Goal: Task Accomplishment & Management: Manage account settings

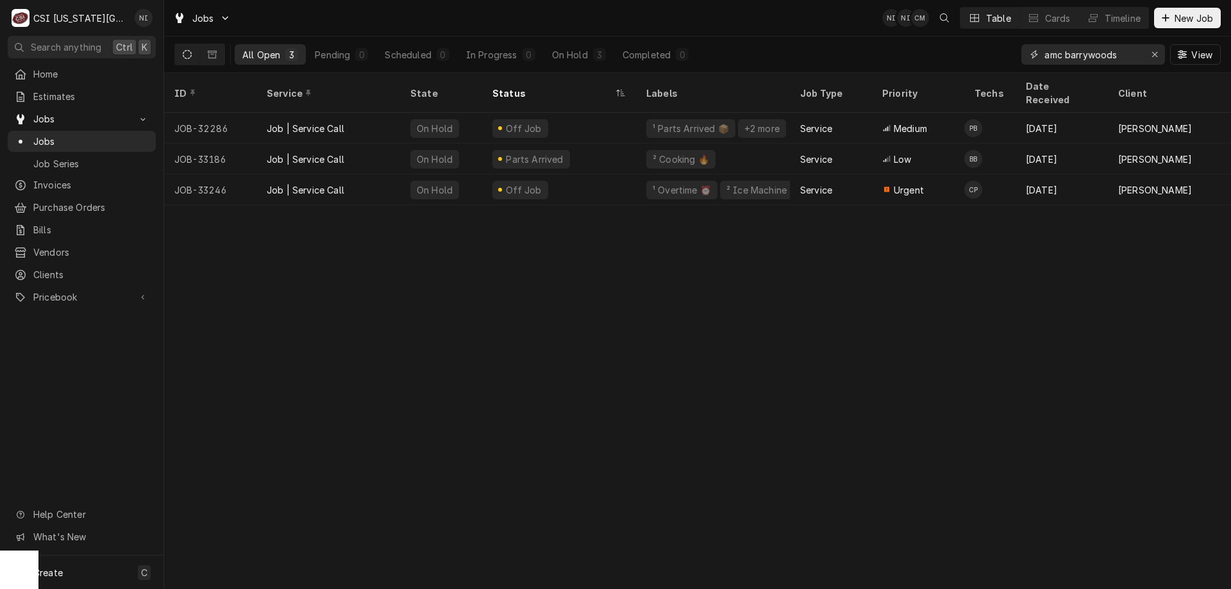
click at [1144, 51] on button "Erase input" at bounding box center [1154, 54] width 21 height 21
click at [1144, 52] on input "Dynamic Content Wrapper" at bounding box center [1104, 54] width 121 height 21
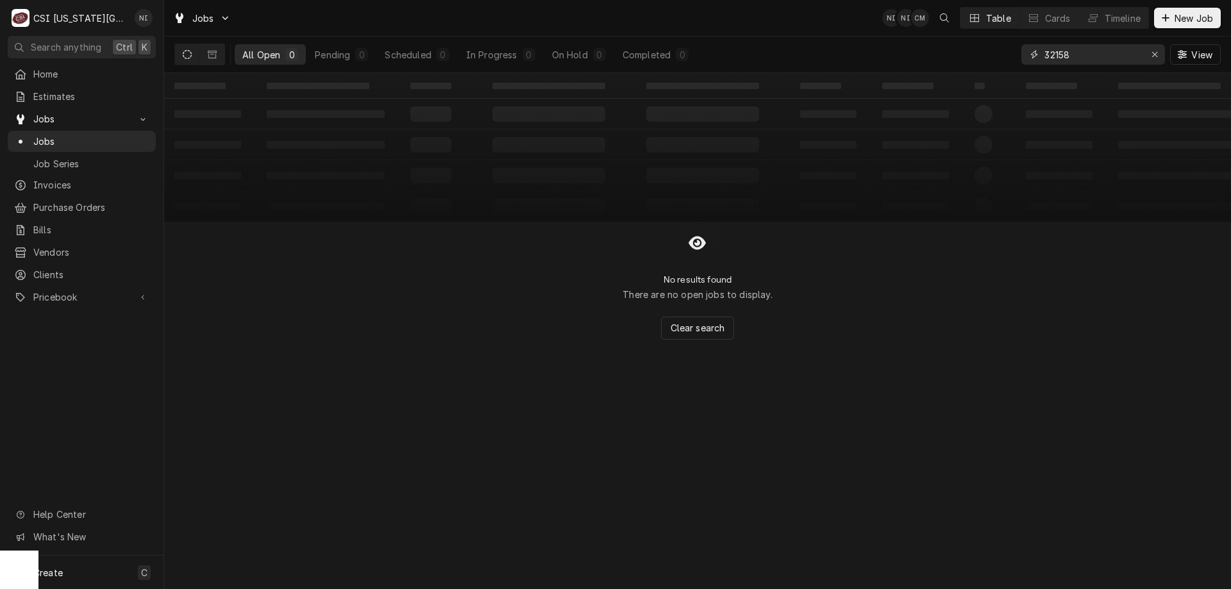
type input "32158"
drag, startPoint x: 218, startPoint y: 53, endPoint x: 304, endPoint y: 1, distance: 100.4
click at [218, 54] on button "Dynamic Content Wrapper" at bounding box center [212, 54] width 24 height 21
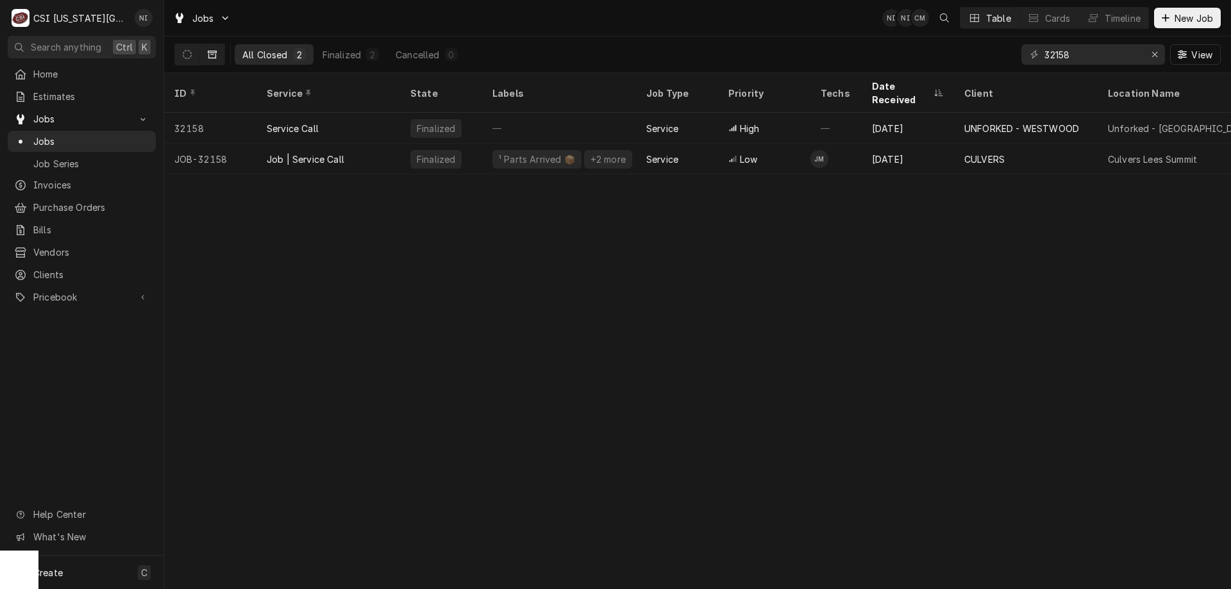
click at [401, 149] on div "Finalized" at bounding box center [441, 159] width 82 height 31
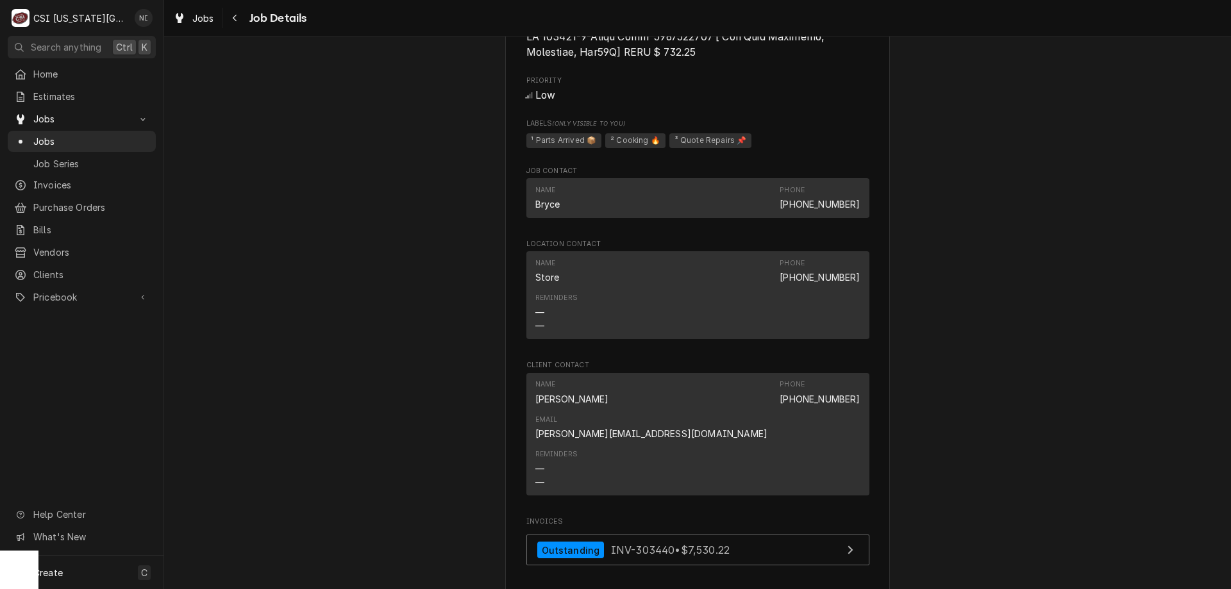
scroll to position [1992, 0]
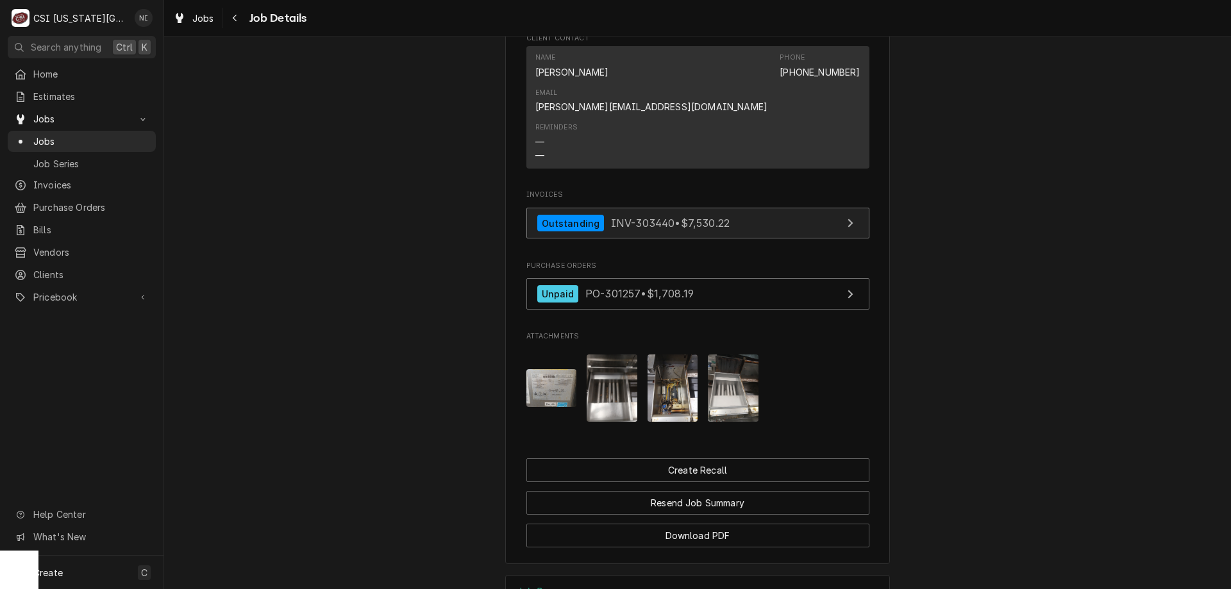
click at [766, 208] on link "Outstanding INV-303440 • $7,530.22" at bounding box center [697, 223] width 343 height 31
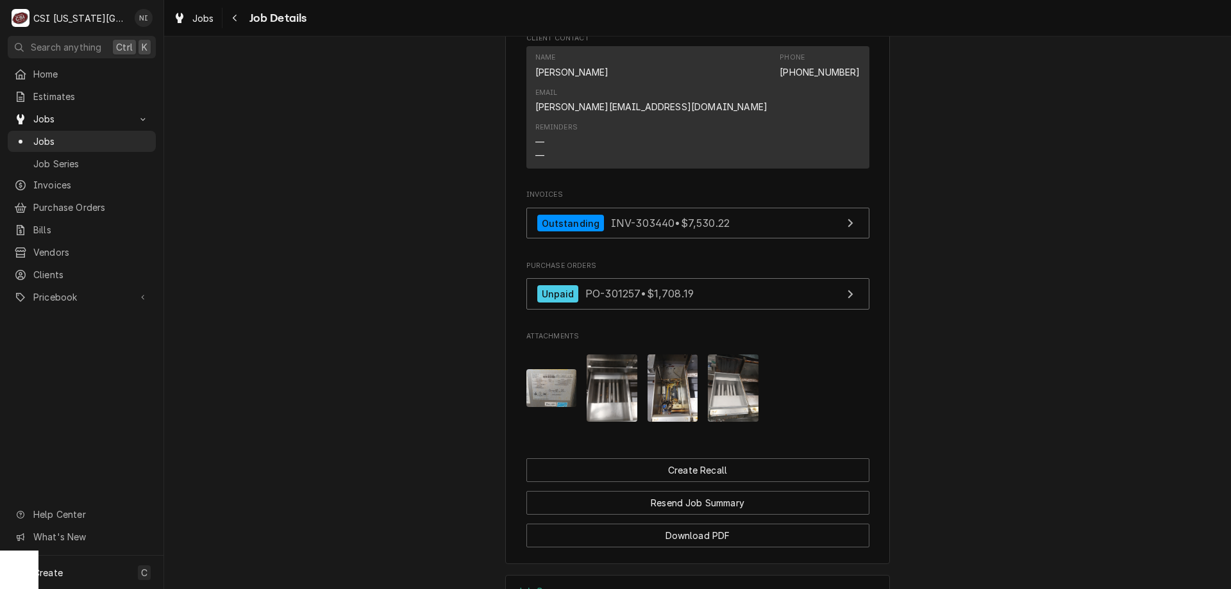
drag, startPoint x: 83, startPoint y: 137, endPoint x: 319, endPoint y: 25, distance: 261.2
click at [85, 137] on span "Jobs" at bounding box center [91, 141] width 116 height 13
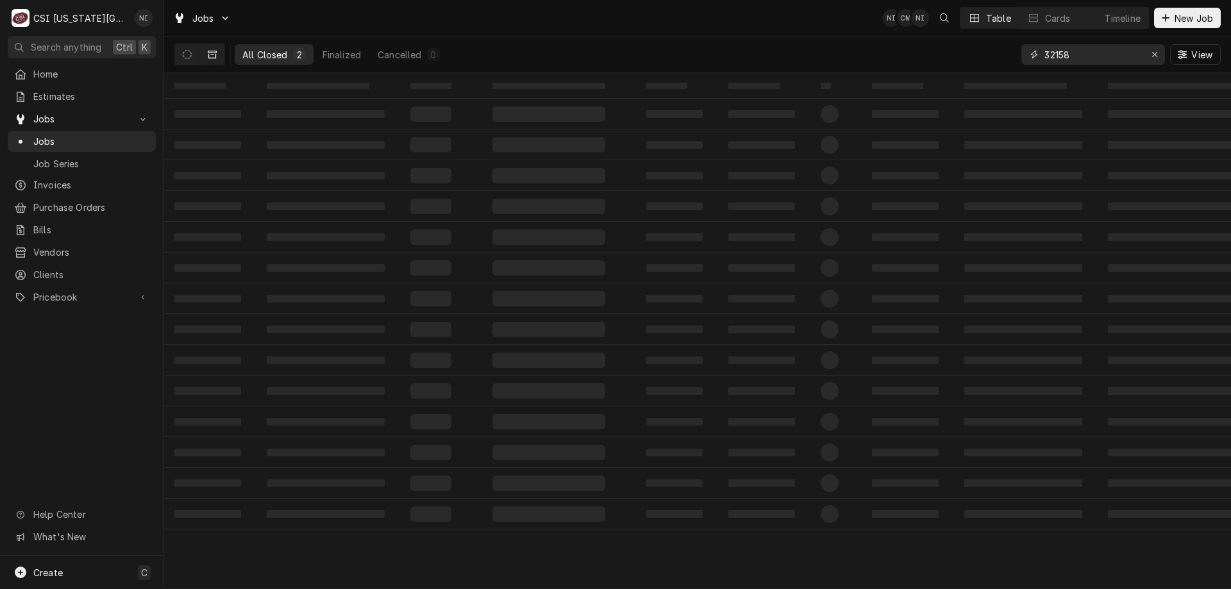
drag, startPoint x: 1070, startPoint y: 56, endPoint x: 962, endPoint y: 46, distance: 108.8
click at [979, 47] on div "All Closed 2 Finalized Cancelled 0 32158 View" at bounding box center [697, 55] width 1046 height 36
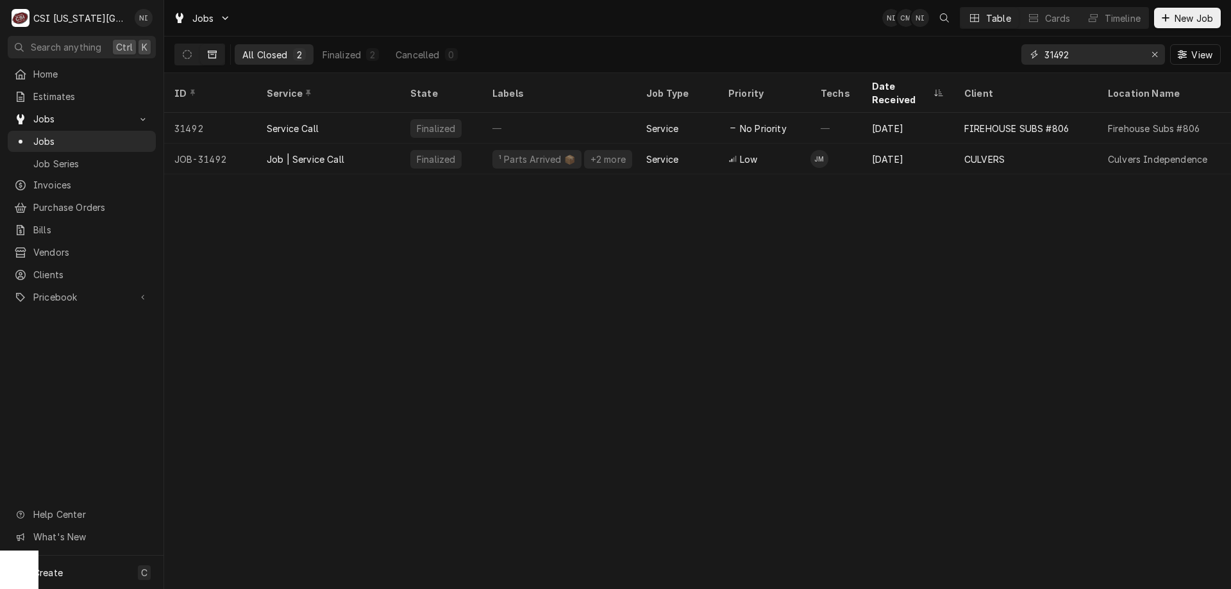
type input "31492"
click at [365, 144] on div "Job | Service Call" at bounding box center [328, 159] width 144 height 31
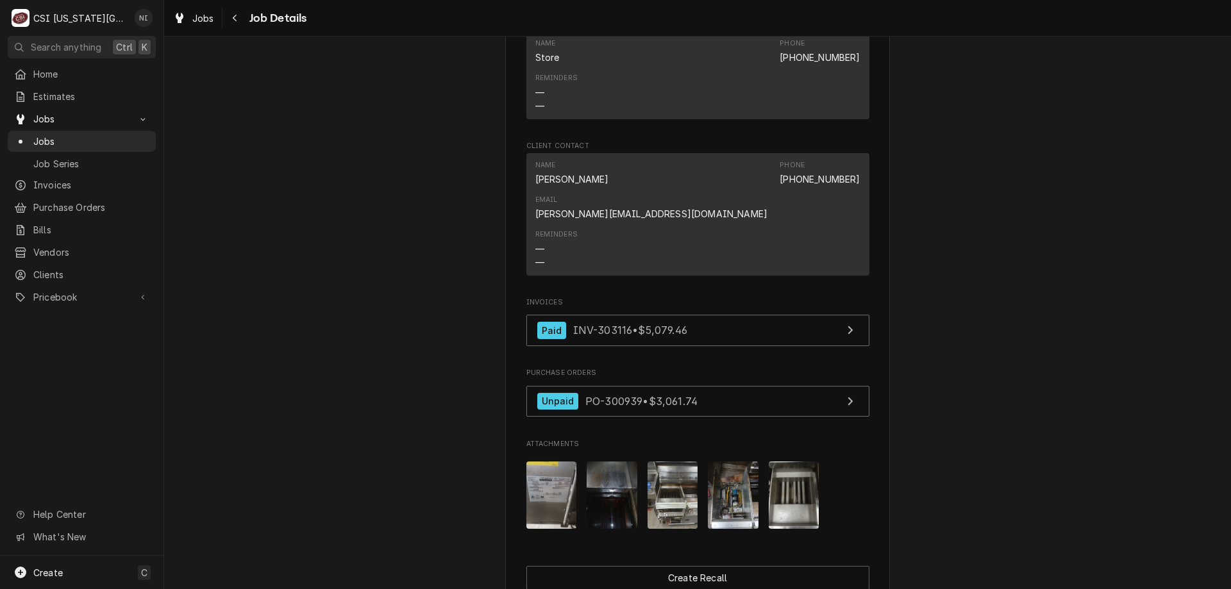
scroll to position [1804, 0]
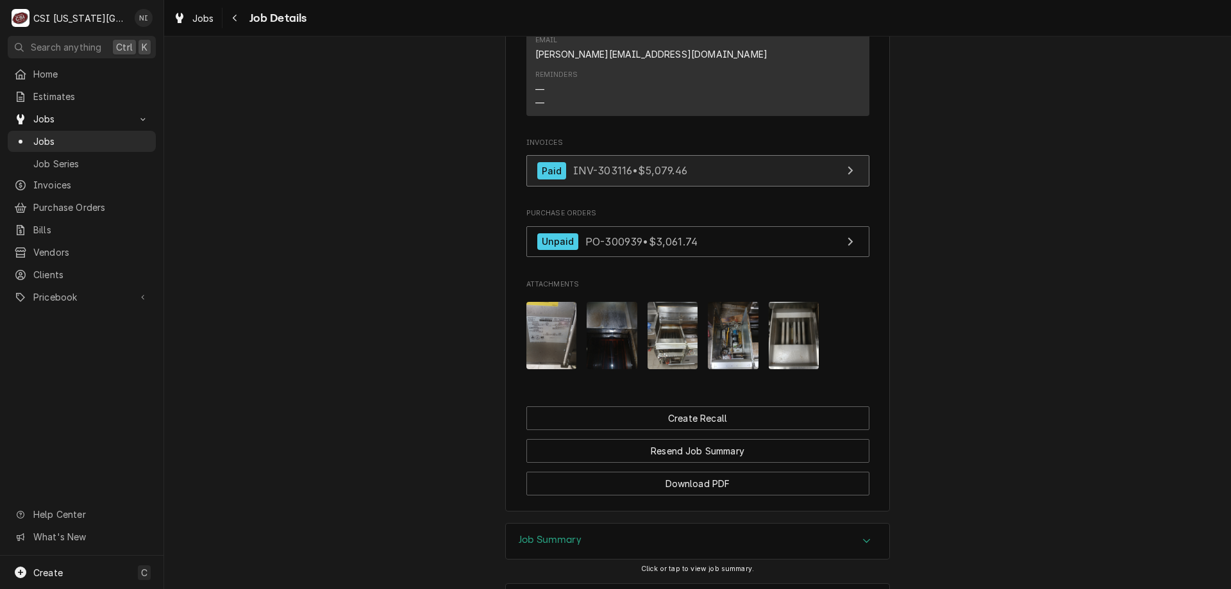
click at [763, 155] on link "Paid INV-303116 • $5,079.46" at bounding box center [697, 170] width 343 height 31
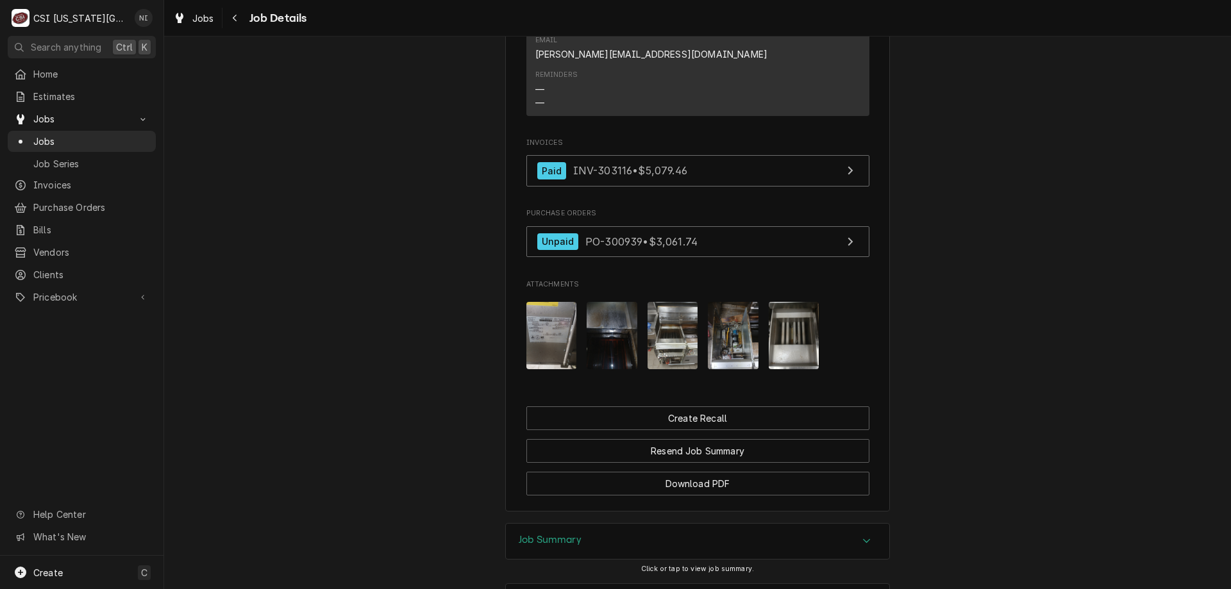
drag, startPoint x: 104, startPoint y: 136, endPoint x: 115, endPoint y: 128, distance: 13.9
click at [104, 137] on span "Jobs" at bounding box center [91, 141] width 116 height 13
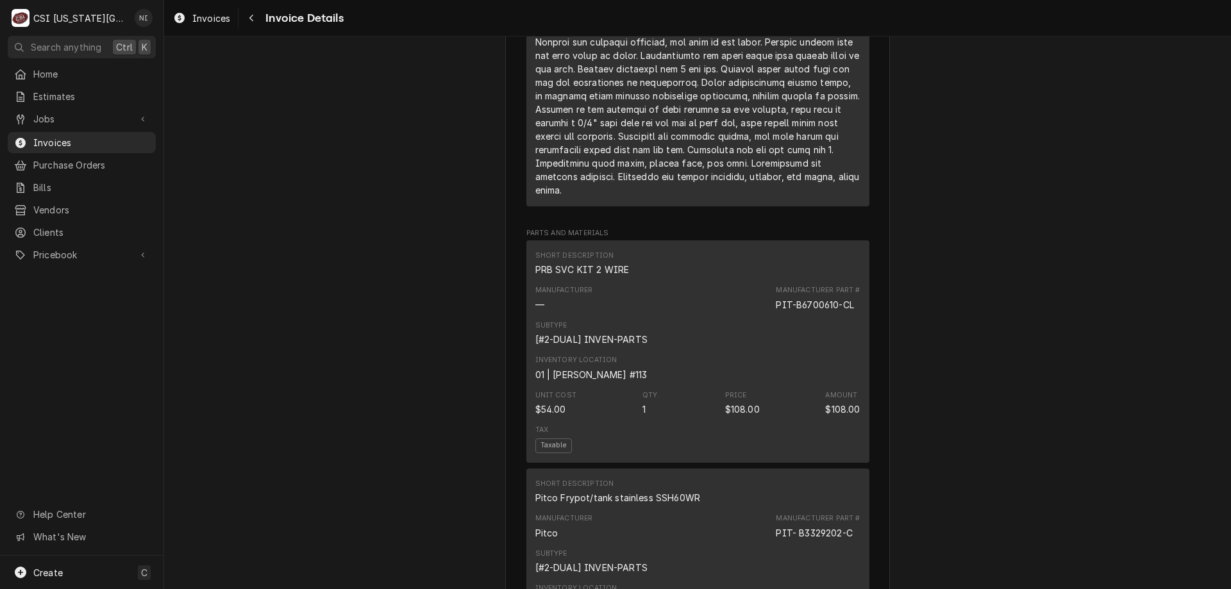
scroll to position [953, 0]
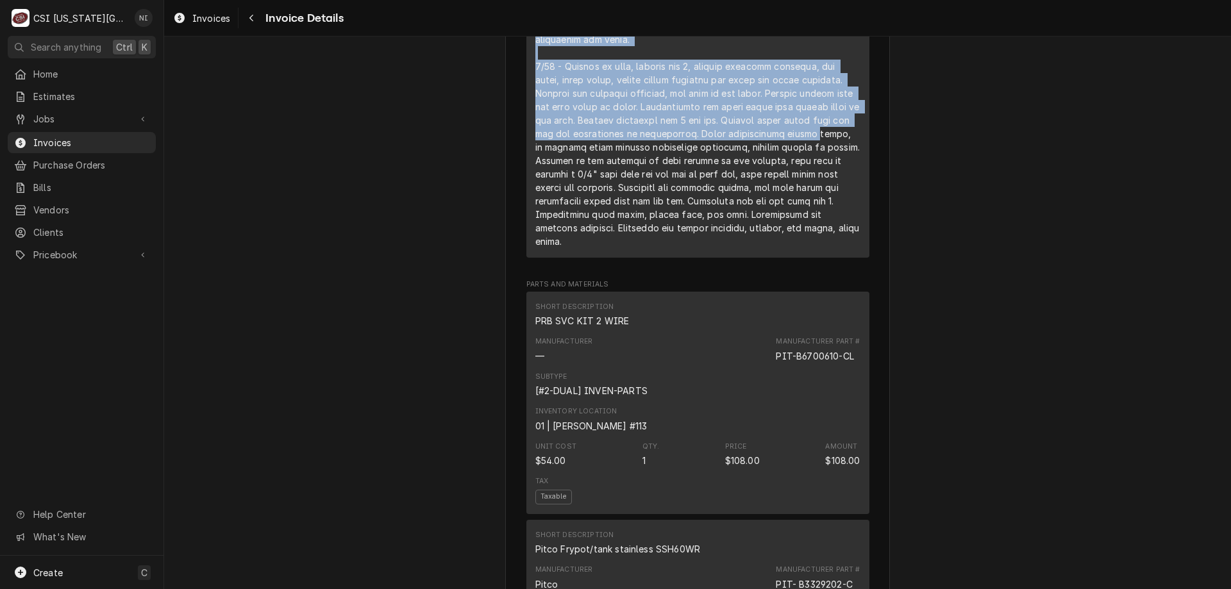
drag, startPoint x: 1176, startPoint y: 208, endPoint x: 1133, endPoint y: 159, distance: 65.0
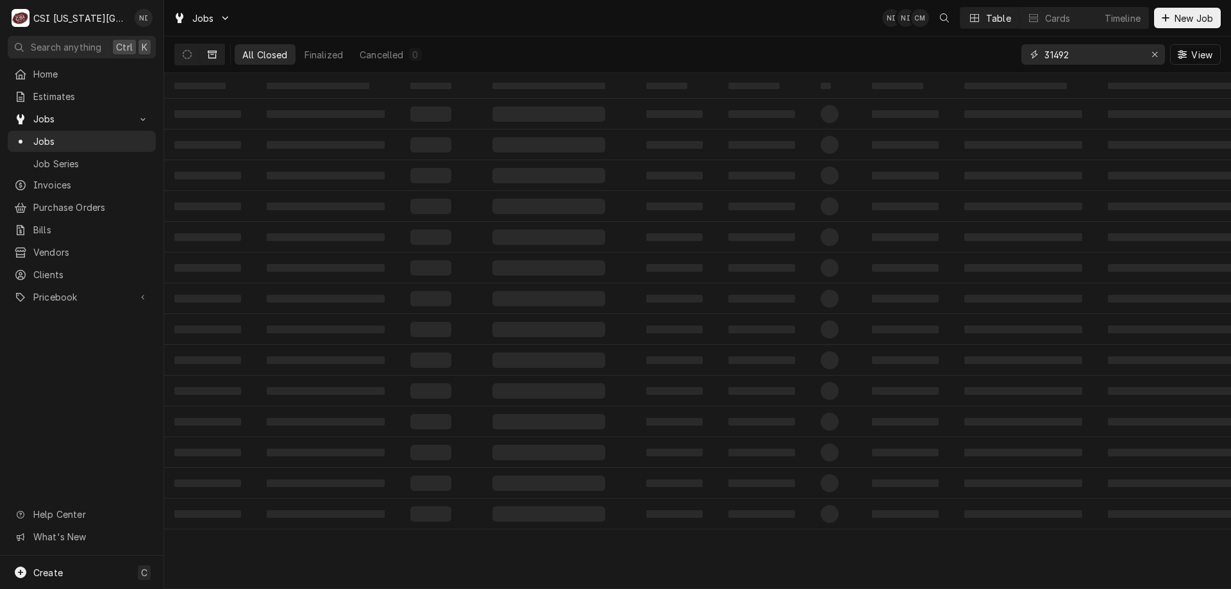
drag, startPoint x: 1077, startPoint y: 55, endPoint x: 1008, endPoint y: 54, distance: 69.9
click at [1011, 56] on div "All Closed Finalized Cancelled 0 31492 View" at bounding box center [697, 55] width 1046 height 36
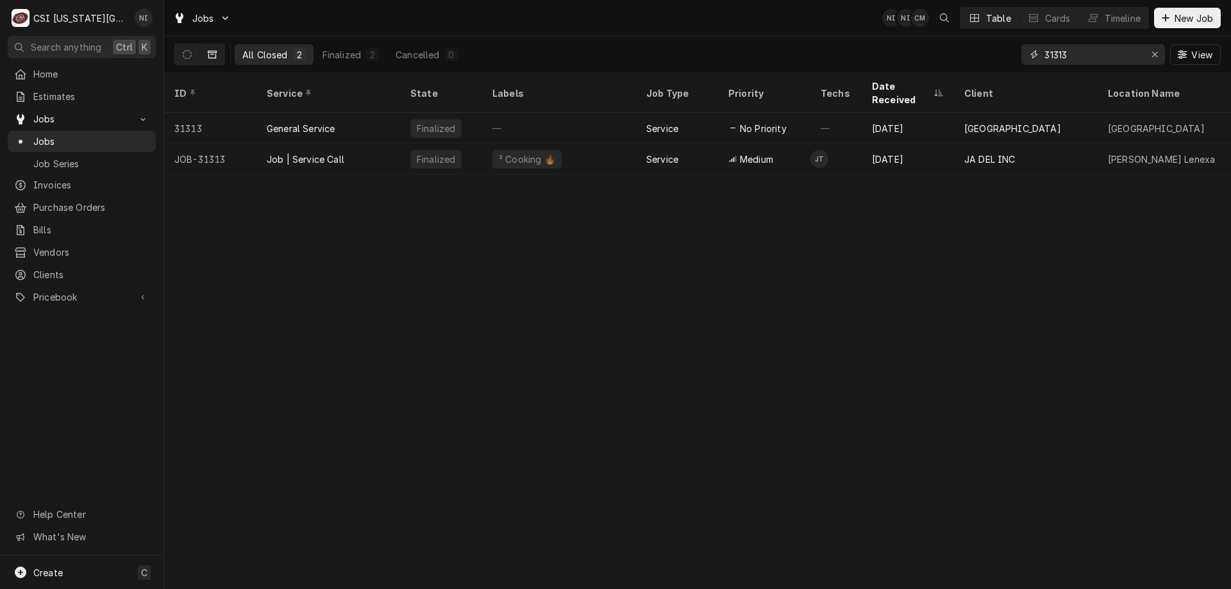
type input "31313"
click at [356, 144] on div "Job | Service Call" at bounding box center [328, 159] width 144 height 31
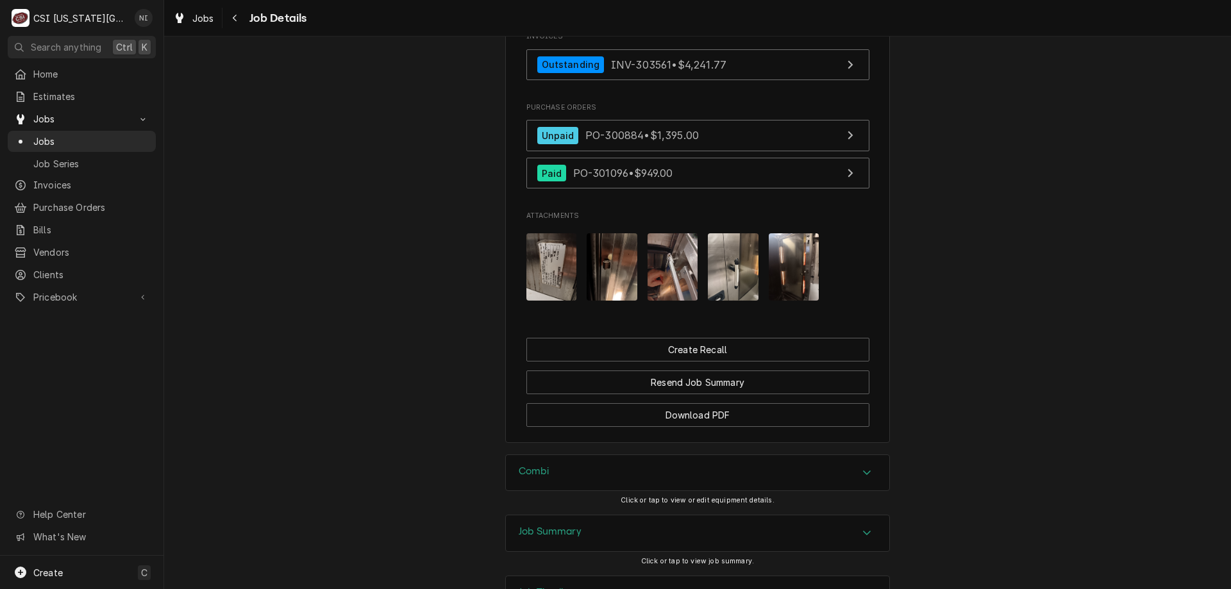
scroll to position [1610, 0]
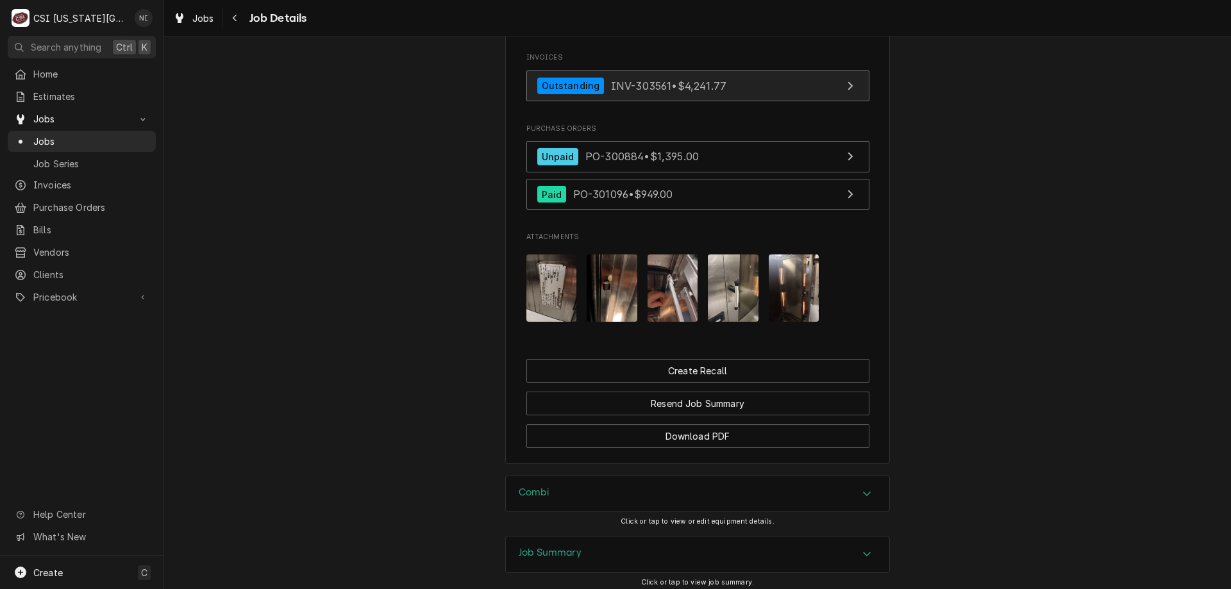
click at [734, 77] on link "Outstanding INV-303561 • $4,241.77" at bounding box center [697, 86] width 343 height 31
click at [103, 137] on span "Jobs" at bounding box center [91, 141] width 116 height 13
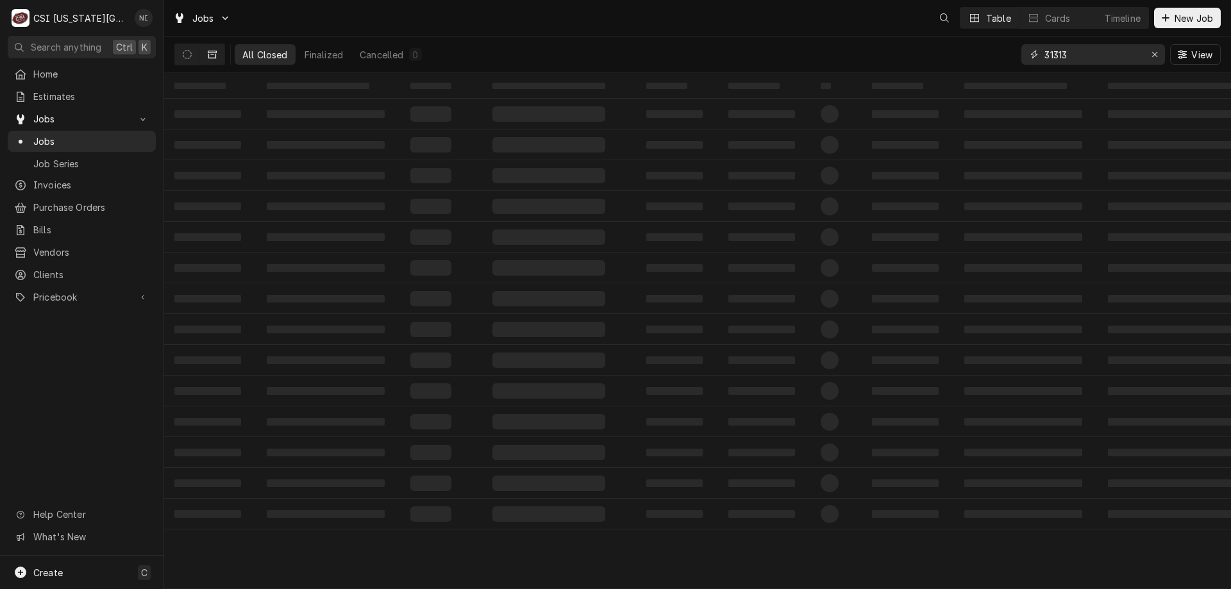
drag, startPoint x: 1071, startPoint y: 57, endPoint x: 979, endPoint y: 55, distance: 91.7
click at [1009, 56] on div "All Closed Finalized Cancelled 0 31313 View" at bounding box center [697, 55] width 1046 height 36
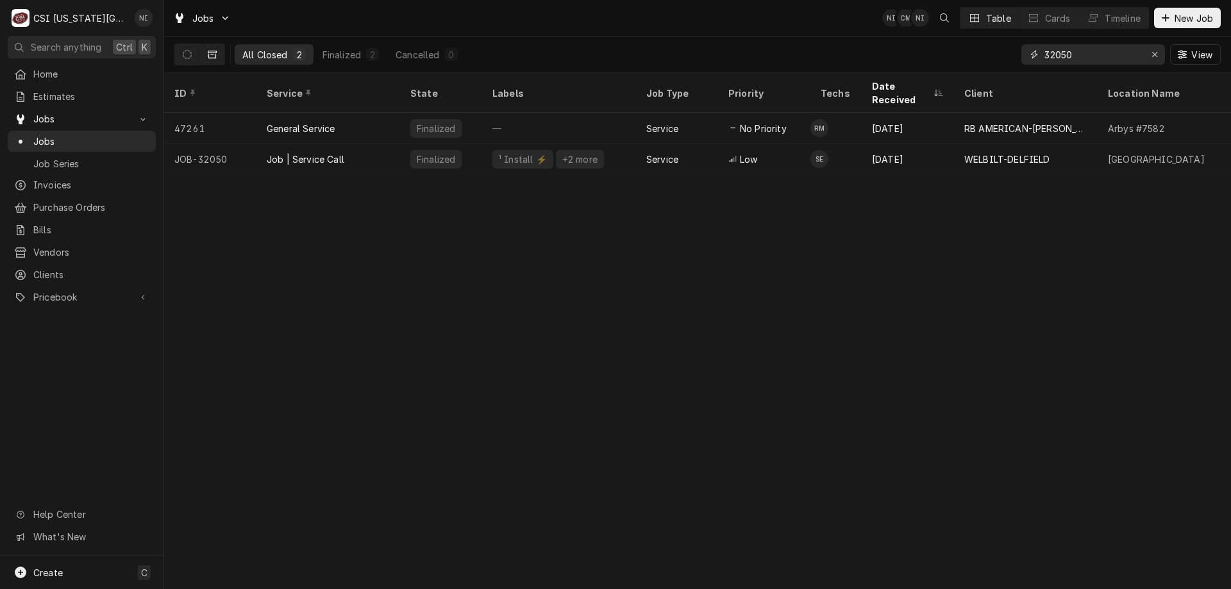
type input "32050"
click at [367, 144] on div "Job | Service Call" at bounding box center [328, 159] width 144 height 31
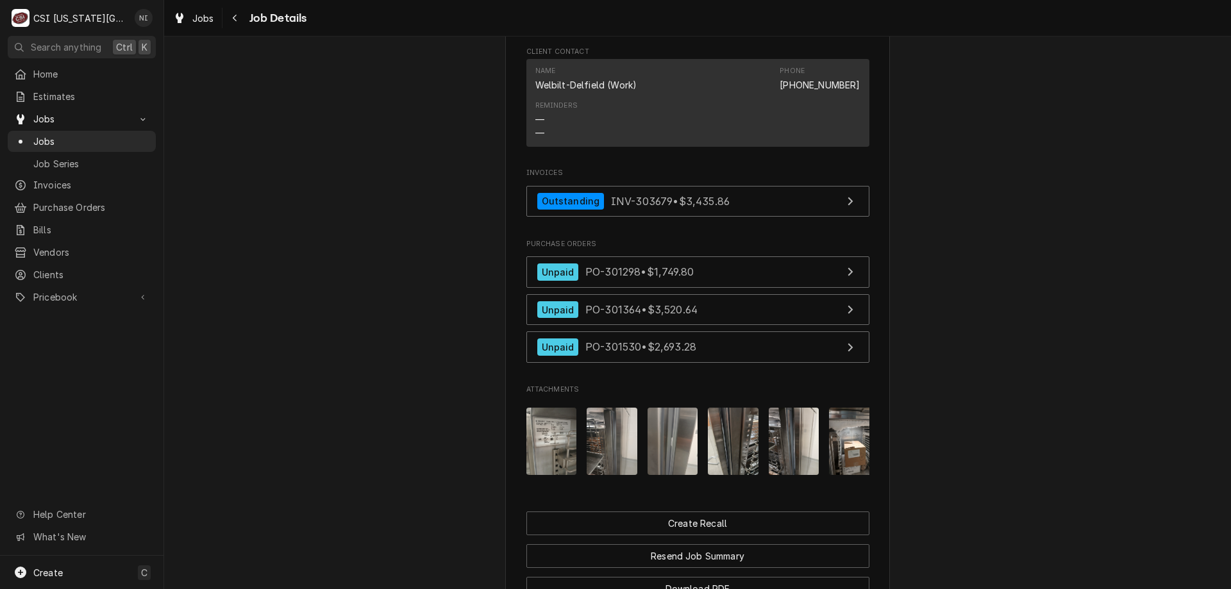
scroll to position [1690, 0]
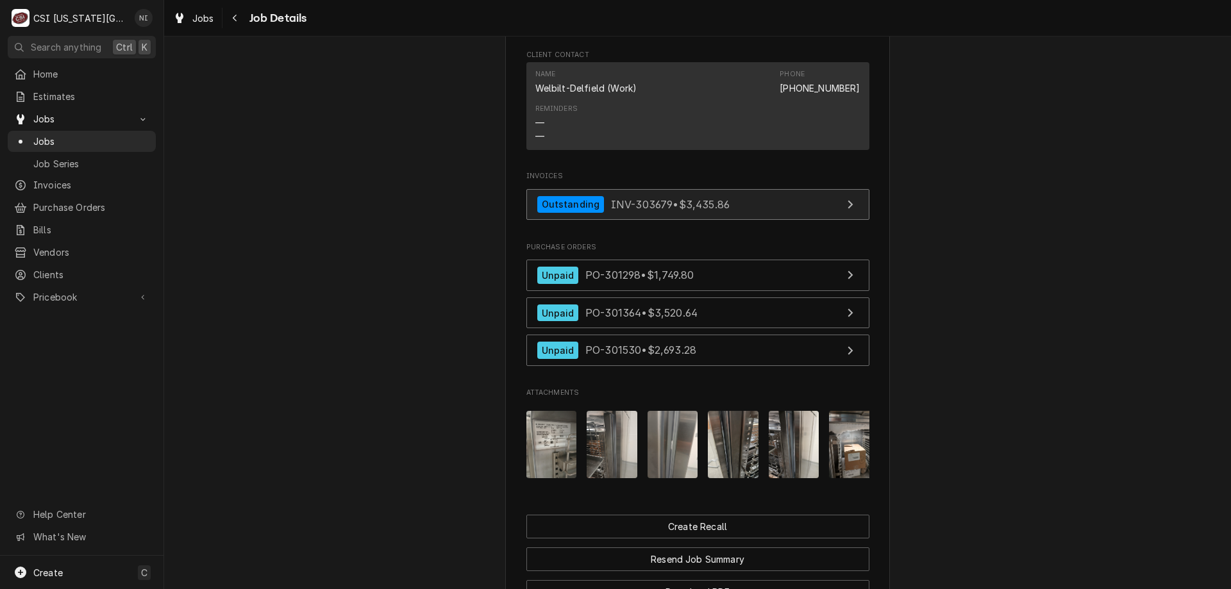
click at [757, 220] on link "Outstanding INV-303679 • $3,435.86" at bounding box center [697, 204] width 343 height 31
drag, startPoint x: 101, startPoint y: 138, endPoint x: 108, endPoint y: 135, distance: 7.7
click at [103, 138] on span "Jobs" at bounding box center [91, 141] width 116 height 13
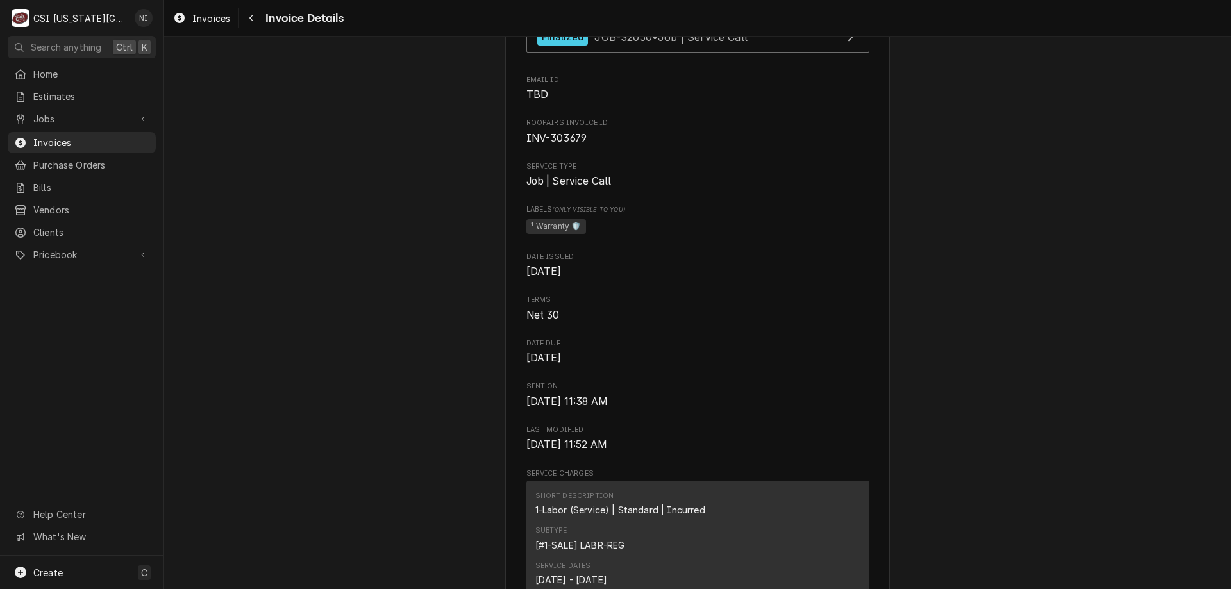
scroll to position [210, 0]
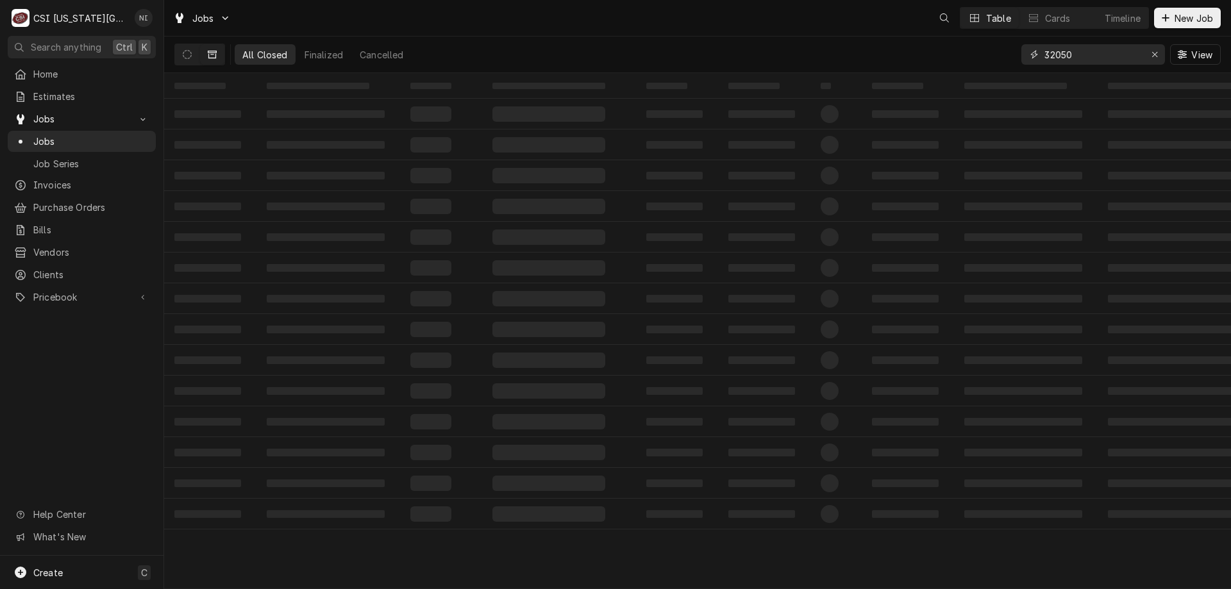
click at [1004, 54] on div "All Closed Finalized Cancelled 32050 View" at bounding box center [697, 55] width 1046 height 36
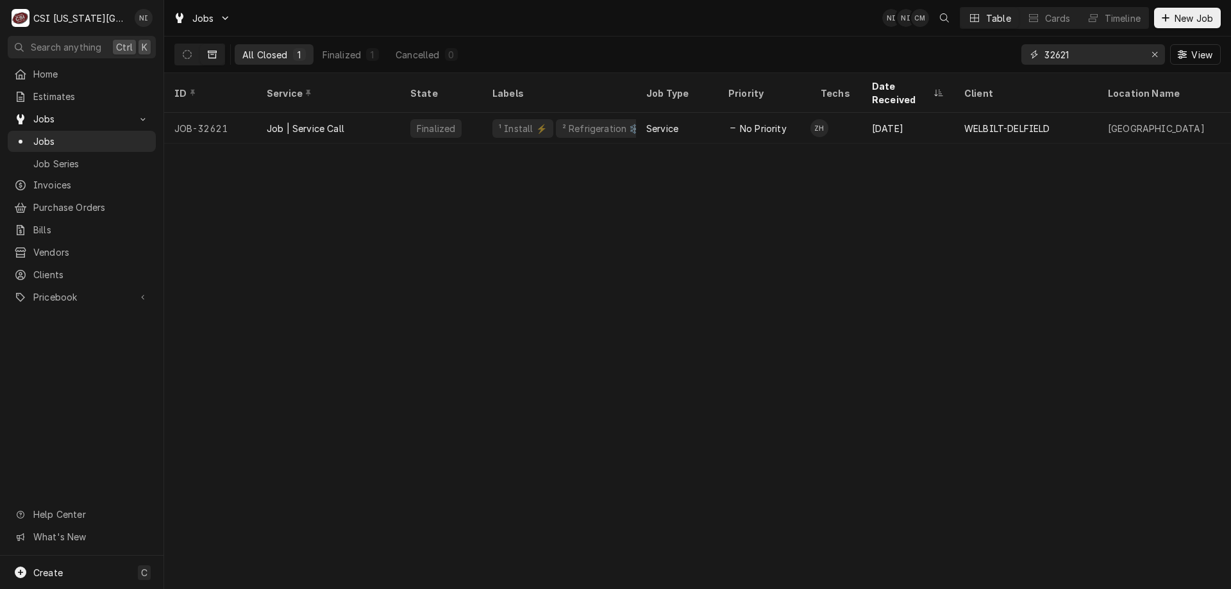
type input "32621"
click at [387, 113] on div "Job | Service Call" at bounding box center [328, 128] width 144 height 31
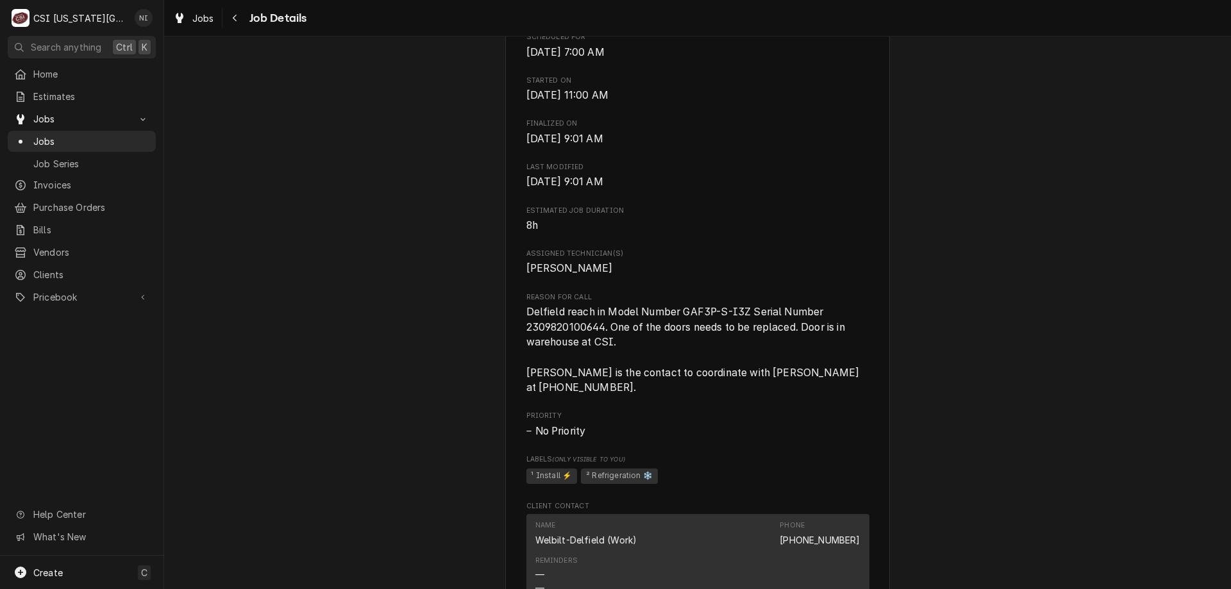
scroll to position [1574, 0]
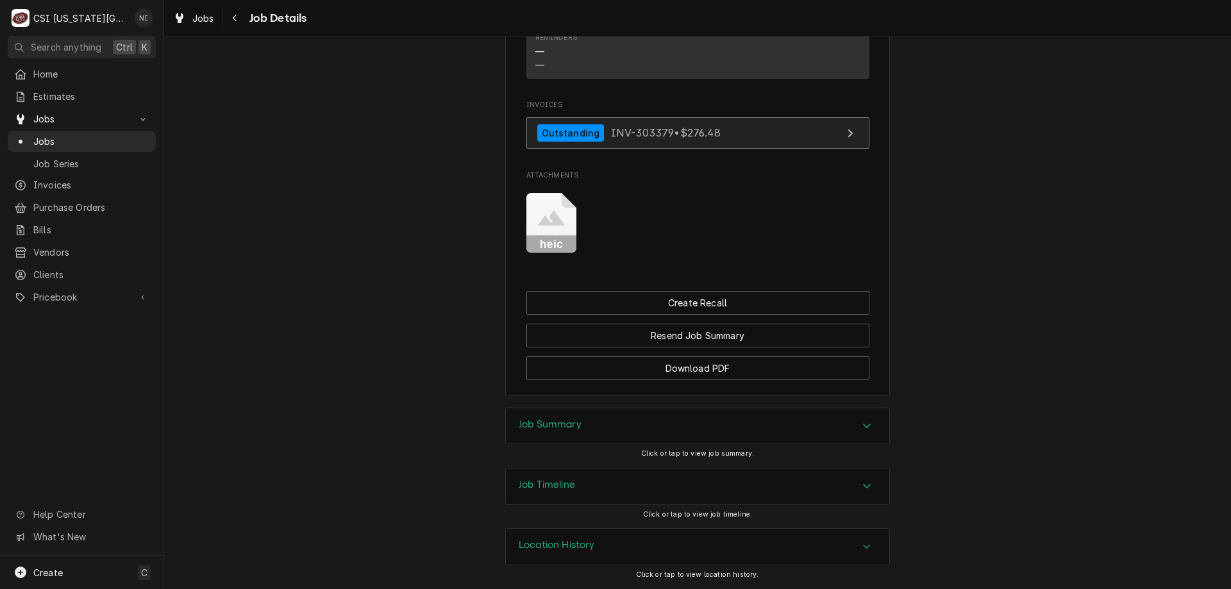
click at [747, 140] on link "Outstanding INV-303379 • $276.48" at bounding box center [697, 132] width 343 height 31
click at [104, 135] on span "Jobs" at bounding box center [91, 141] width 116 height 13
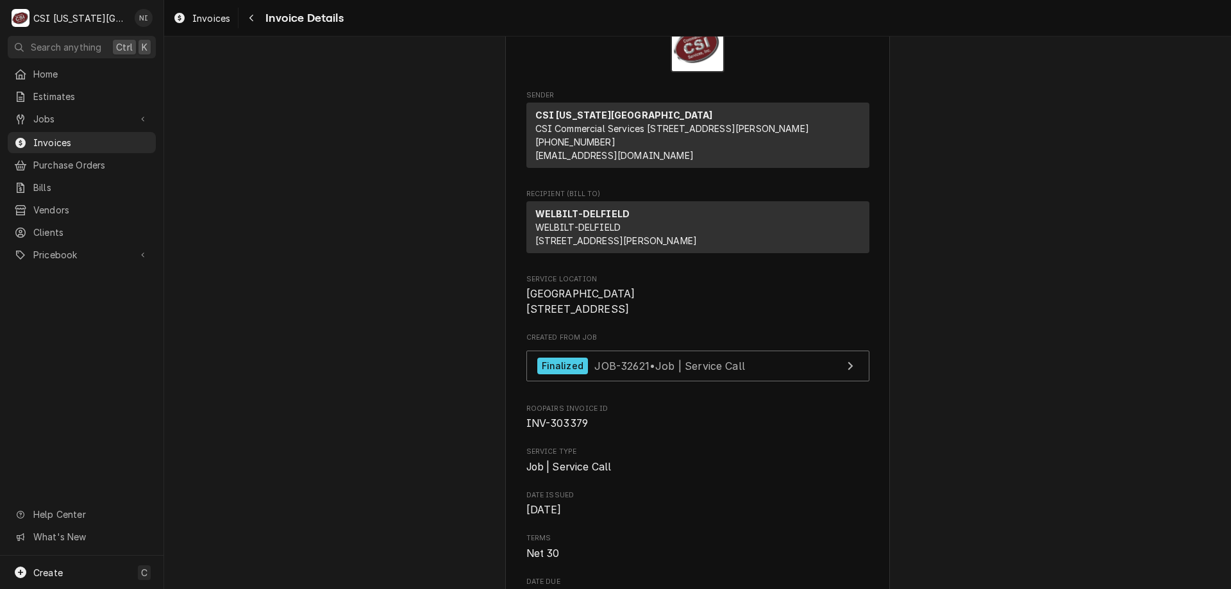
scroll to position [128, 0]
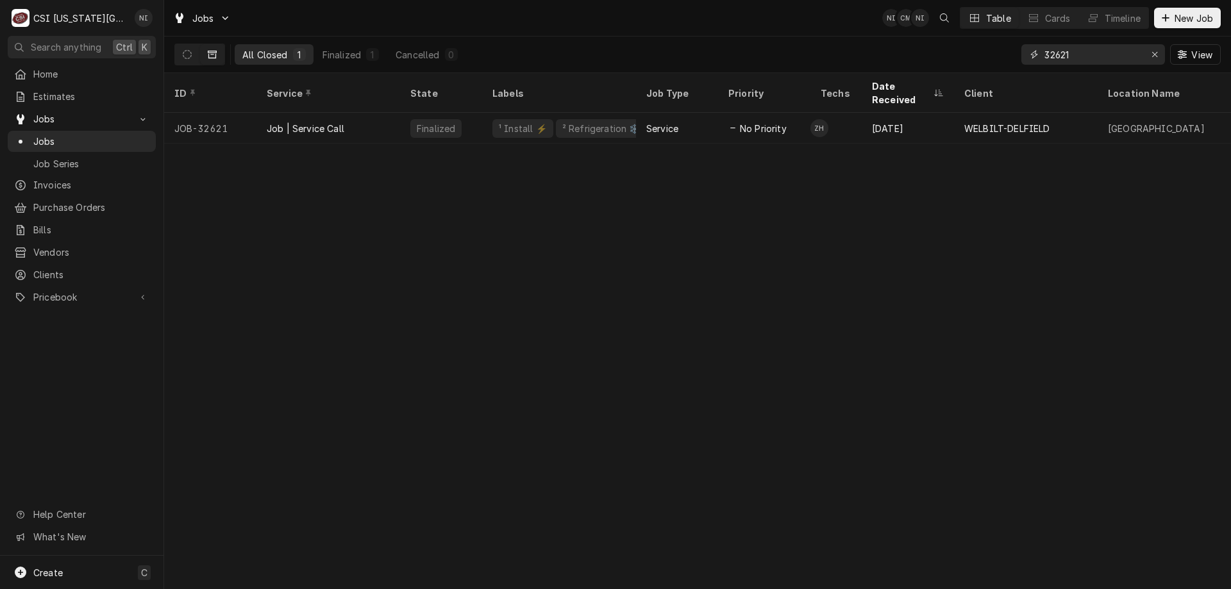
drag, startPoint x: 1028, startPoint y: 60, endPoint x: 963, endPoint y: 65, distance: 65.0
click at [976, 65] on div "All Closed 1 Finalized 1 Cancelled 0 32621 View" at bounding box center [697, 55] width 1046 height 36
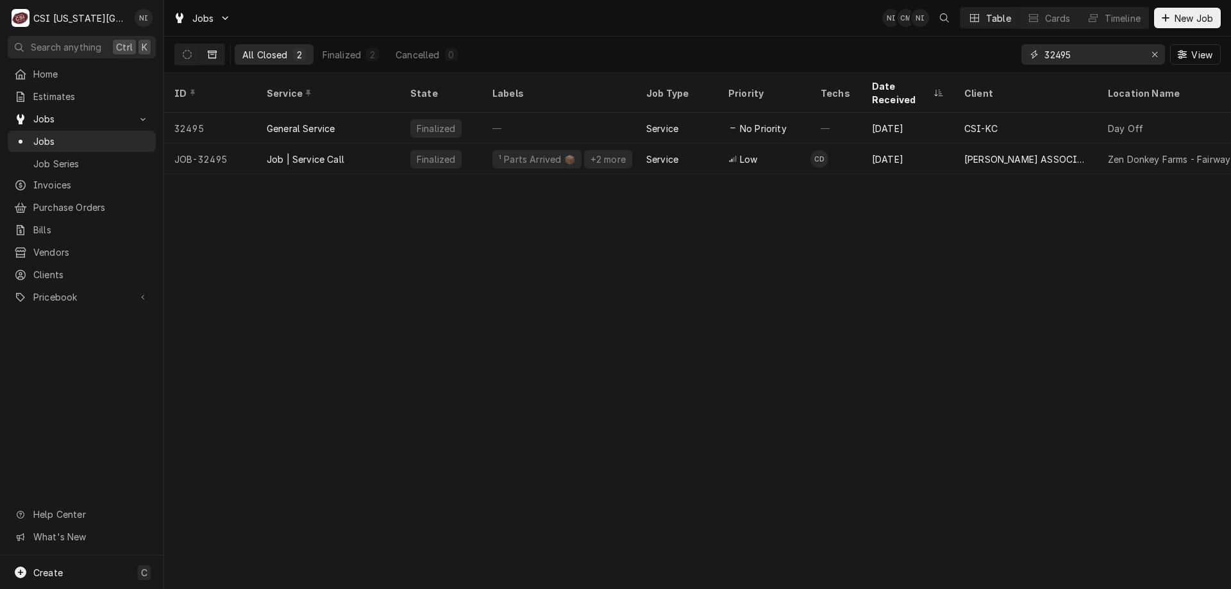
type input "32495"
click at [265, 144] on div "Job | Service Call" at bounding box center [328, 159] width 144 height 31
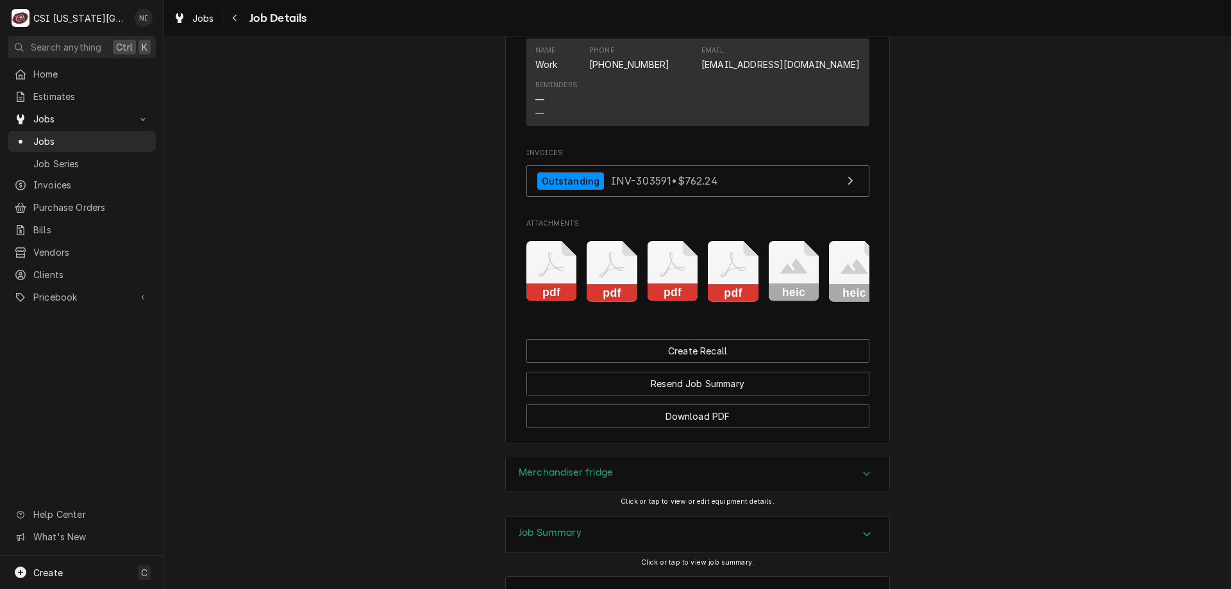
scroll to position [1918, 0]
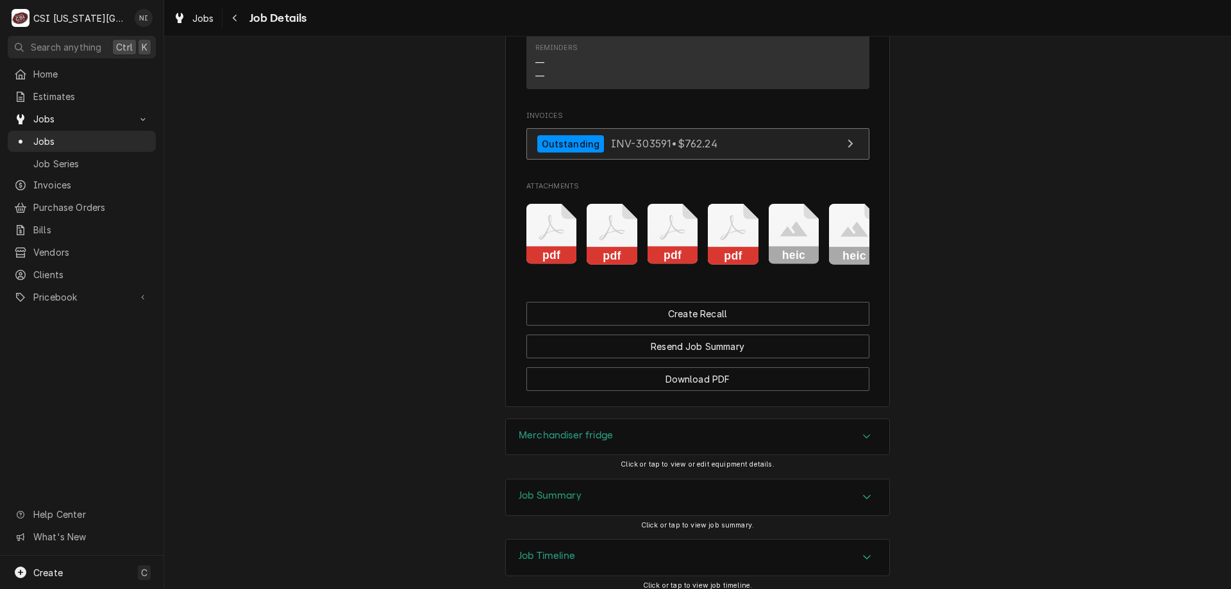
click at [761, 159] on link "Outstanding INV-303591 • $762.24" at bounding box center [697, 143] width 343 height 31
click at [109, 135] on span "Jobs" at bounding box center [91, 141] width 116 height 13
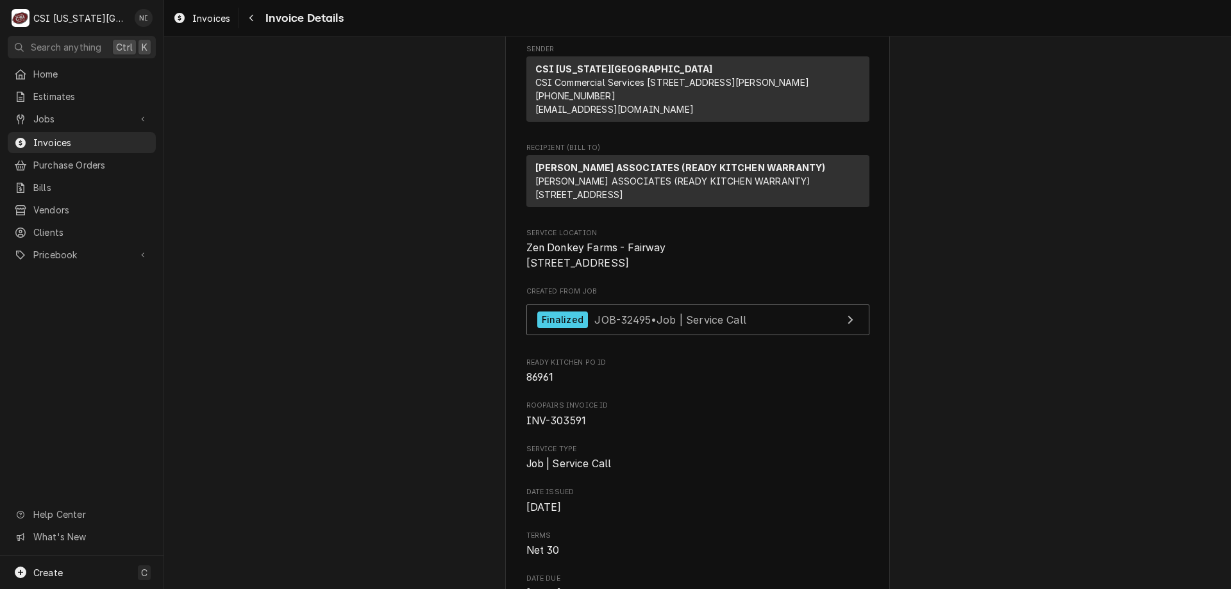
scroll to position [128, 0]
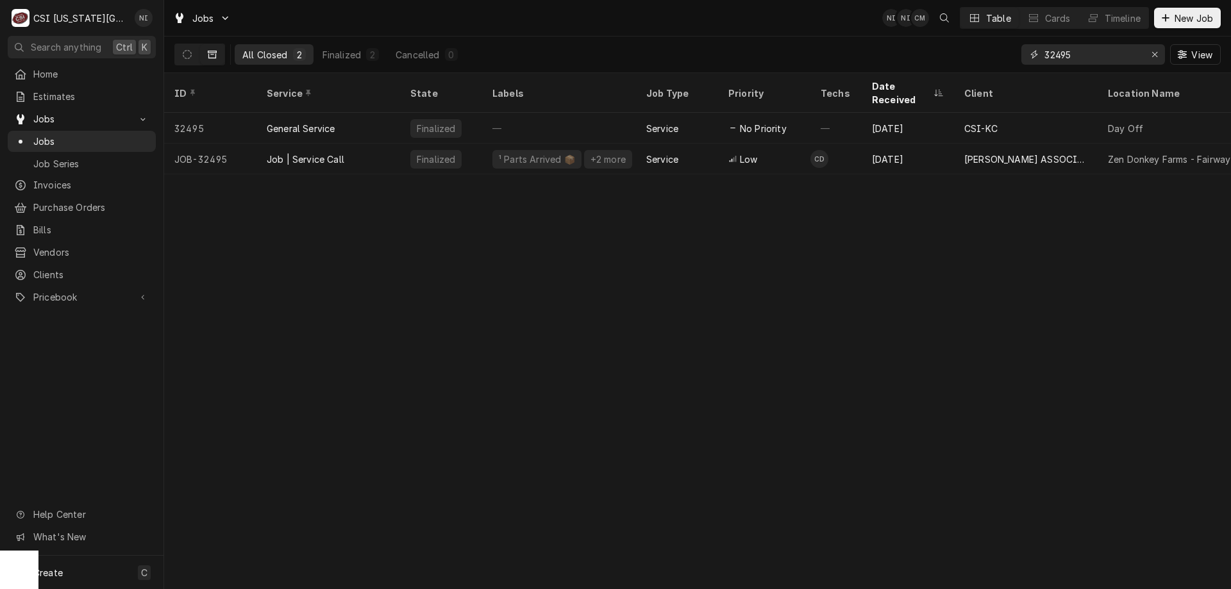
drag, startPoint x: 1081, startPoint y: 60, endPoint x: 999, endPoint y: 53, distance: 81.7
click at [1002, 54] on div "All Closed 2 Finalized 2 Cancelled 0 32495 View" at bounding box center [697, 55] width 1046 height 36
type input "32704"
click at [240, 144] on div "JOB-32704" at bounding box center [210, 159] width 92 height 31
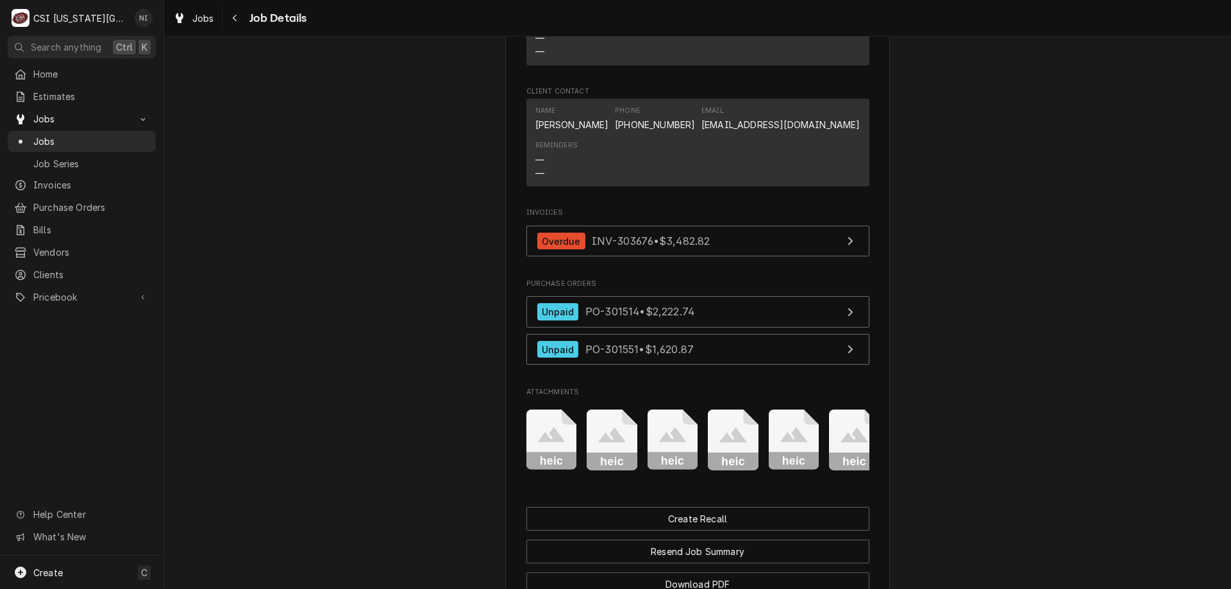
scroll to position [1222, 0]
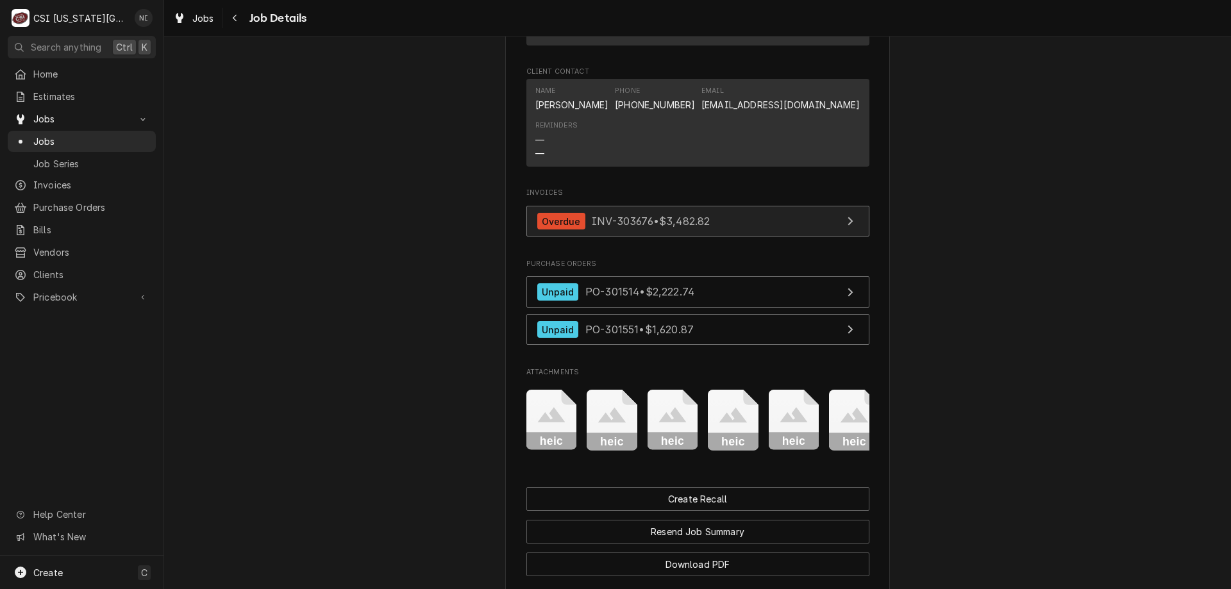
click at [756, 237] on link "Overdue INV-303676 • $3,482.82" at bounding box center [697, 221] width 343 height 31
click at [73, 144] on div "Jobs" at bounding box center [81, 141] width 143 height 16
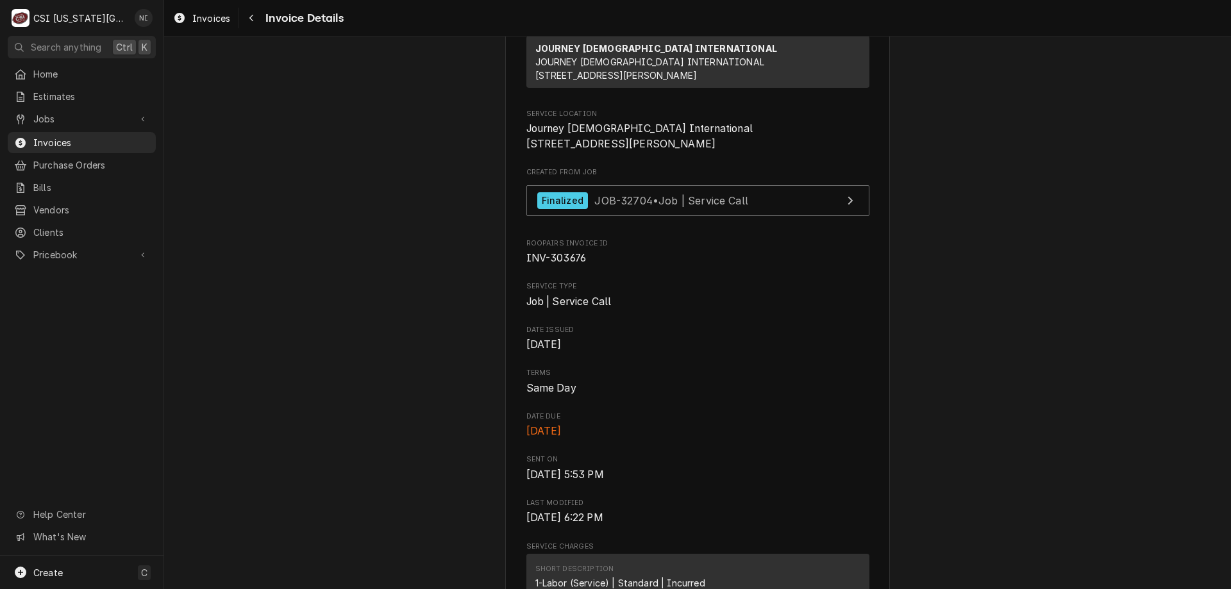
scroll to position [165, 0]
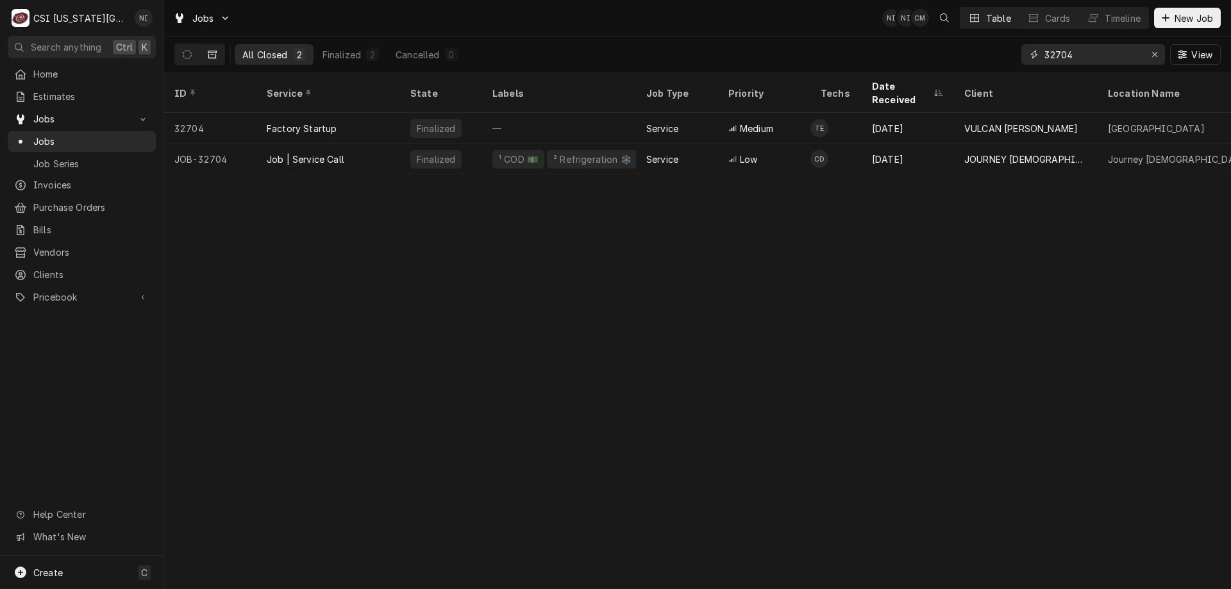
click at [1099, 59] on input "32704" at bounding box center [1092, 54] width 96 height 21
type input "32781"
click at [365, 144] on div "Job | Service Call" at bounding box center [328, 159] width 144 height 31
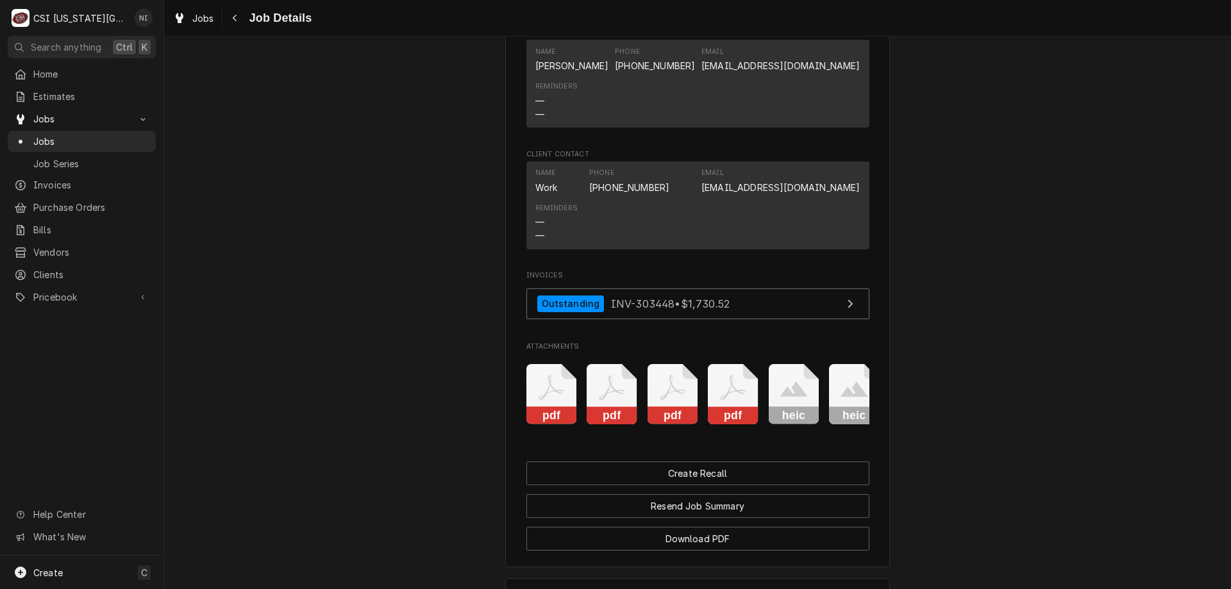
scroll to position [1602, 0]
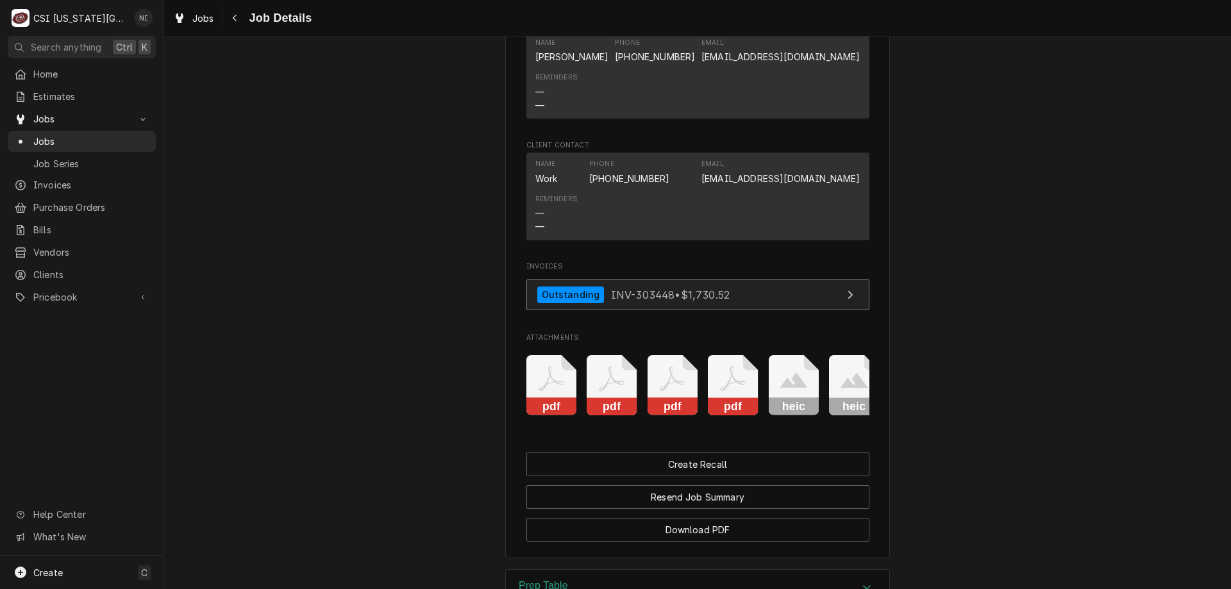
click at [753, 279] on link "Outstanding INV-303448 • $1,730.52" at bounding box center [697, 294] width 343 height 31
click at [128, 135] on span "Jobs" at bounding box center [91, 141] width 116 height 13
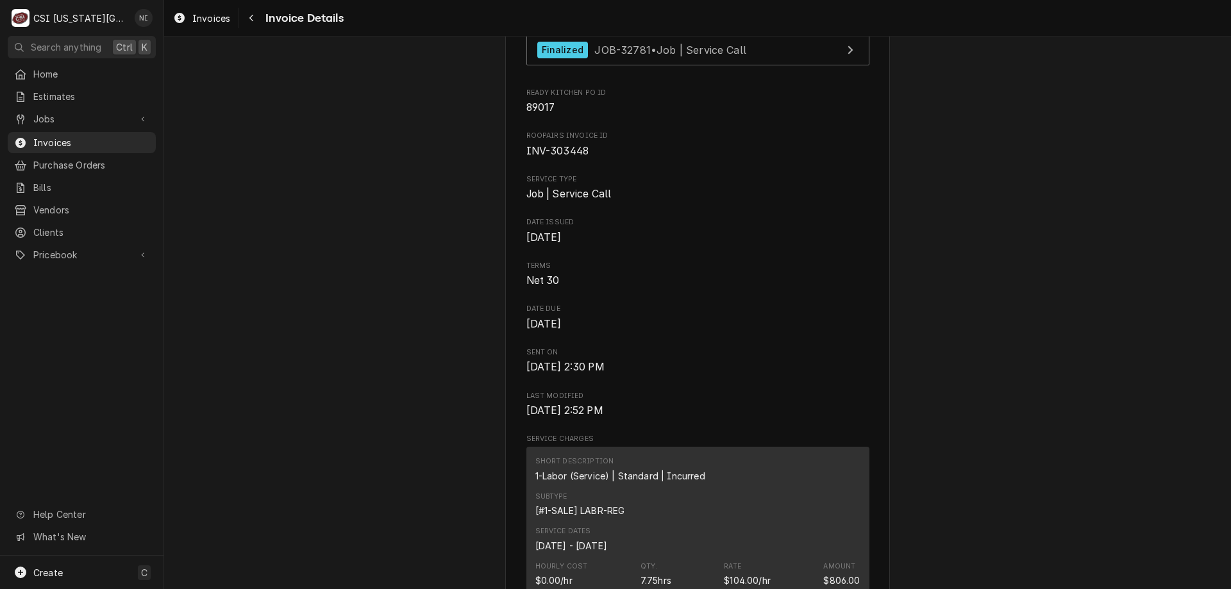
scroll to position [385, 0]
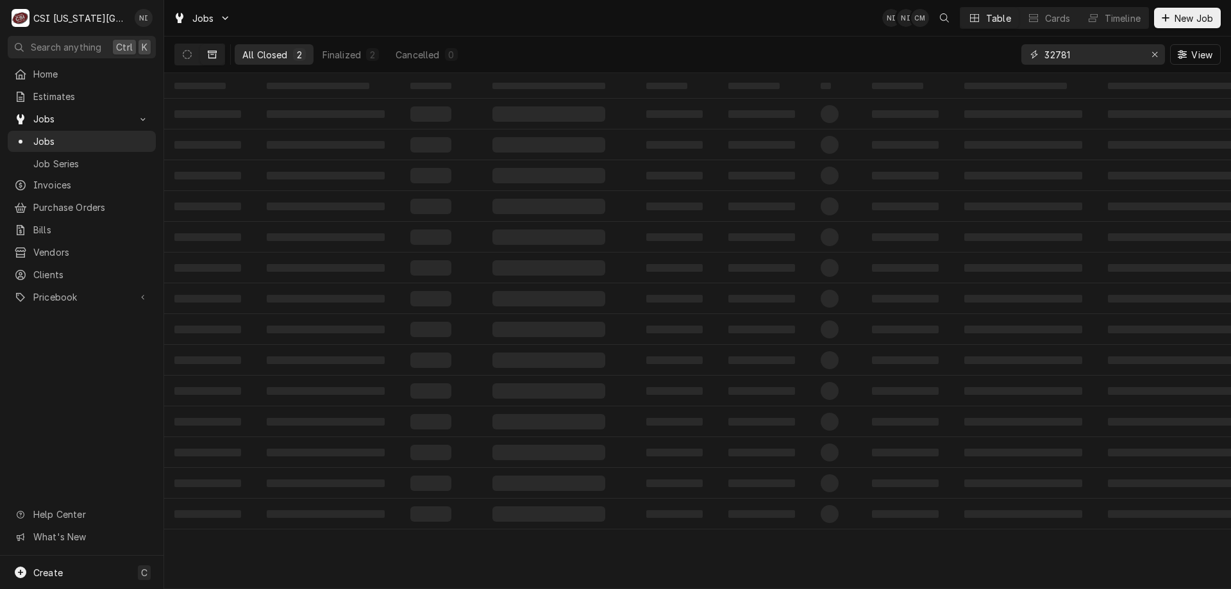
drag, startPoint x: 1075, startPoint y: 57, endPoint x: 994, endPoint y: 57, distance: 81.4
click at [994, 57] on div "All Closed 2 Finalized 2 Cancelled 0 32781 View" at bounding box center [697, 55] width 1046 height 36
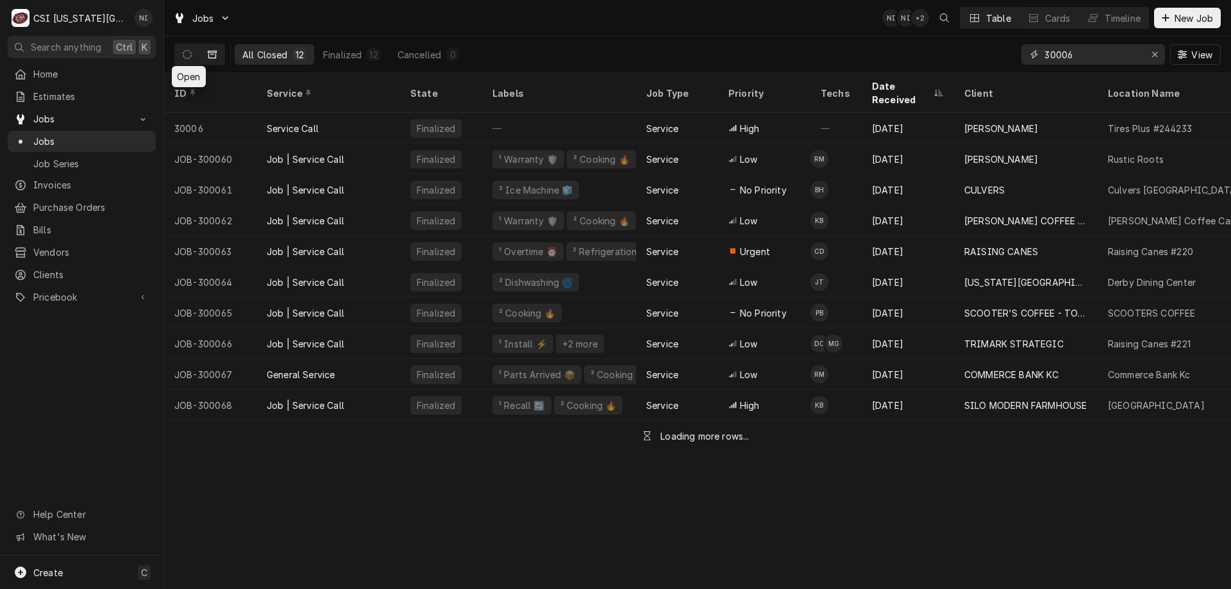
type input "30006"
click at [190, 54] on icon "Dynamic Content Wrapper" at bounding box center [187, 54] width 9 height 9
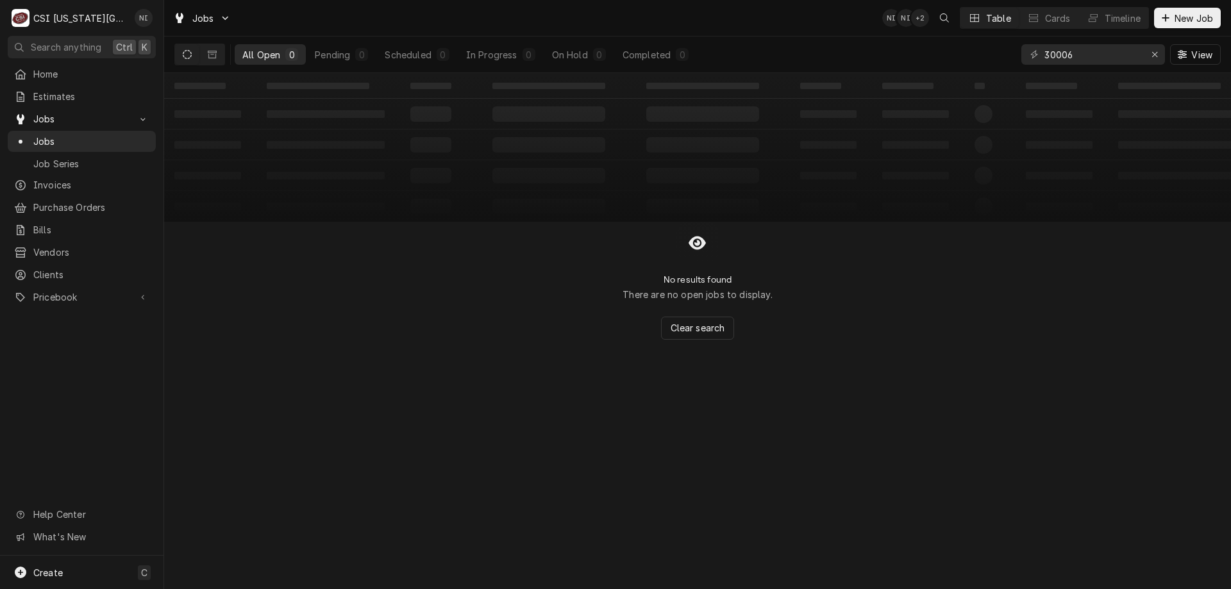
click at [208, 54] on icon "Dynamic Content Wrapper" at bounding box center [212, 55] width 9 height 8
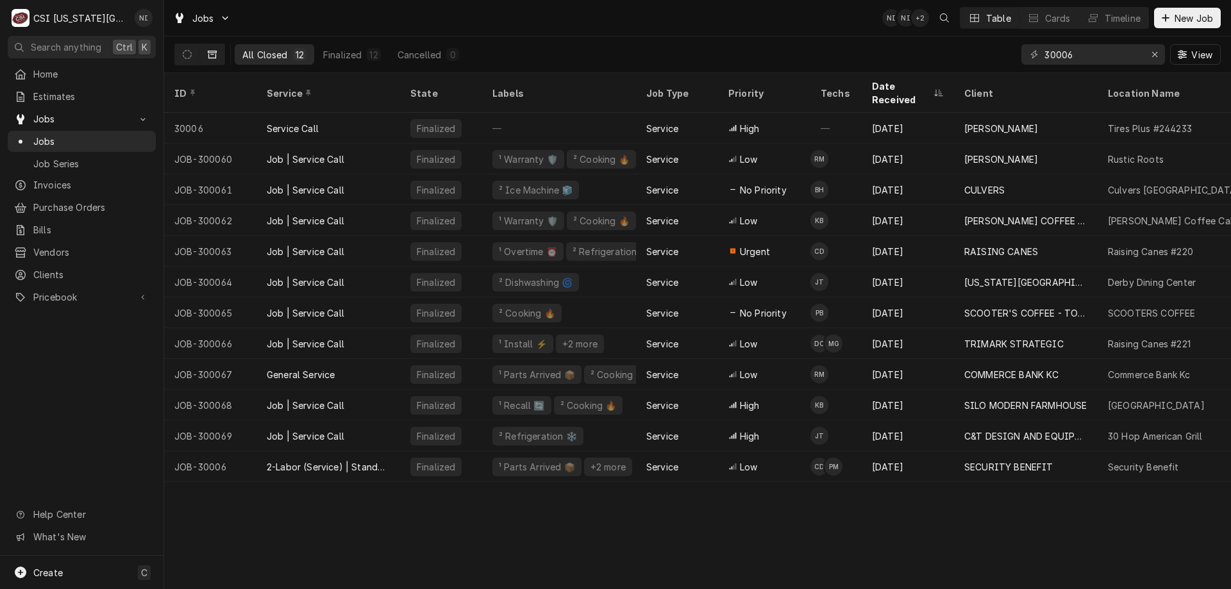
click at [242, 451] on div "JOB-30006" at bounding box center [210, 466] width 92 height 31
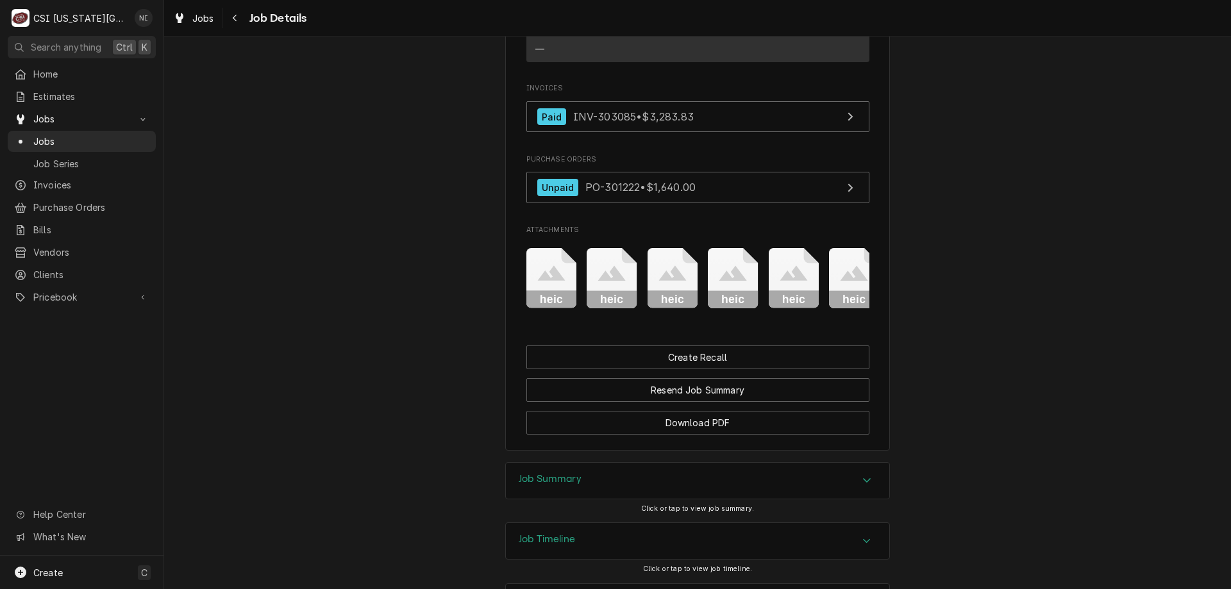
scroll to position [1432, 0]
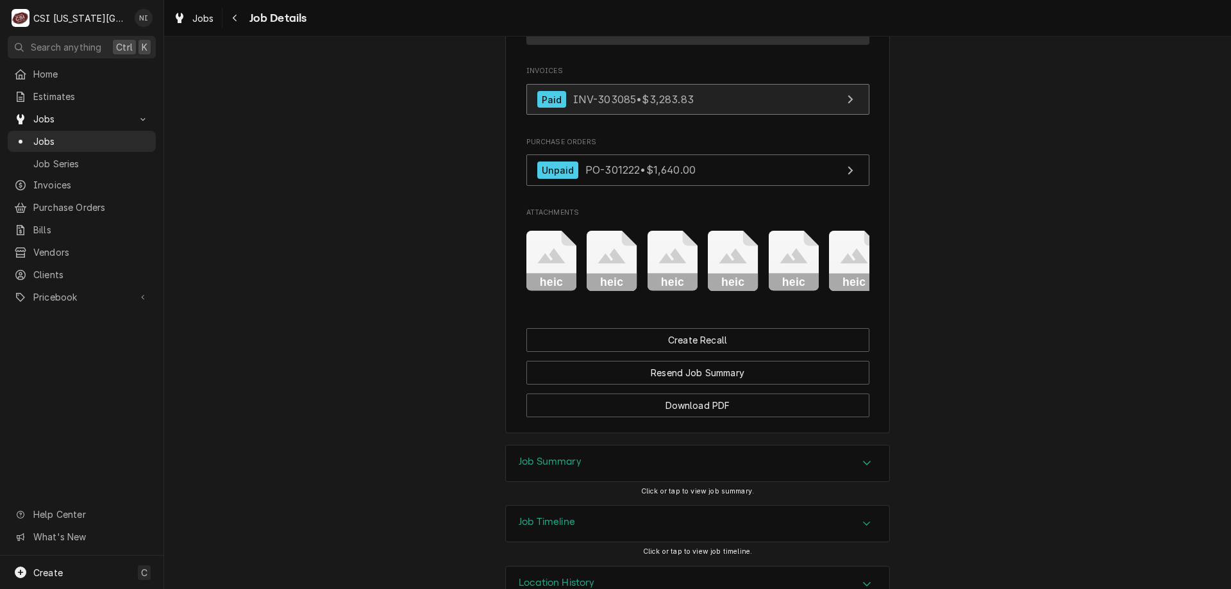
click at [724, 115] on link "Paid INV-303085 • $3,283.83" at bounding box center [697, 99] width 343 height 31
click at [107, 142] on span "Jobs" at bounding box center [91, 141] width 116 height 13
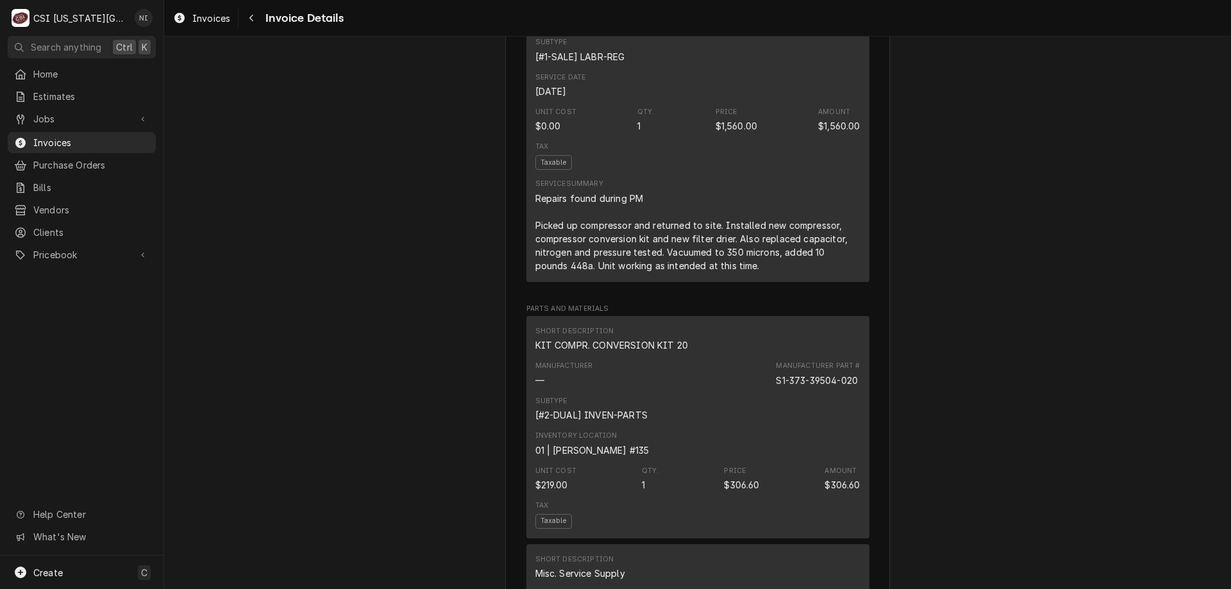
scroll to position [225, 0]
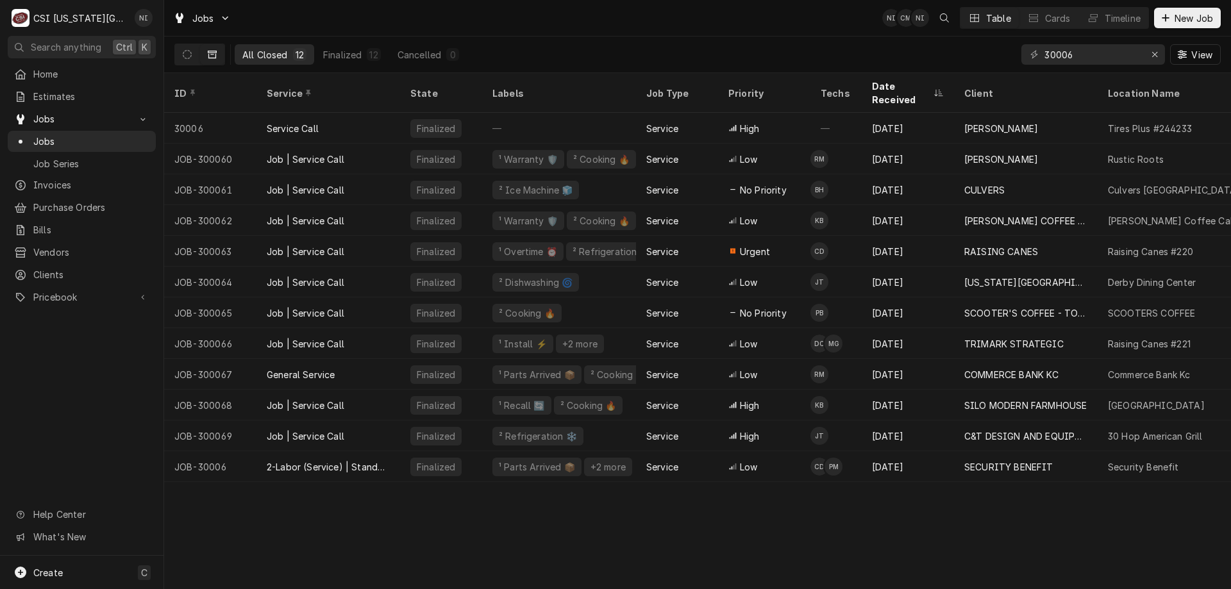
drag, startPoint x: 1200, startPoint y: 117, endPoint x: 1226, endPoint y: 120, distance: 25.8
click at [1200, 115] on div "Tires Plus #244233" at bounding box center [1189, 128] width 185 height 31
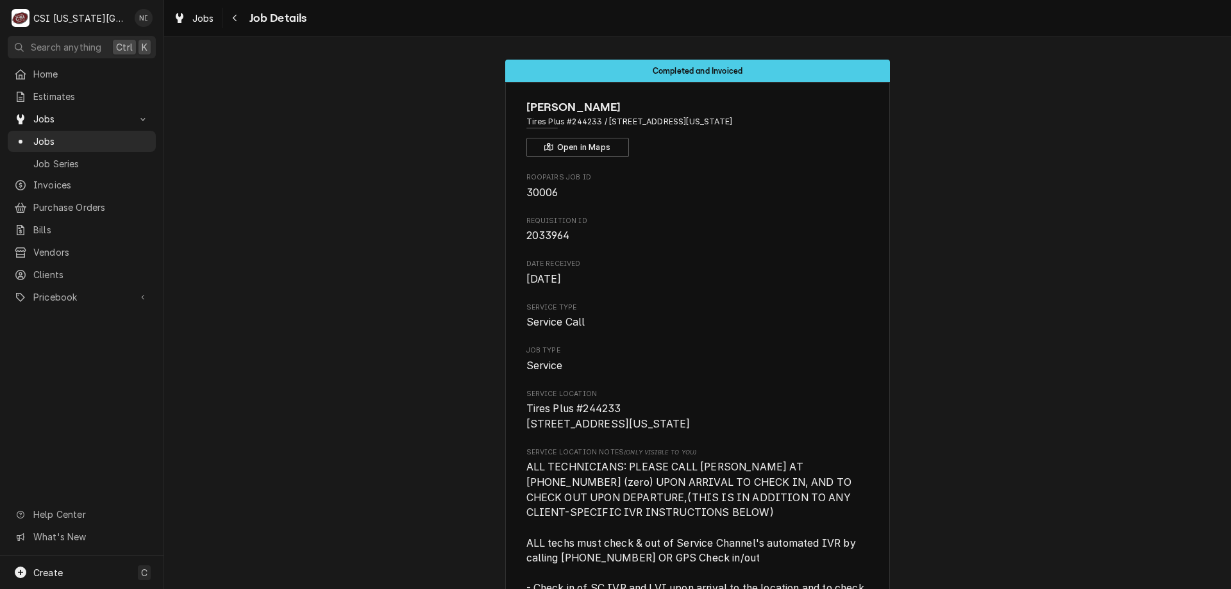
click at [90, 137] on span "Jobs" at bounding box center [91, 141] width 116 height 13
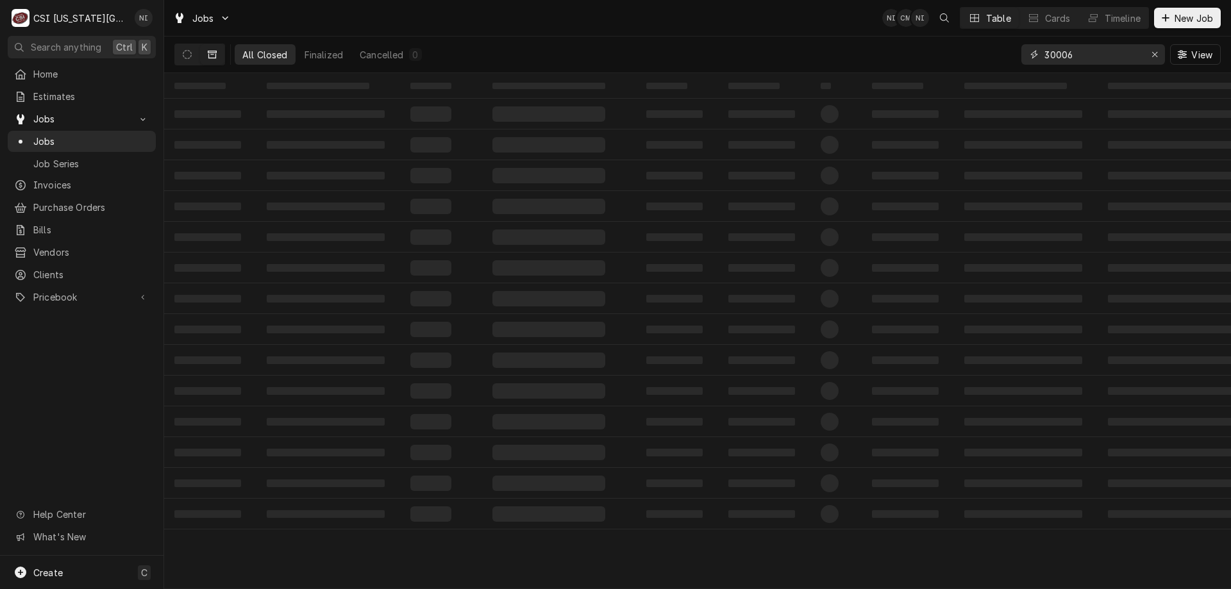
drag, startPoint x: 1084, startPoint y: 54, endPoint x: 980, endPoint y: 56, distance: 103.9
click at [983, 57] on div "All Closed Finalized Cancelled 0 30006 View" at bounding box center [697, 55] width 1046 height 36
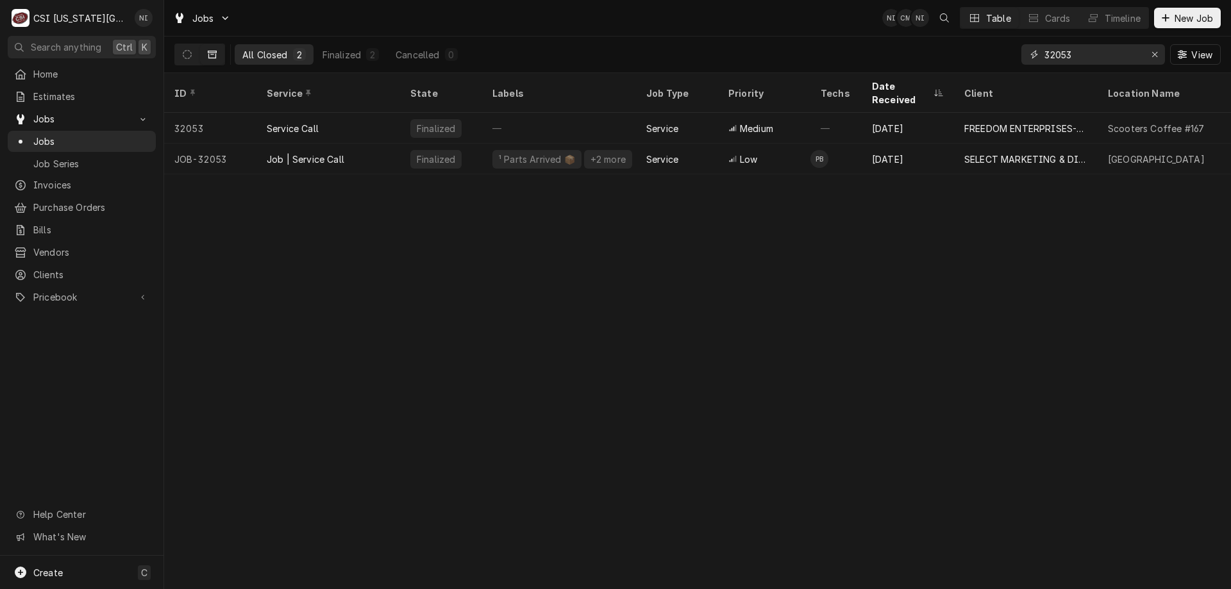
type input "32053"
click at [249, 144] on div "JOB-32053" at bounding box center [210, 159] width 92 height 31
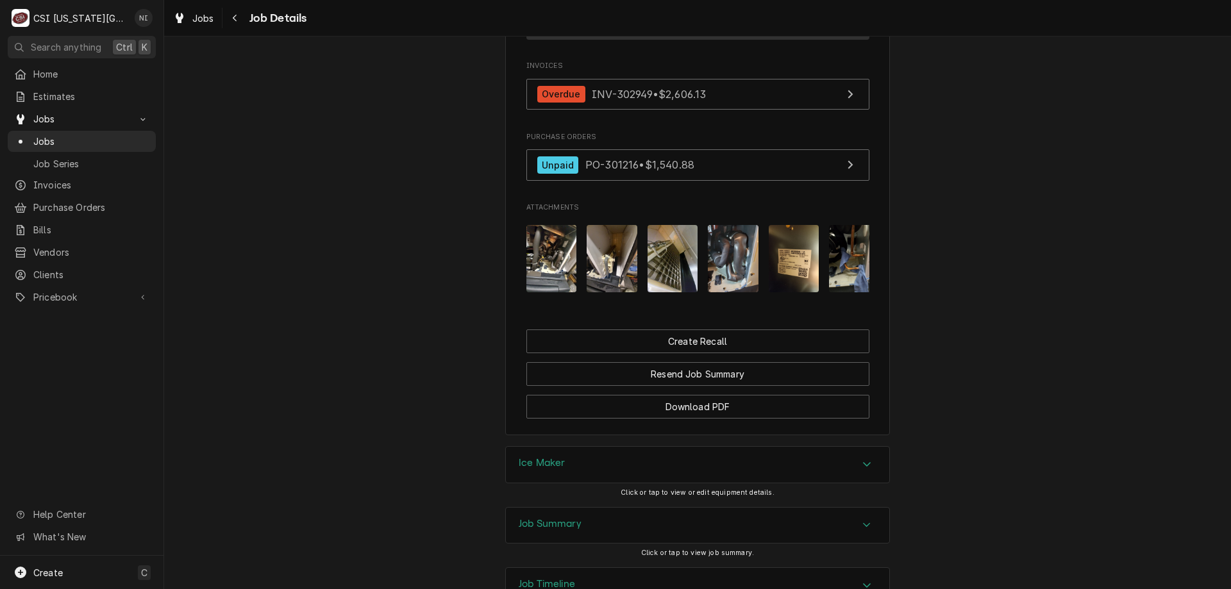
scroll to position [1467, 0]
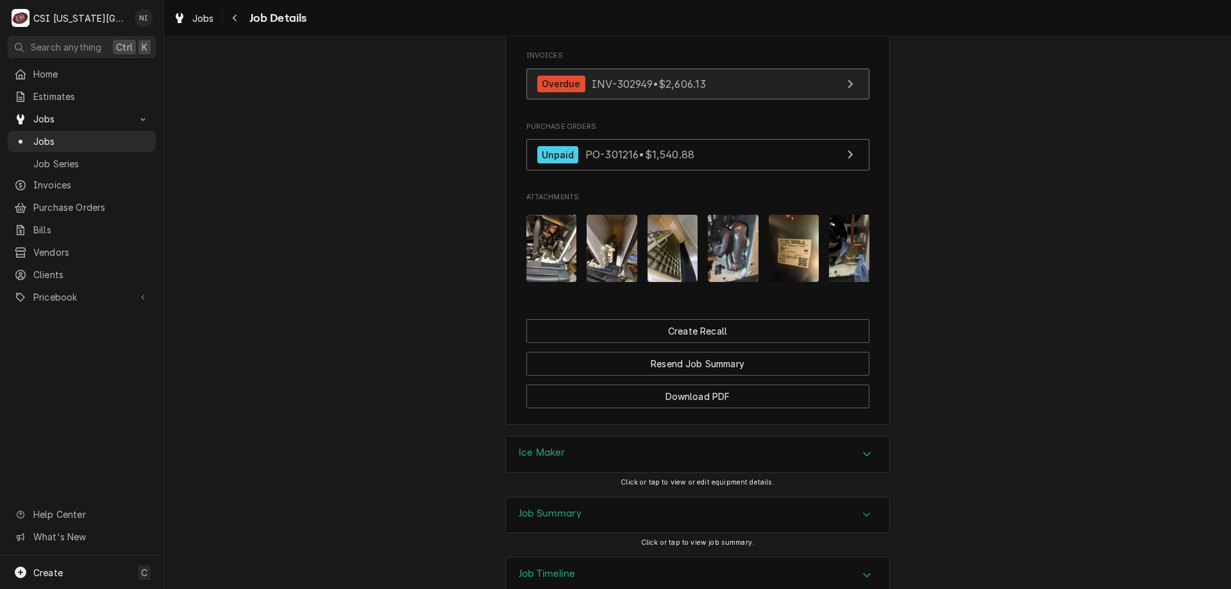
click at [781, 95] on link "Overdue INV-302949 • $2,606.13" at bounding box center [697, 84] width 343 height 31
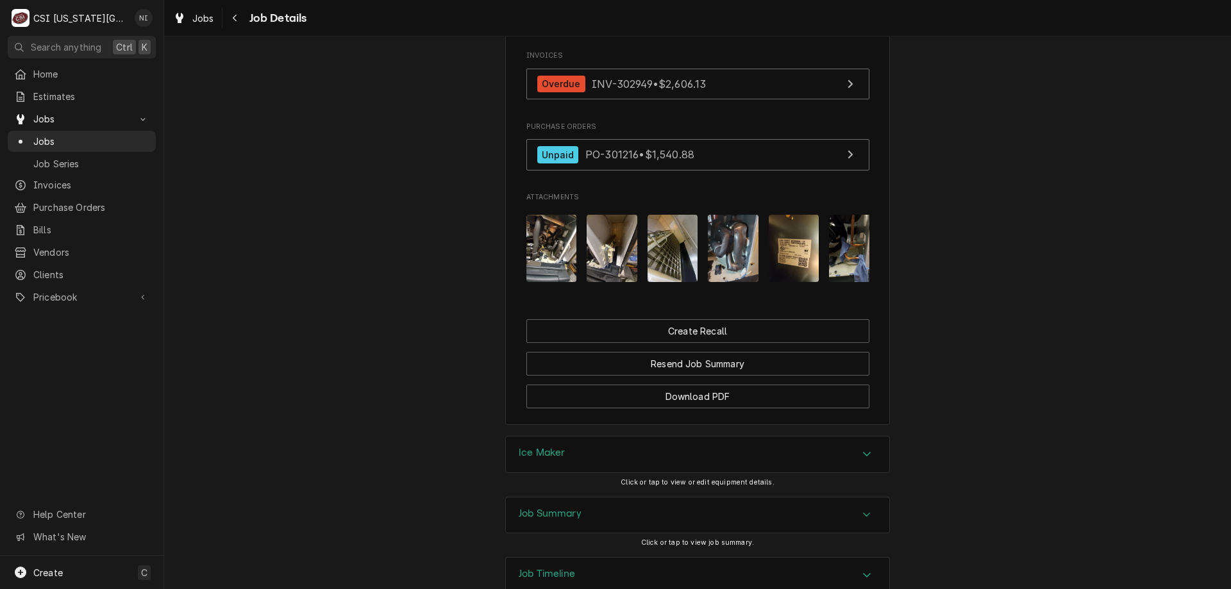
click at [102, 135] on span "Jobs" at bounding box center [91, 141] width 116 height 13
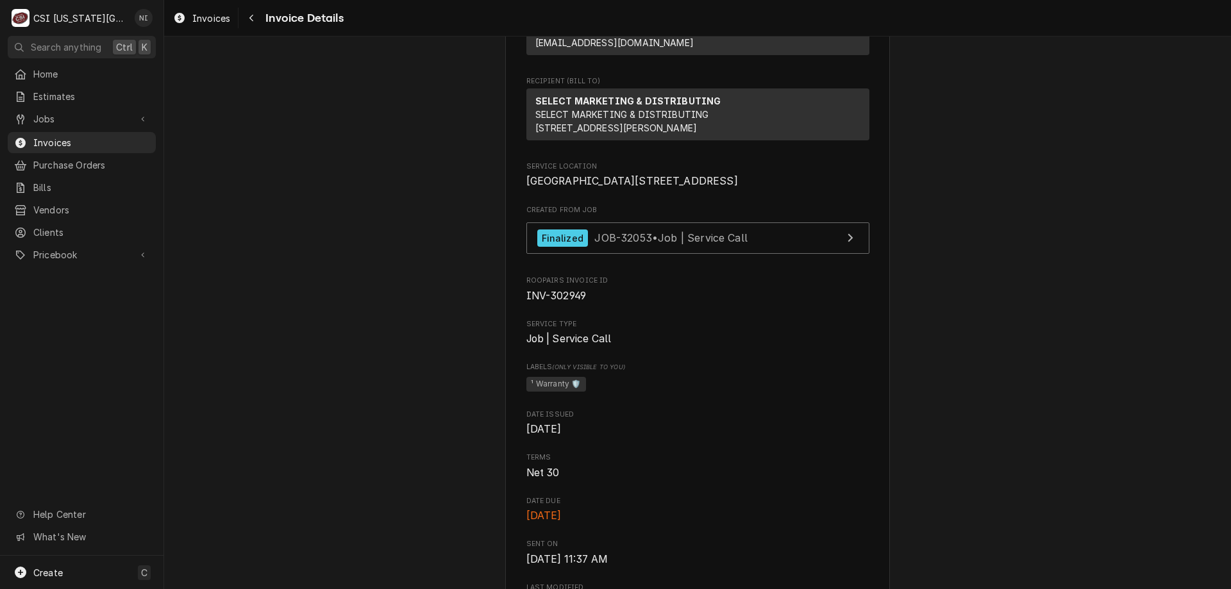
scroll to position [192, 0]
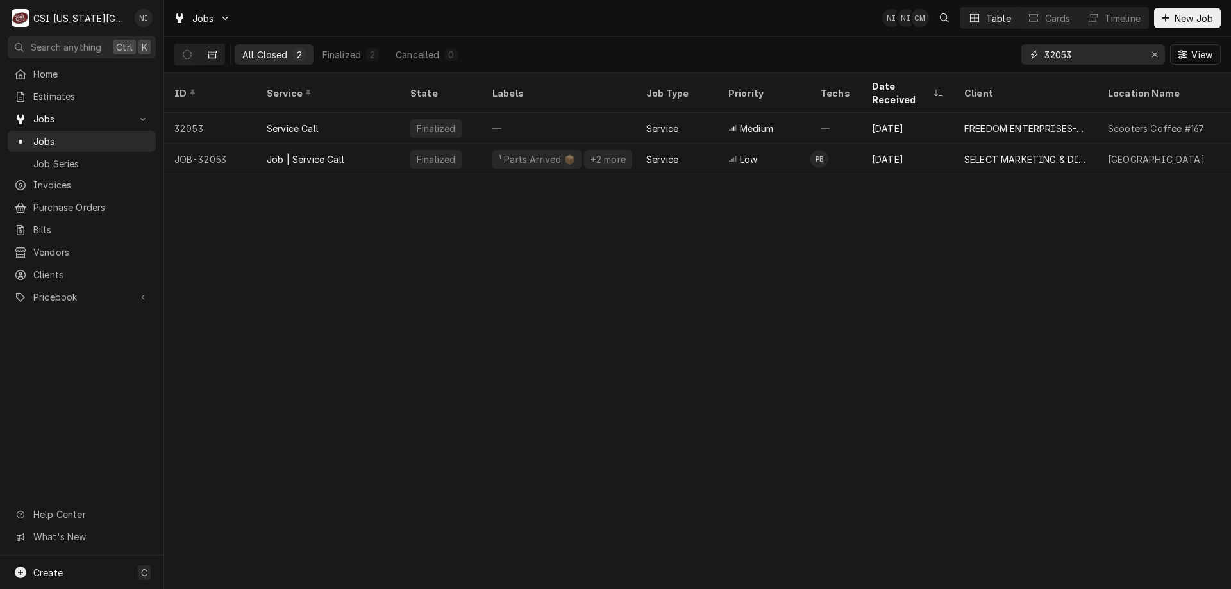
drag, startPoint x: 1072, startPoint y: 56, endPoint x: 974, endPoint y: 47, distance: 98.4
click at [974, 47] on div "All Closed 2 Finalized 2 Cancelled 0 32053 View" at bounding box center [697, 55] width 1046 height 36
type input "32648"
click at [342, 153] on div "Job | Service Call" at bounding box center [306, 159] width 78 height 13
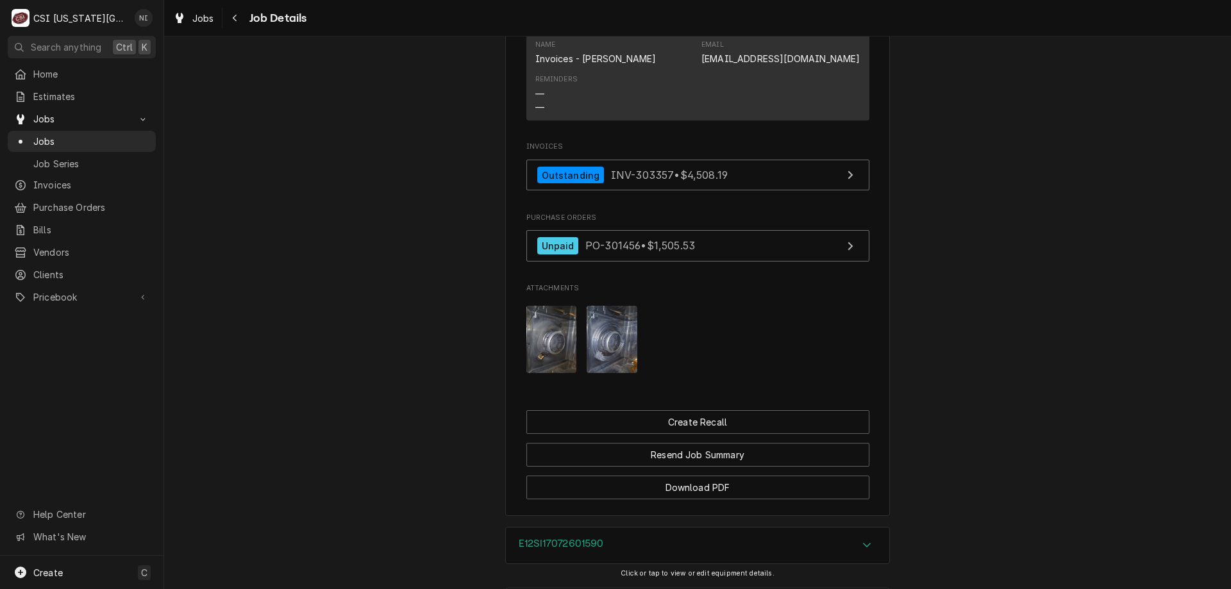
scroll to position [2042, 0]
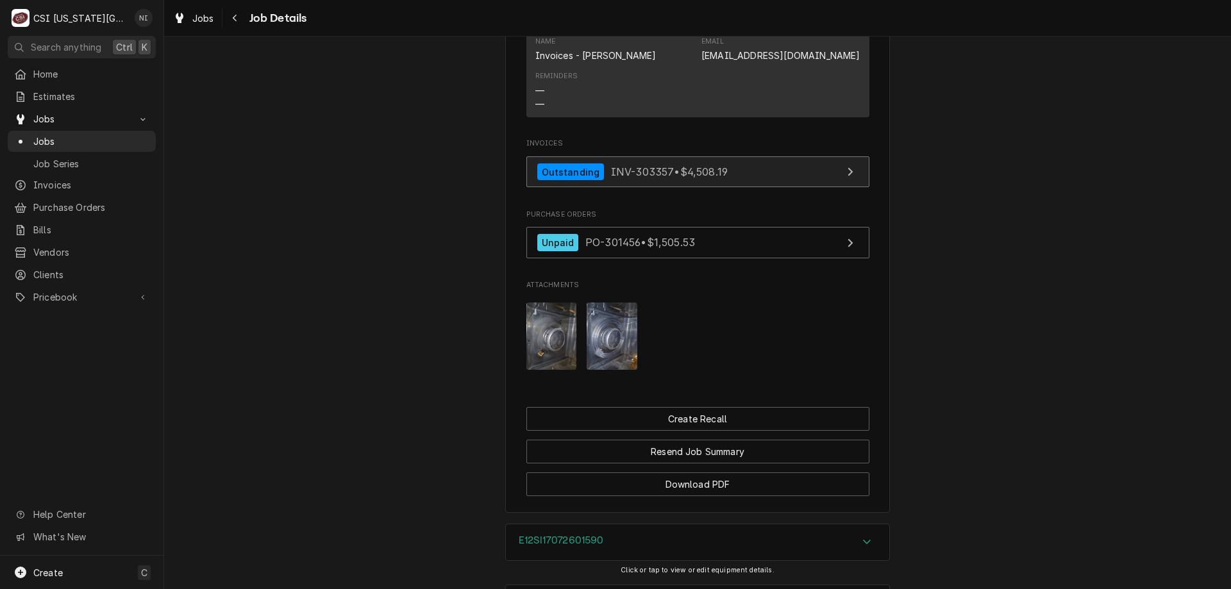
click at [742, 188] on link "Outstanding INV-303357 • $4,508.19" at bounding box center [697, 171] width 343 height 31
click at [74, 138] on span "Jobs" at bounding box center [91, 141] width 116 height 13
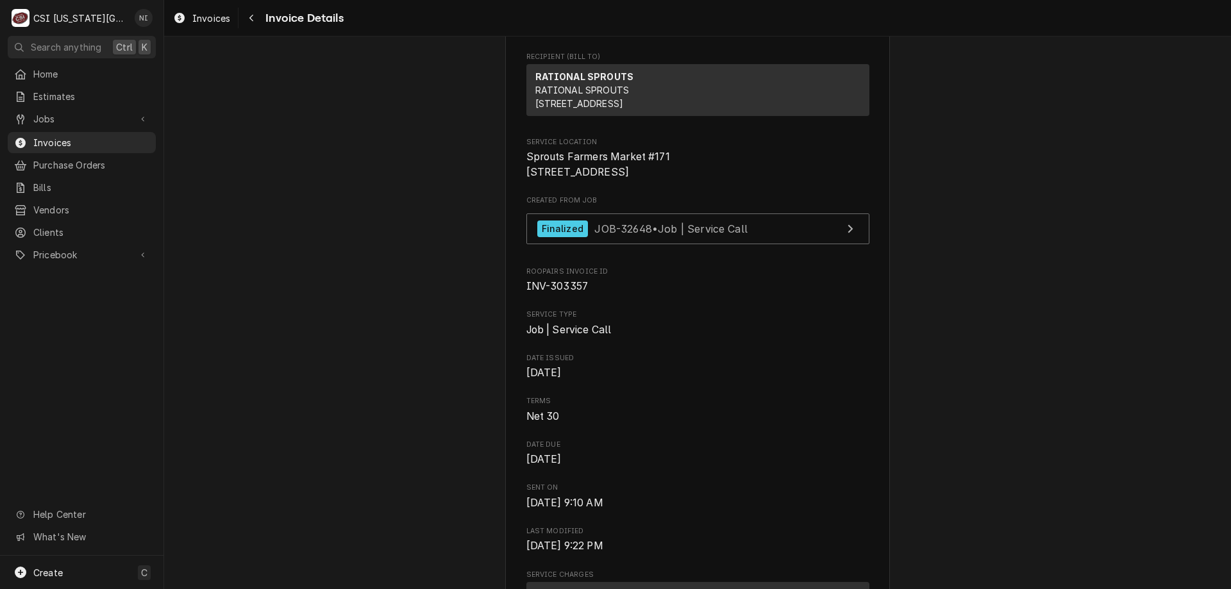
scroll to position [320, 0]
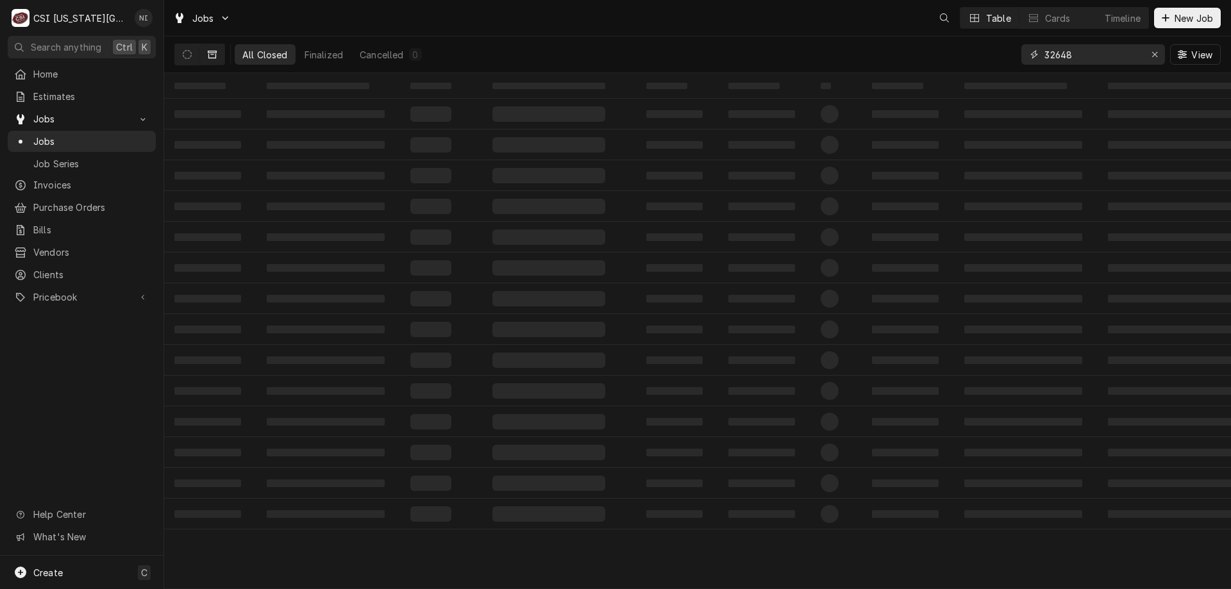
drag, startPoint x: 1070, startPoint y: 52, endPoint x: 988, endPoint y: 52, distance: 82.0
click at [988, 52] on div "All Closed Finalized Cancelled 0 32648 View" at bounding box center [697, 55] width 1046 height 36
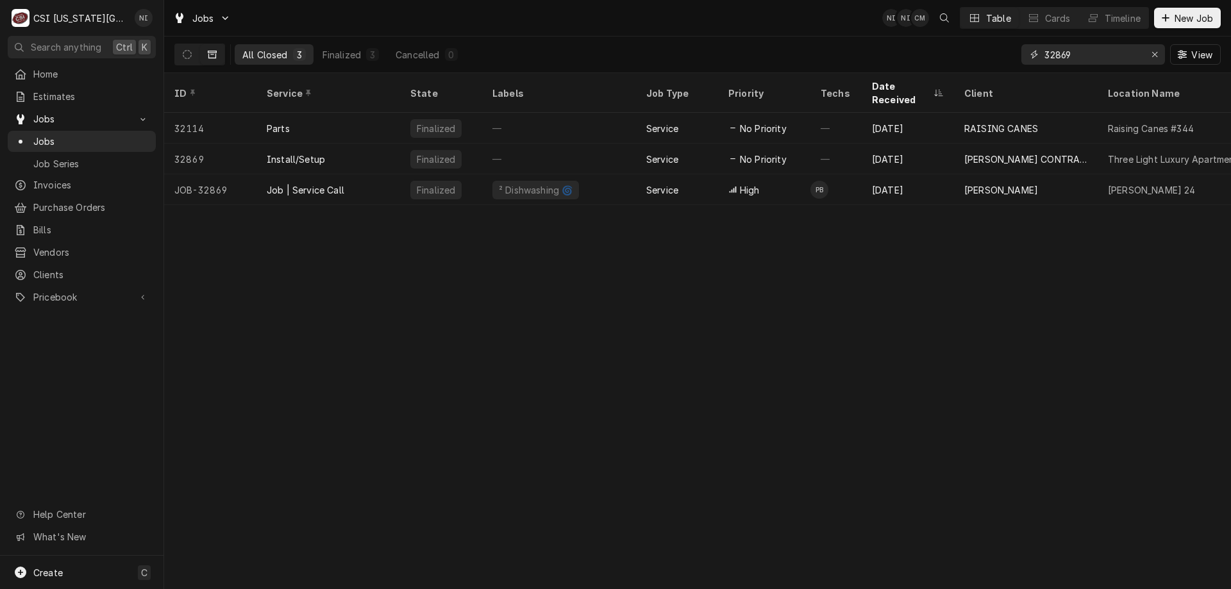
type input "32869"
click at [395, 176] on div "Job | Service Call" at bounding box center [328, 189] width 144 height 31
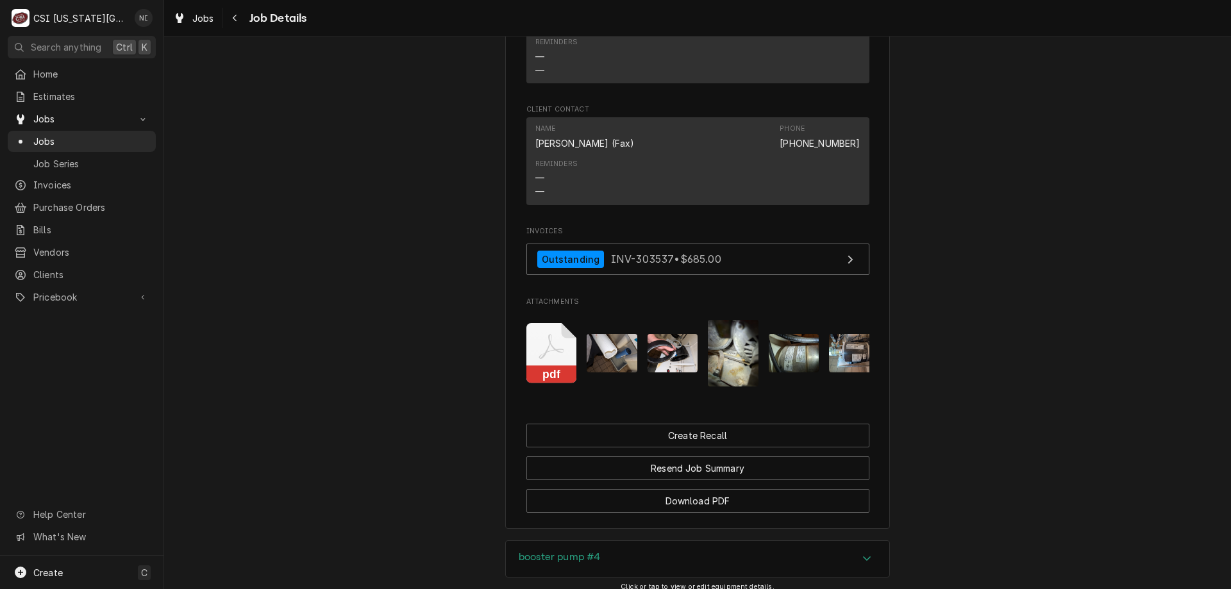
scroll to position [1272, 0]
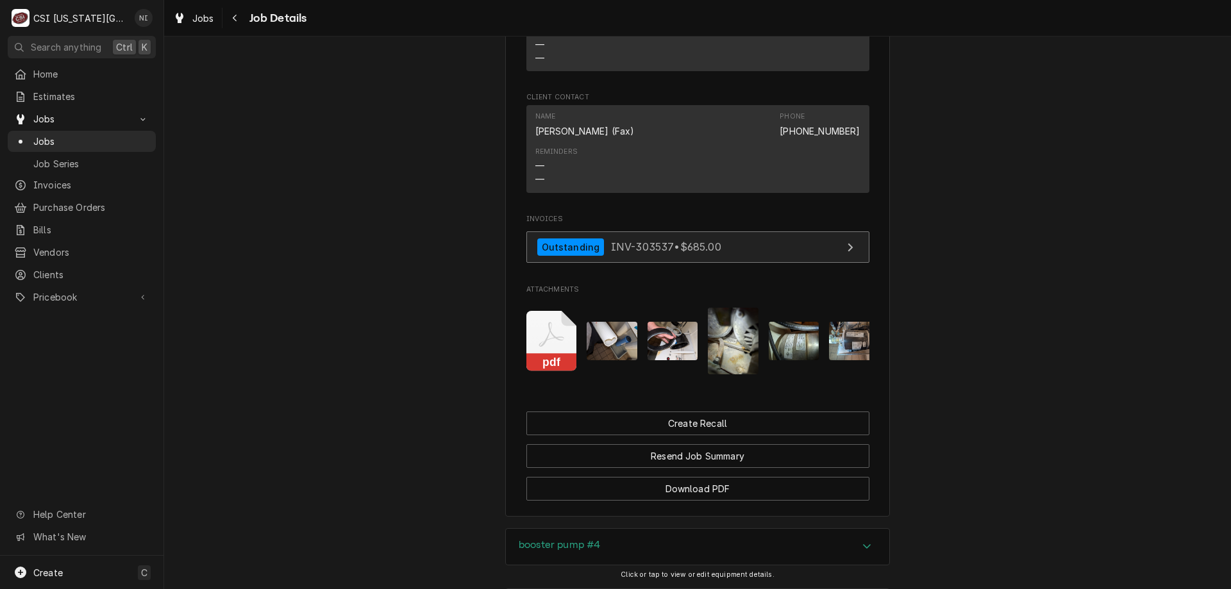
click at [763, 231] on link "Outstanding INV-303537 • $685.00" at bounding box center [697, 246] width 343 height 31
click at [124, 135] on span "Jobs" at bounding box center [91, 141] width 116 height 13
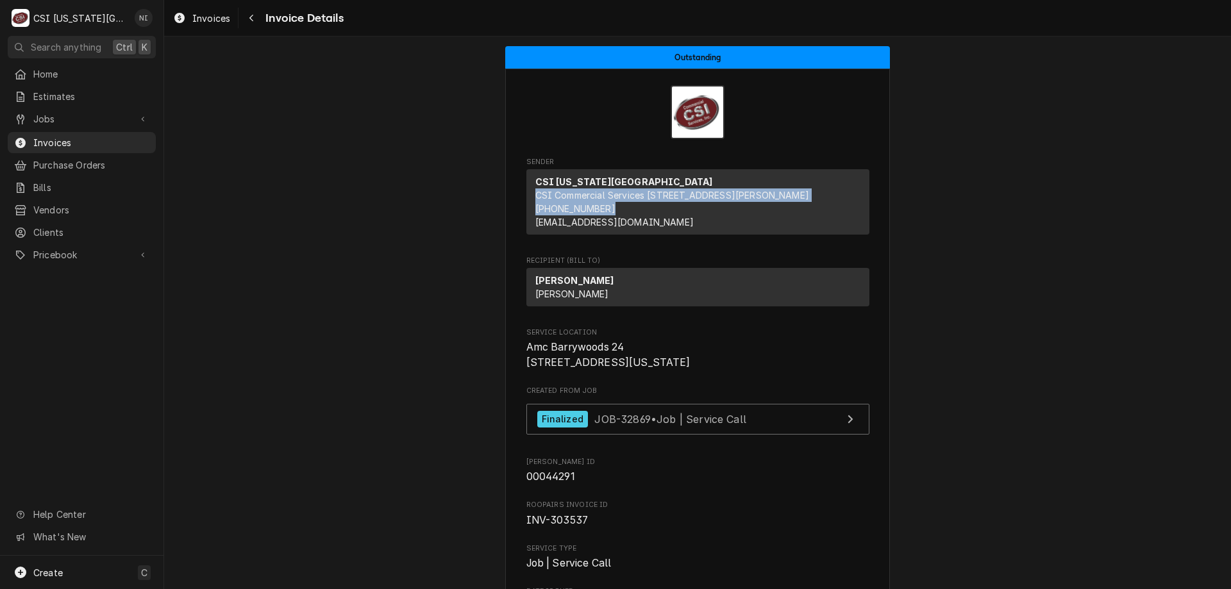
drag, startPoint x: 0, startPoint y: 0, endPoint x: 797, endPoint y: 178, distance: 816.3
click at [797, 178] on div "CSI Kansas City CSI Commercial Services Inc1021 NE Jib Ct Unit B Lee’s Summit, …" at bounding box center [697, 201] width 343 height 65
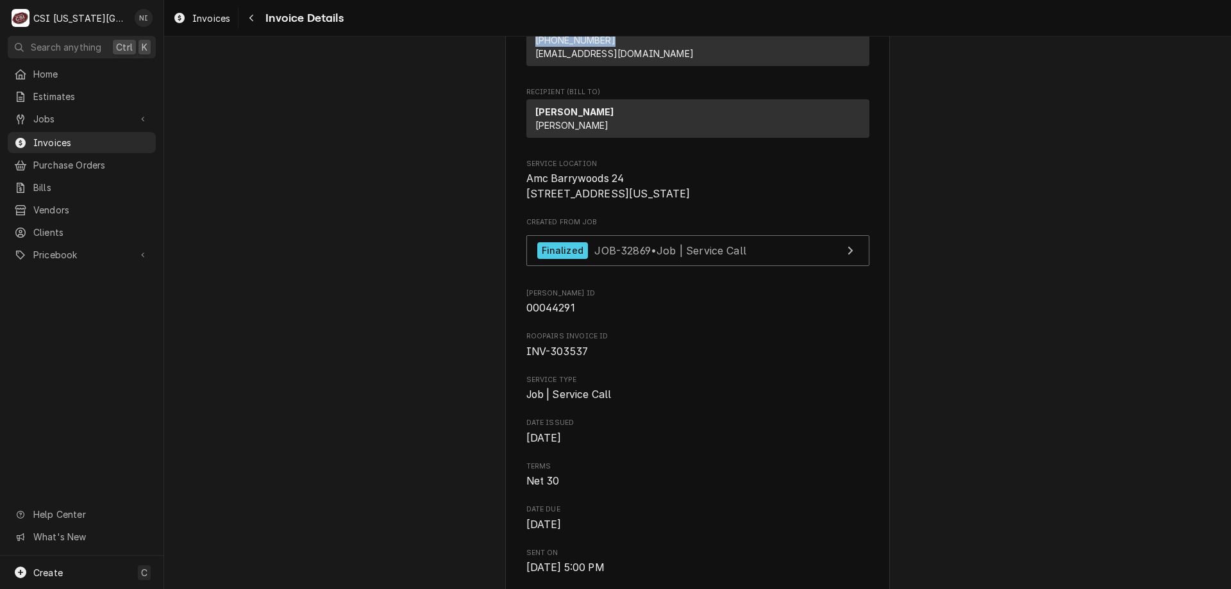
scroll to position [179, 0]
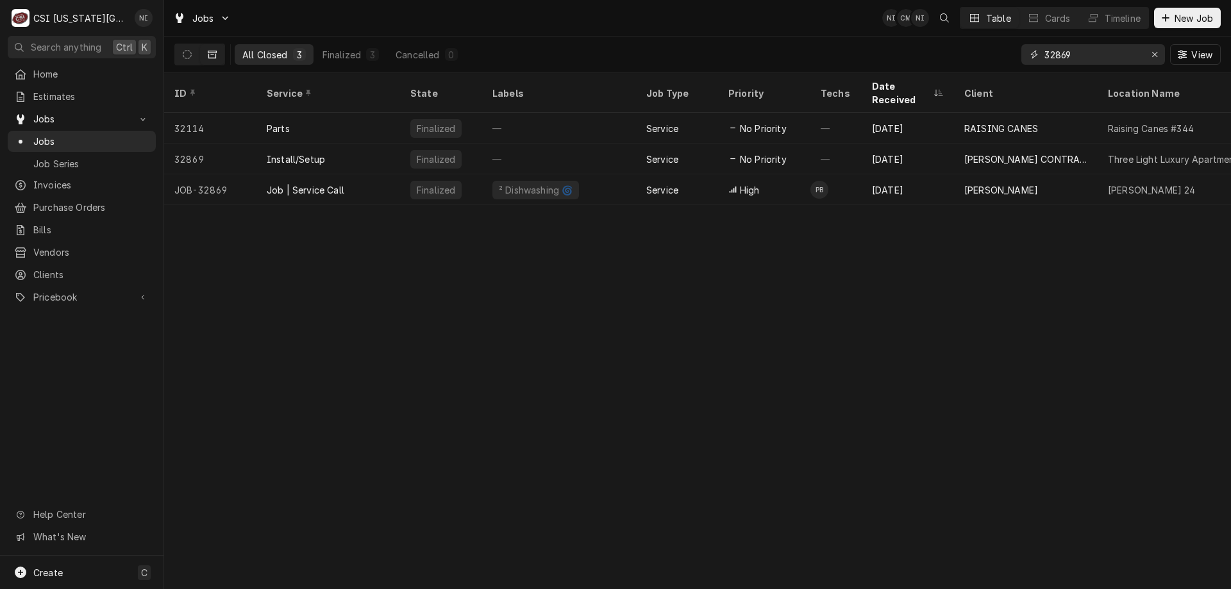
drag, startPoint x: 1078, startPoint y: 56, endPoint x: 1000, endPoint y: 49, distance: 78.5
click at [1000, 49] on div "All Closed 3 Finalized 3 Cancelled 0 32869 View" at bounding box center [697, 55] width 1046 height 36
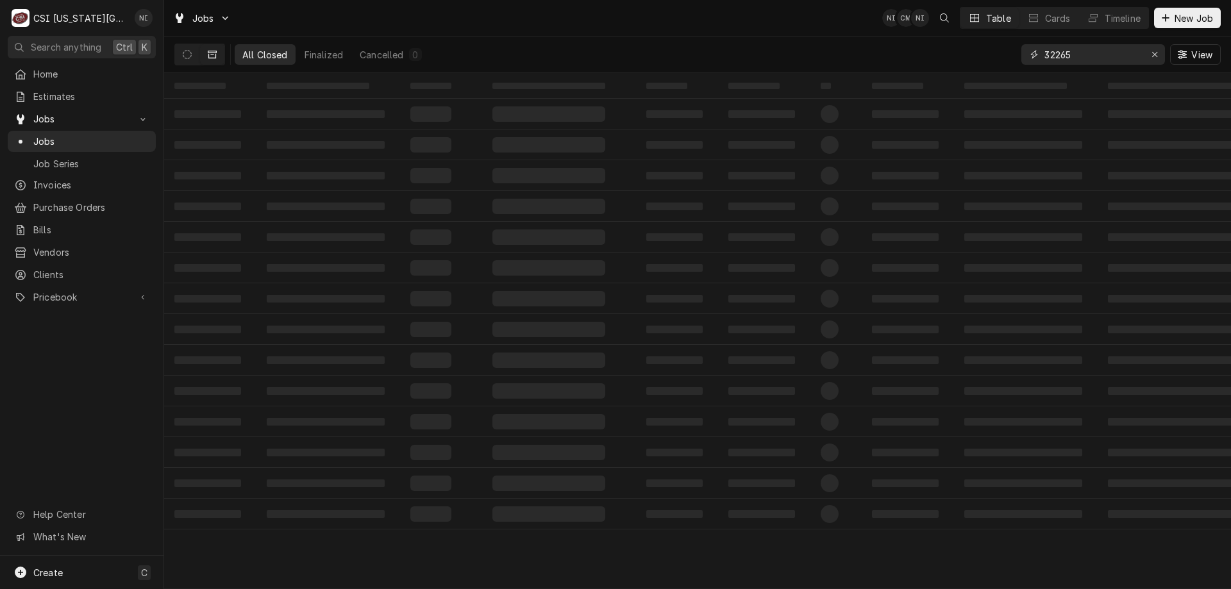
type input "32265"
click at [1154, 54] on icon "Erase input" at bounding box center [1154, 54] width 7 height 9
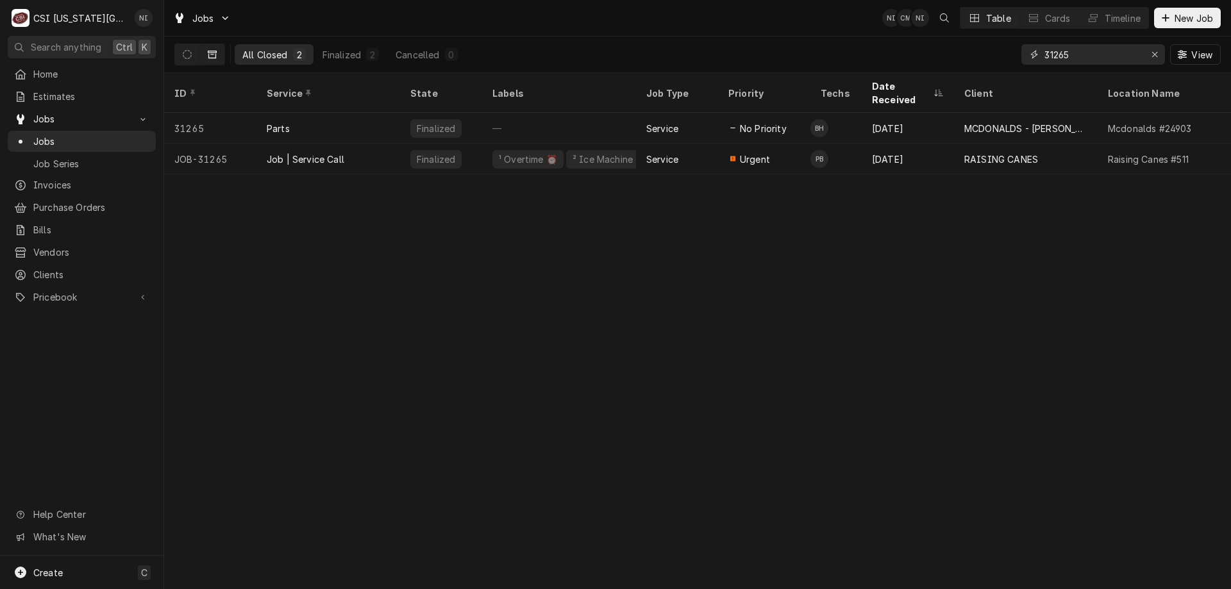
type input "31265"
click at [368, 151] on div "Job | Service Call" at bounding box center [328, 159] width 144 height 31
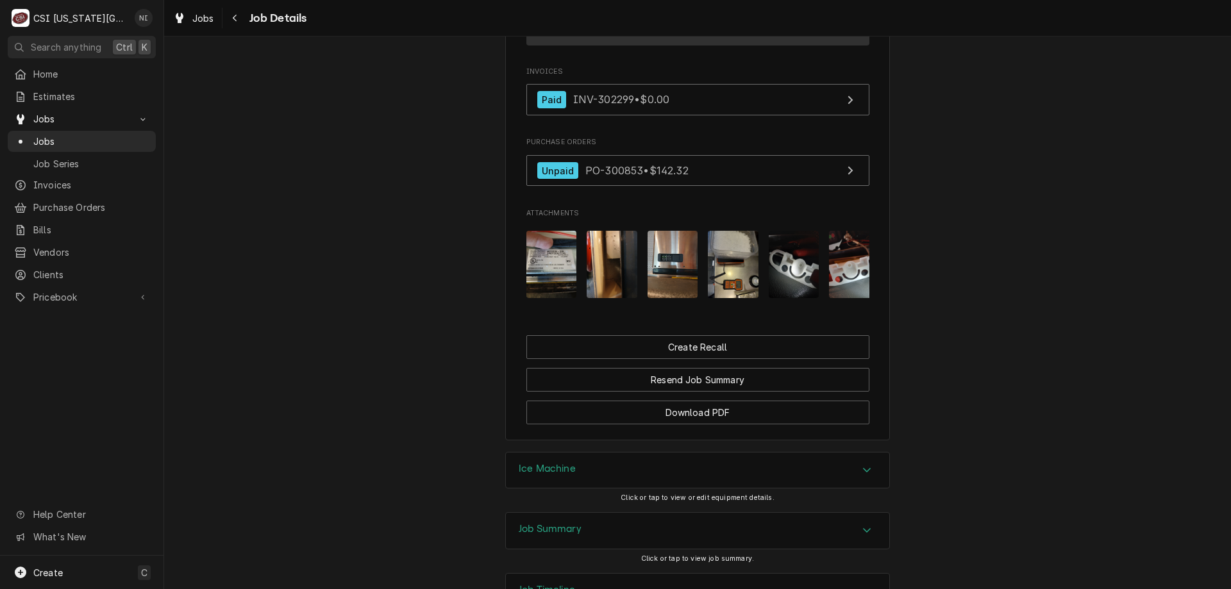
scroll to position [1695, 0]
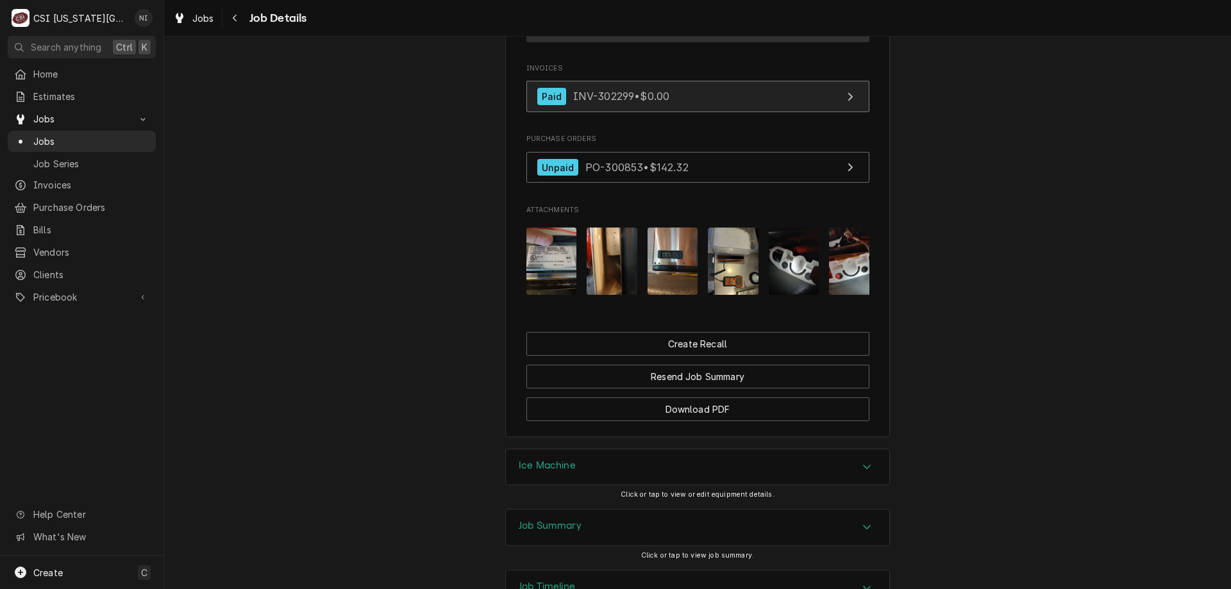
click at [759, 112] on link "Paid INV-302299 • $0.00" at bounding box center [697, 96] width 343 height 31
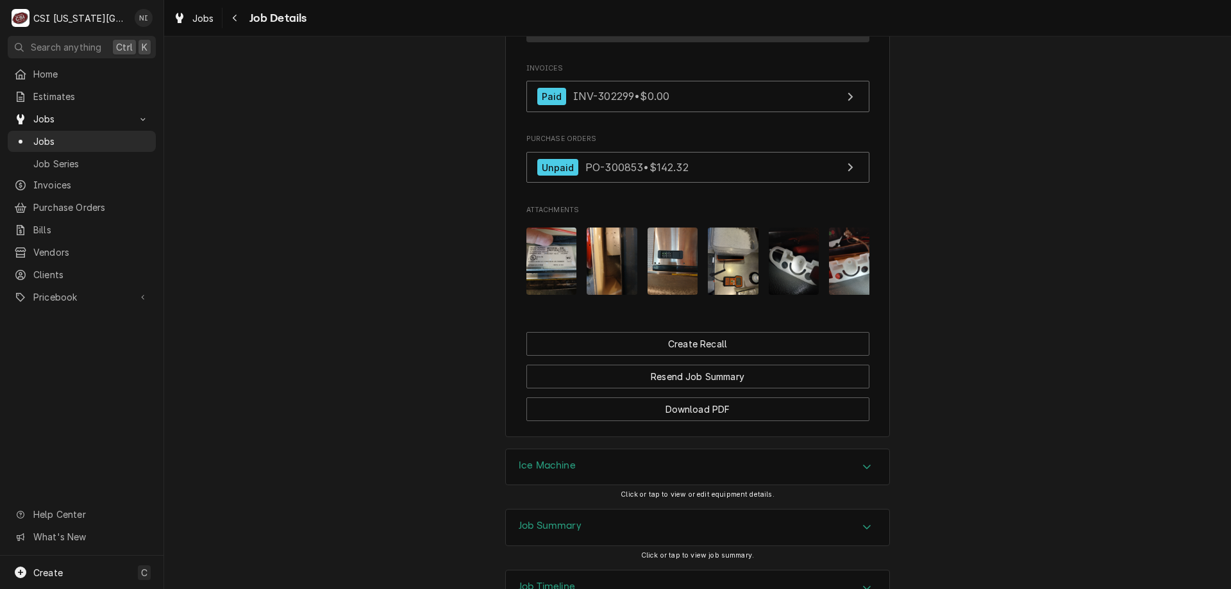
click at [99, 135] on span "Jobs" at bounding box center [91, 141] width 116 height 13
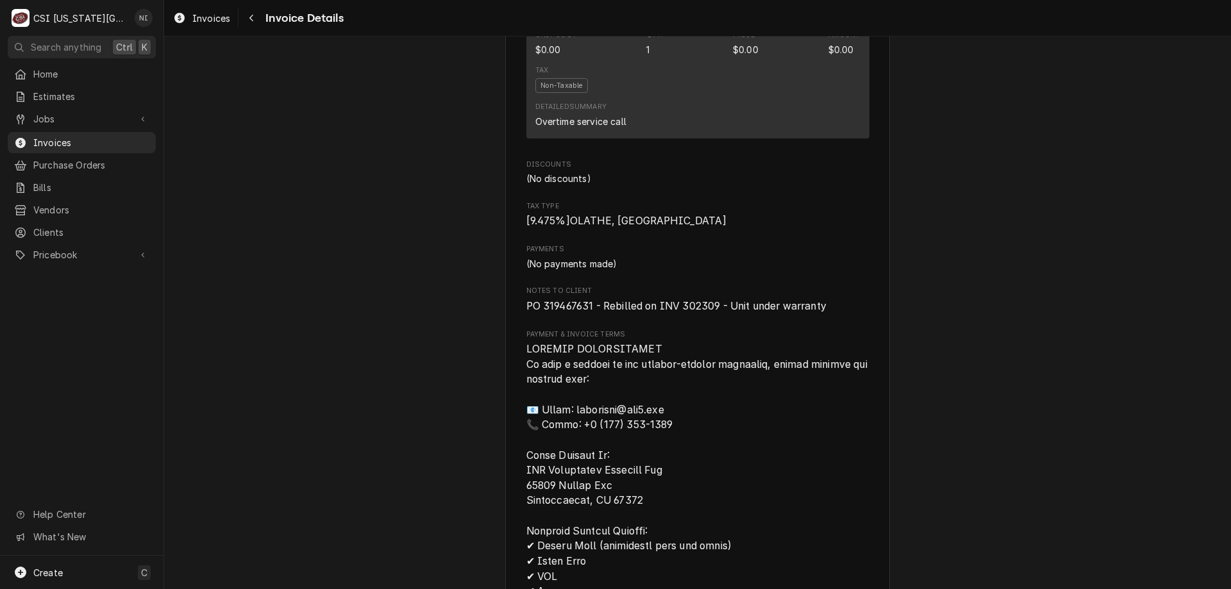
scroll to position [1514, 0]
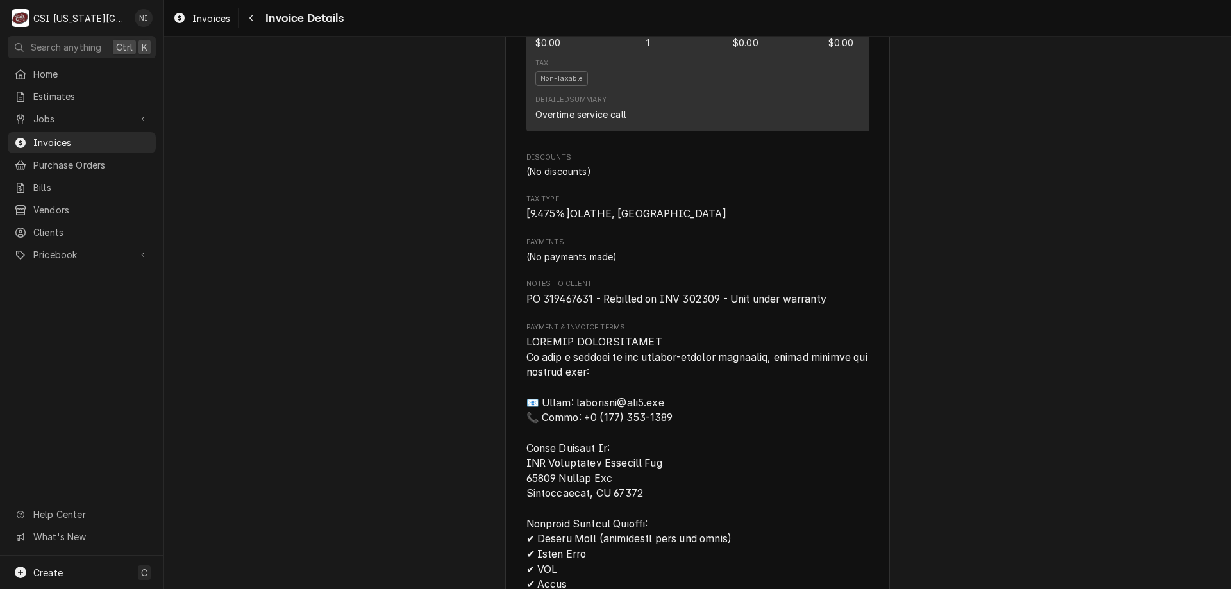
click at [703, 305] on span "PO 319467631 - Rebilled on INV 302309 - Unit under warranty" at bounding box center [676, 299] width 300 height 12
copy span "302309"
click at [129, 138] on span "Invoices" at bounding box center [91, 142] width 116 height 13
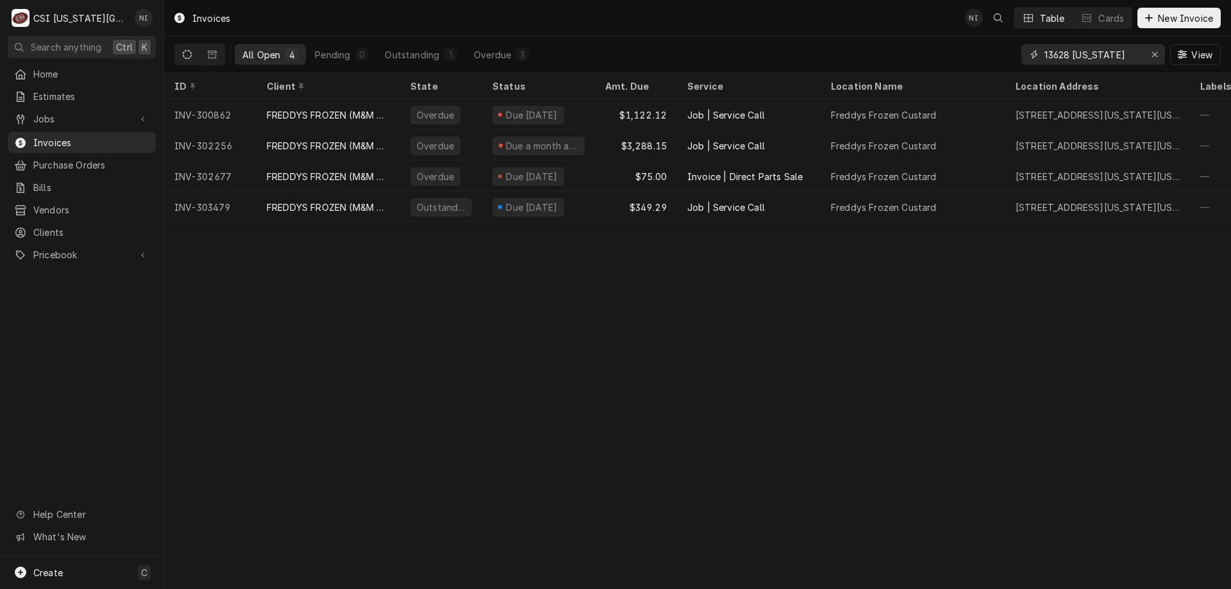
click at [1151, 53] on icon "Erase input" at bounding box center [1154, 54] width 7 height 9
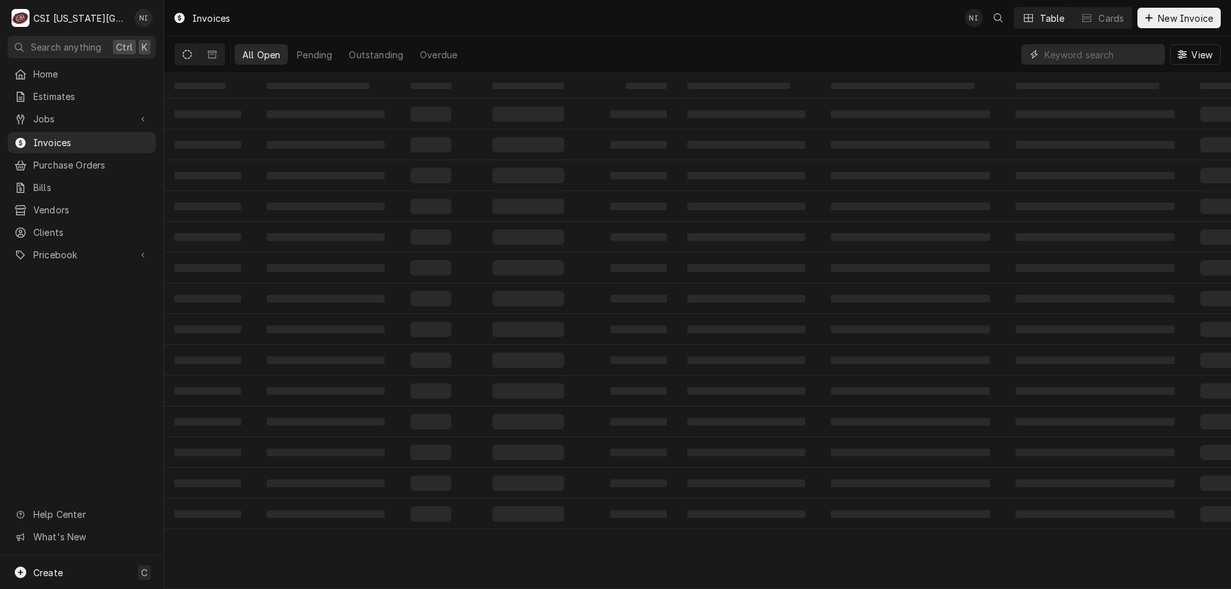
click at [1135, 53] on input "Dynamic Content Wrapper" at bounding box center [1101, 54] width 114 height 21
paste input "302309"
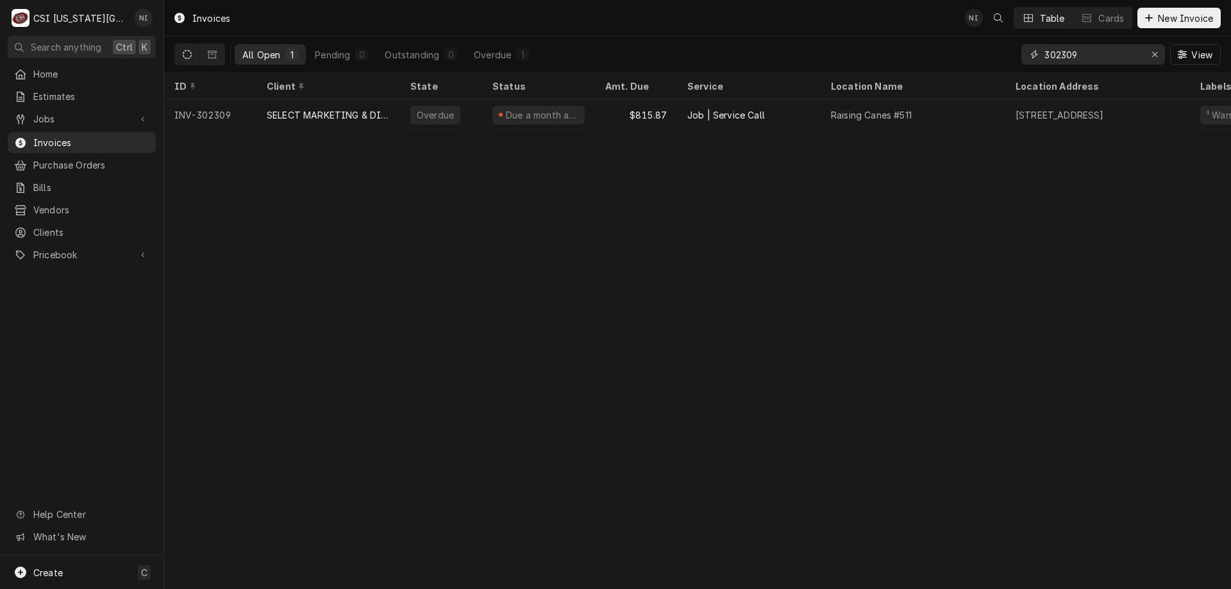
type input "302309"
click at [589, 115] on div "Due a month ago" at bounding box center [538, 114] width 113 height 31
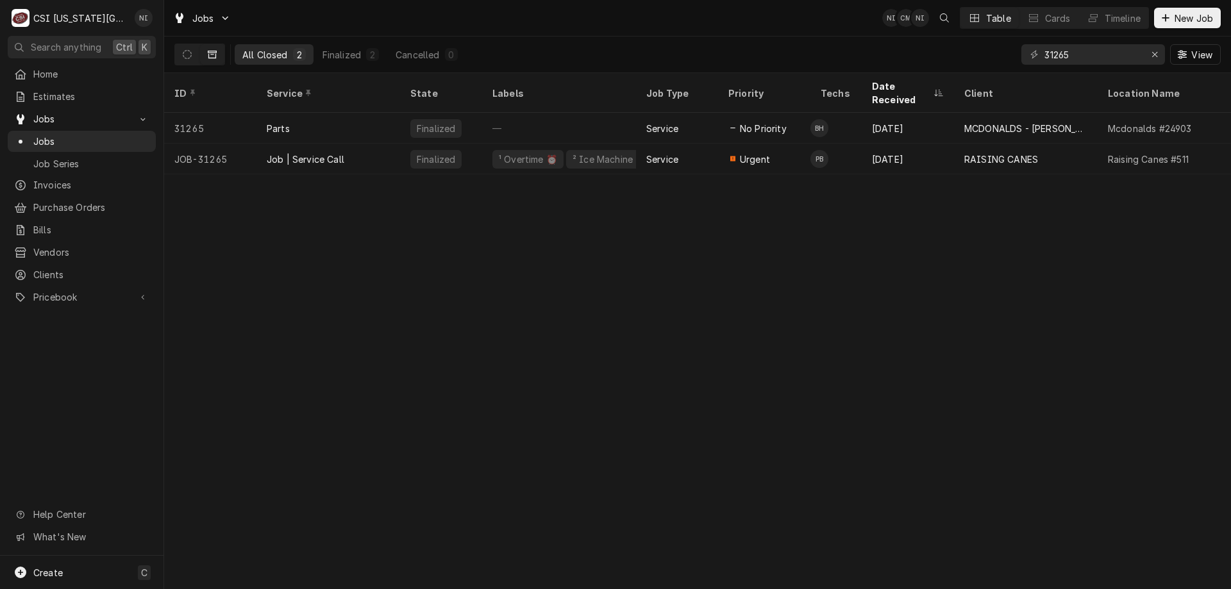
click at [377, 144] on div "Job | Service Call" at bounding box center [328, 159] width 144 height 31
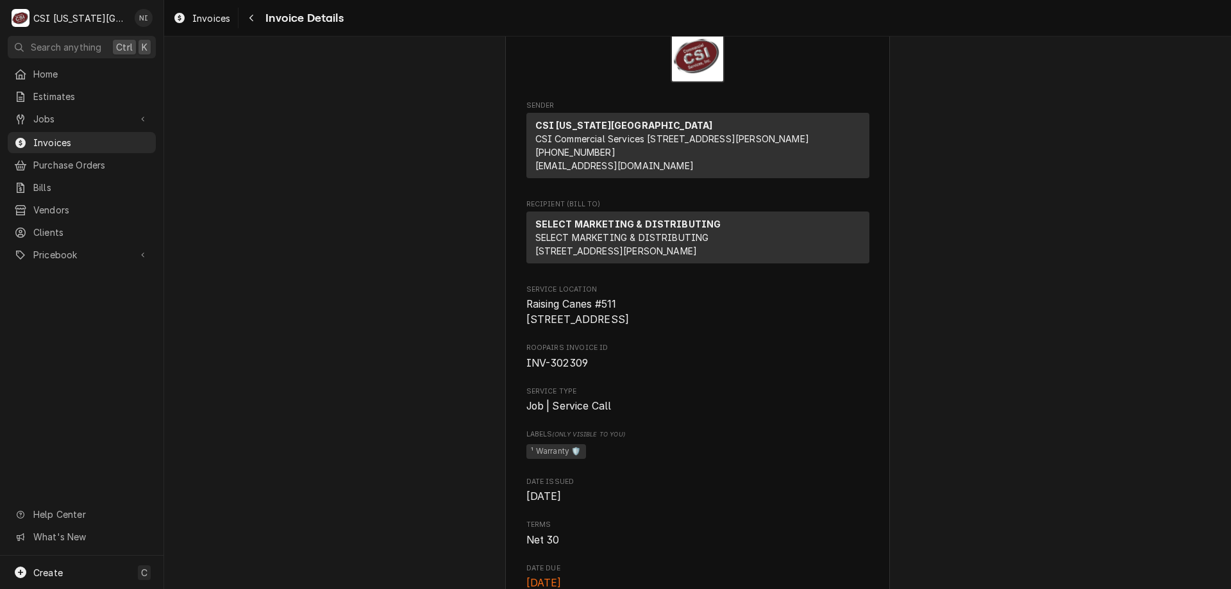
scroll to position [67, 0]
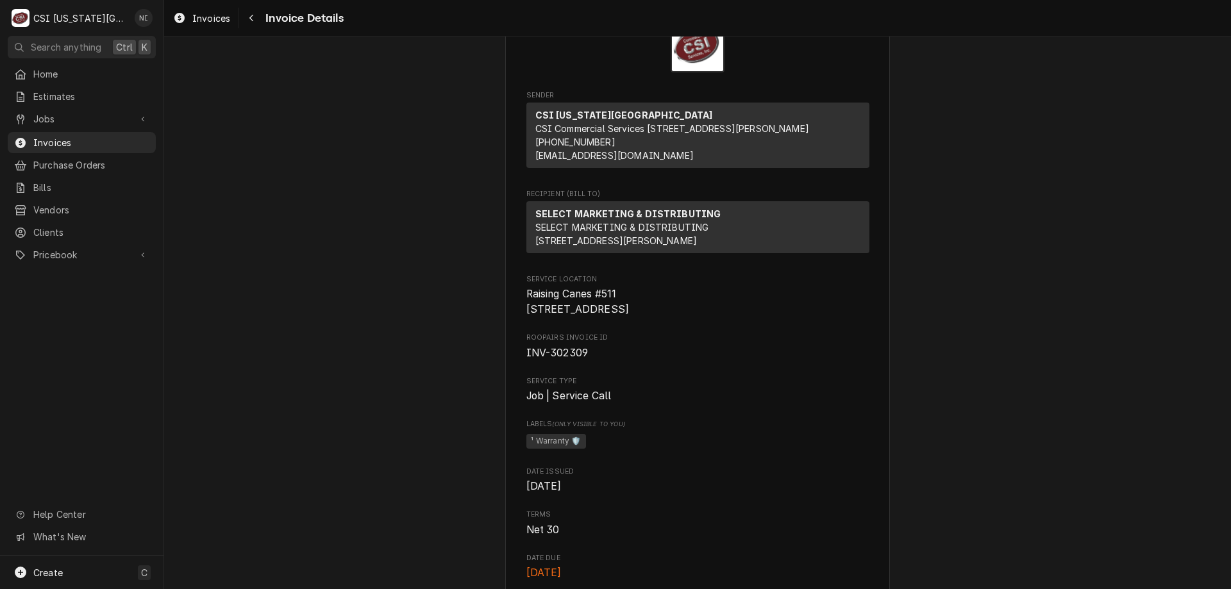
drag, startPoint x: 984, startPoint y: 122, endPoint x: 965, endPoint y: 107, distance: 24.1
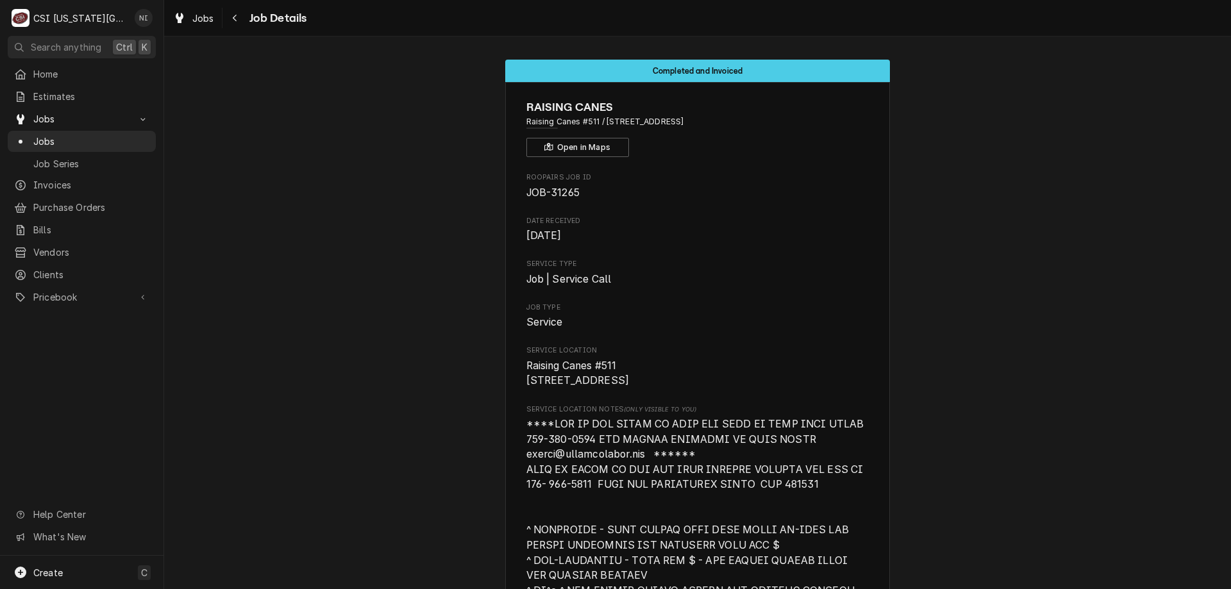
click at [96, 142] on span "Jobs" at bounding box center [91, 141] width 116 height 13
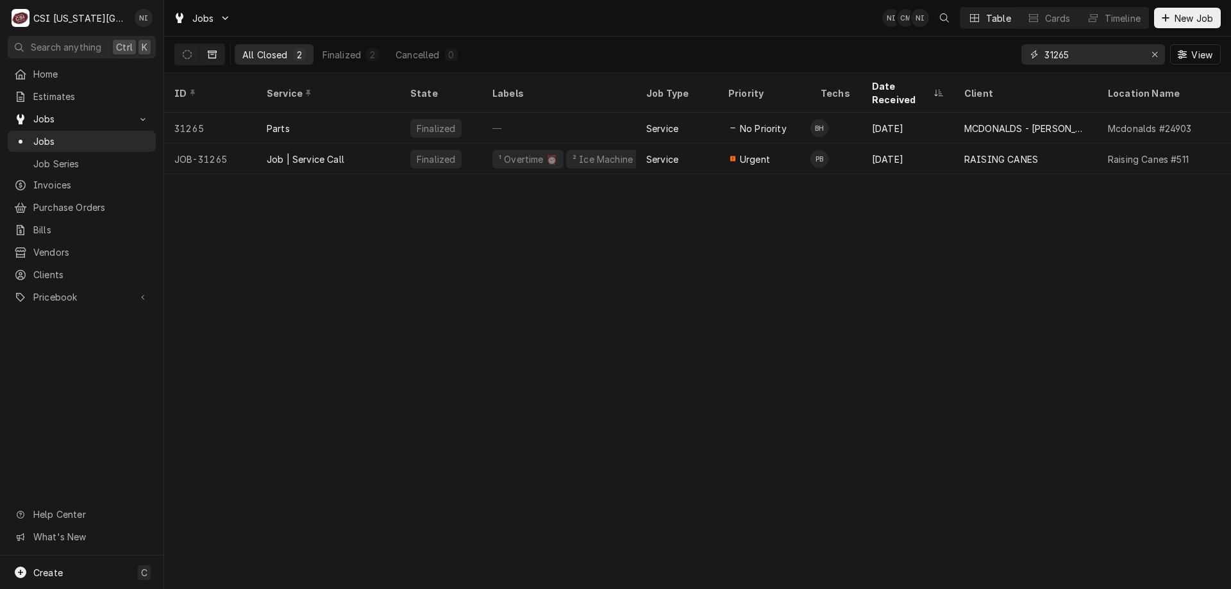
drag, startPoint x: 1072, startPoint y: 57, endPoint x: 957, endPoint y: 56, distance: 115.4
click at [957, 56] on div "All Closed 2 Finalized 2 Cancelled 0 31265 View" at bounding box center [697, 55] width 1046 height 36
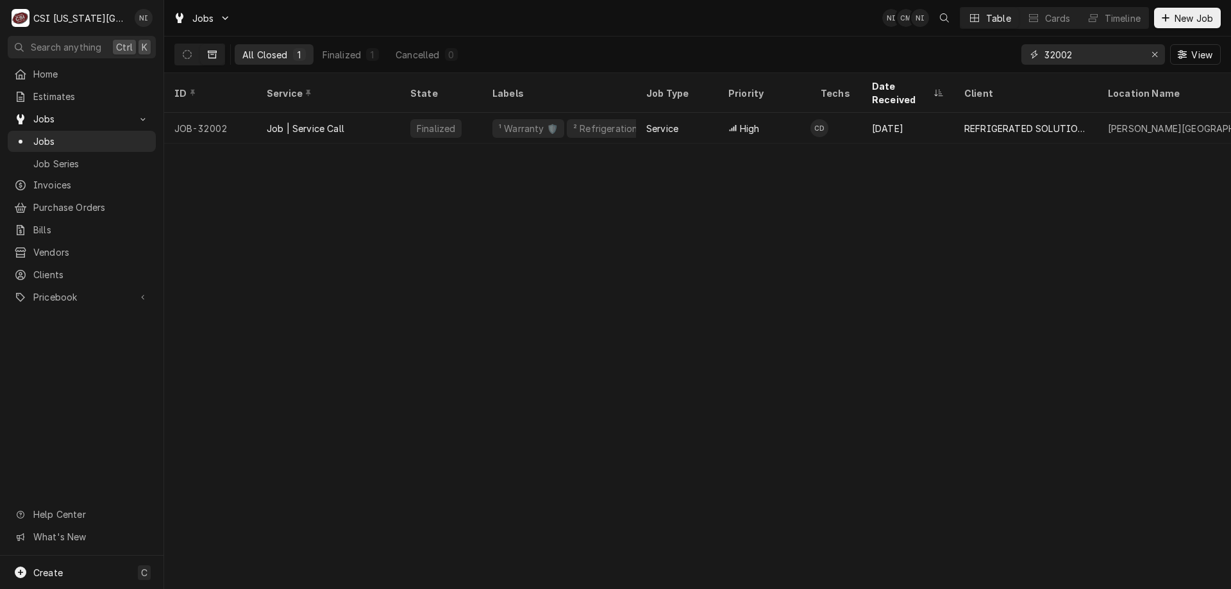
type input "32002"
click at [373, 117] on div "Job | Service Call" at bounding box center [328, 128] width 144 height 31
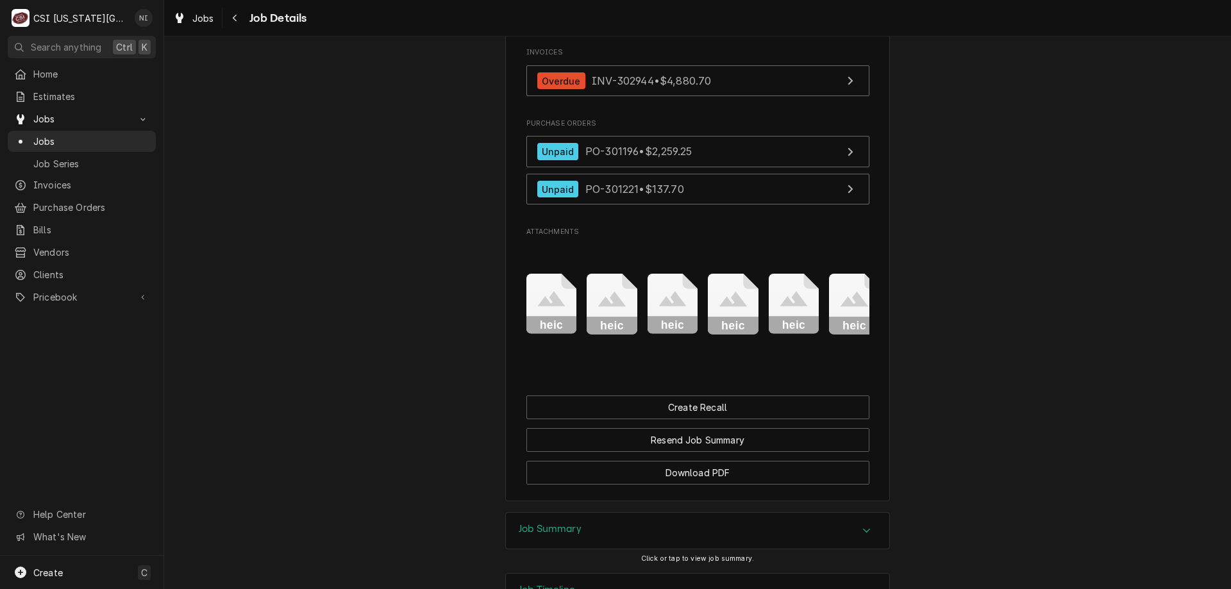
scroll to position [954, 0]
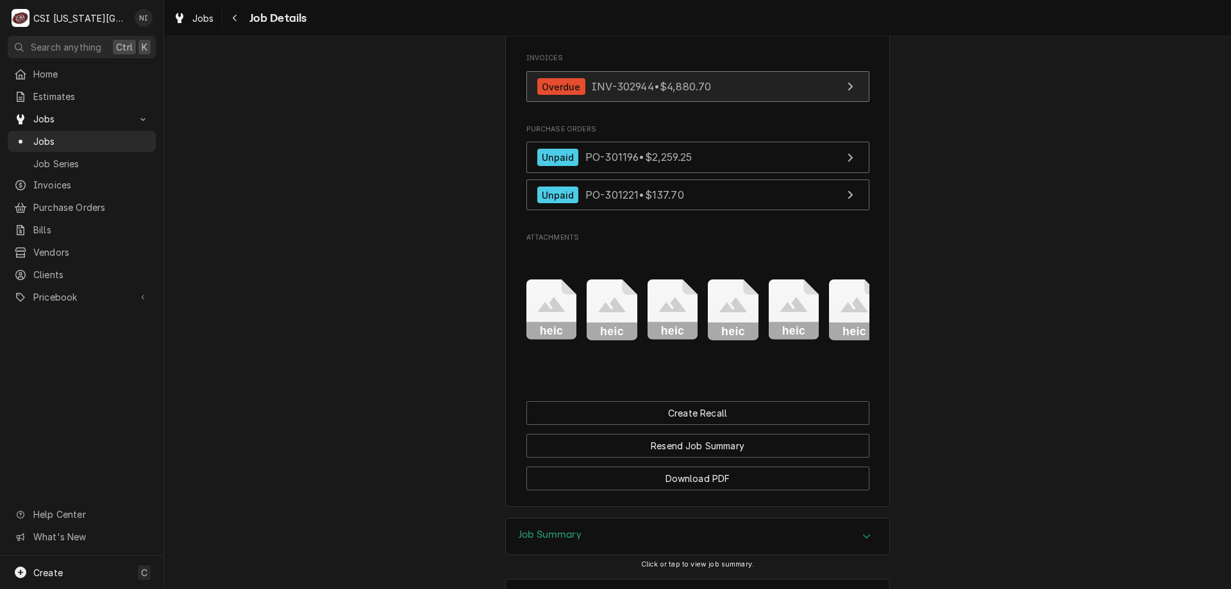
click at [740, 93] on link "Overdue INV-302944 • $4,880.70" at bounding box center [697, 86] width 343 height 31
click at [147, 140] on span "Jobs" at bounding box center [91, 141] width 116 height 13
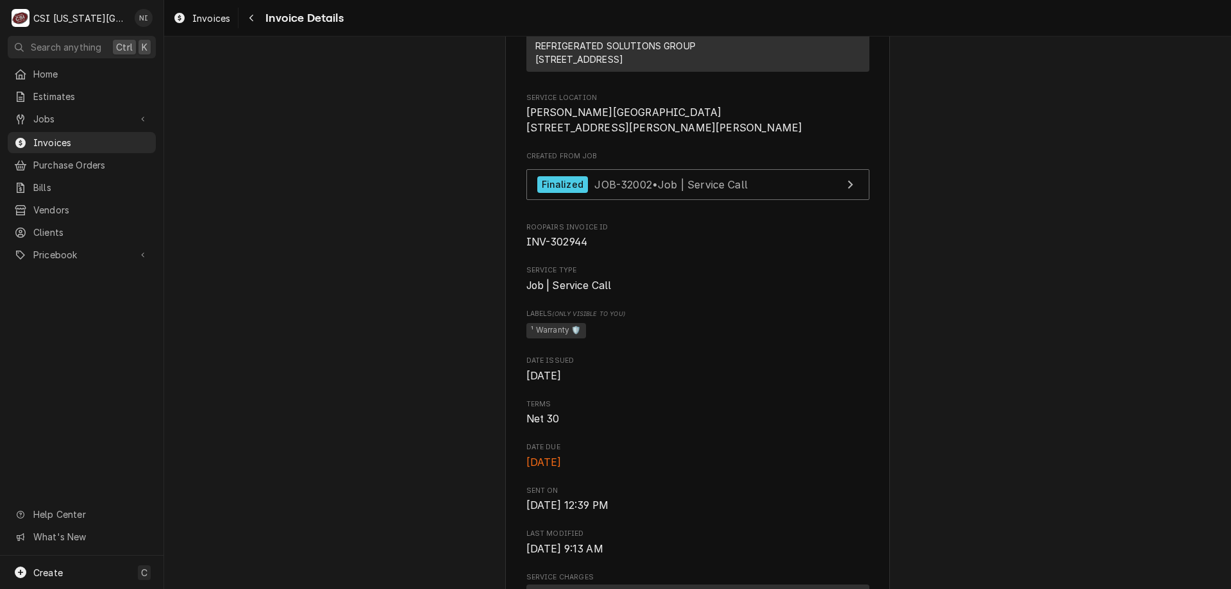
scroll to position [245, 0]
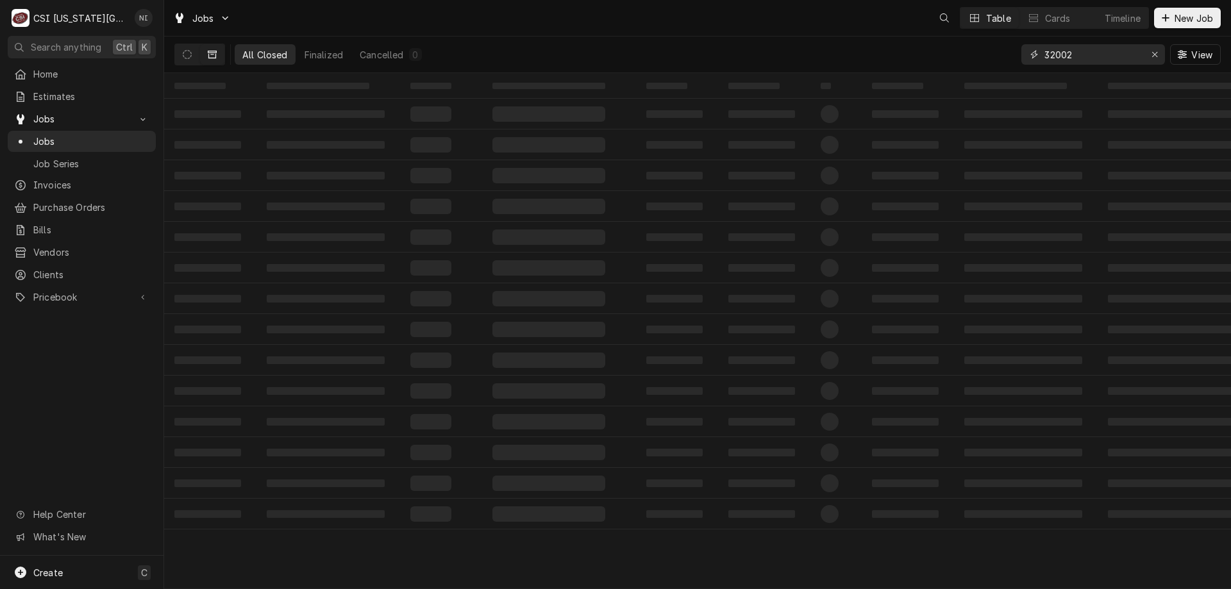
click at [1154, 53] on icon "Erase input" at bounding box center [1154, 54] width 7 height 9
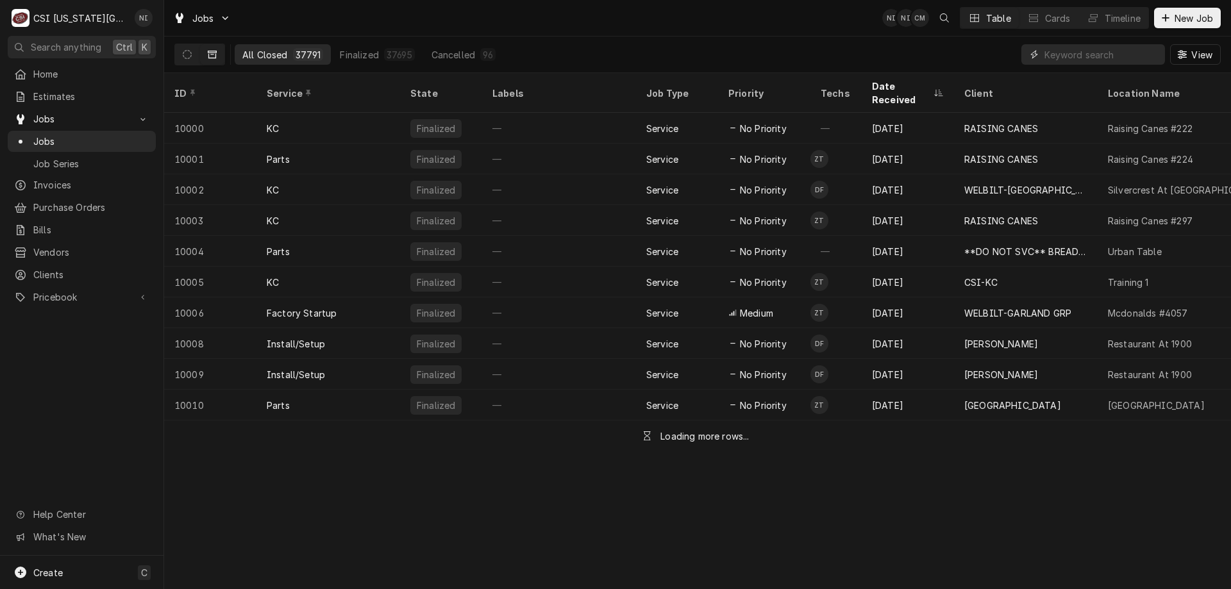
paste input "32209"
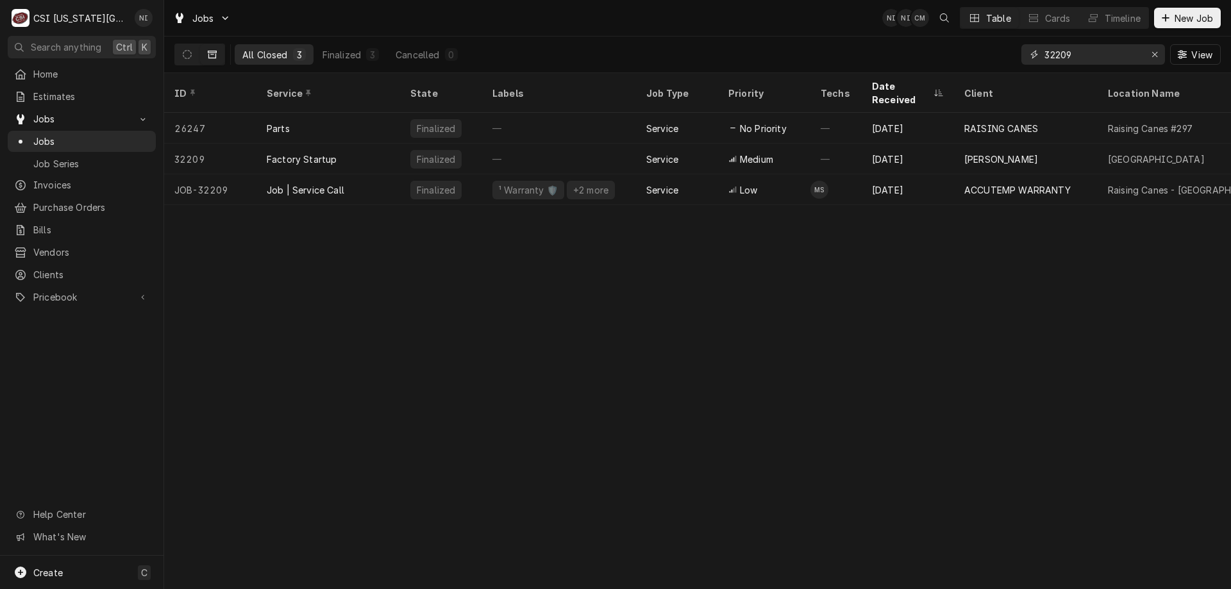
type input "32209"
click at [245, 174] on div "JOB-32209" at bounding box center [210, 189] width 92 height 31
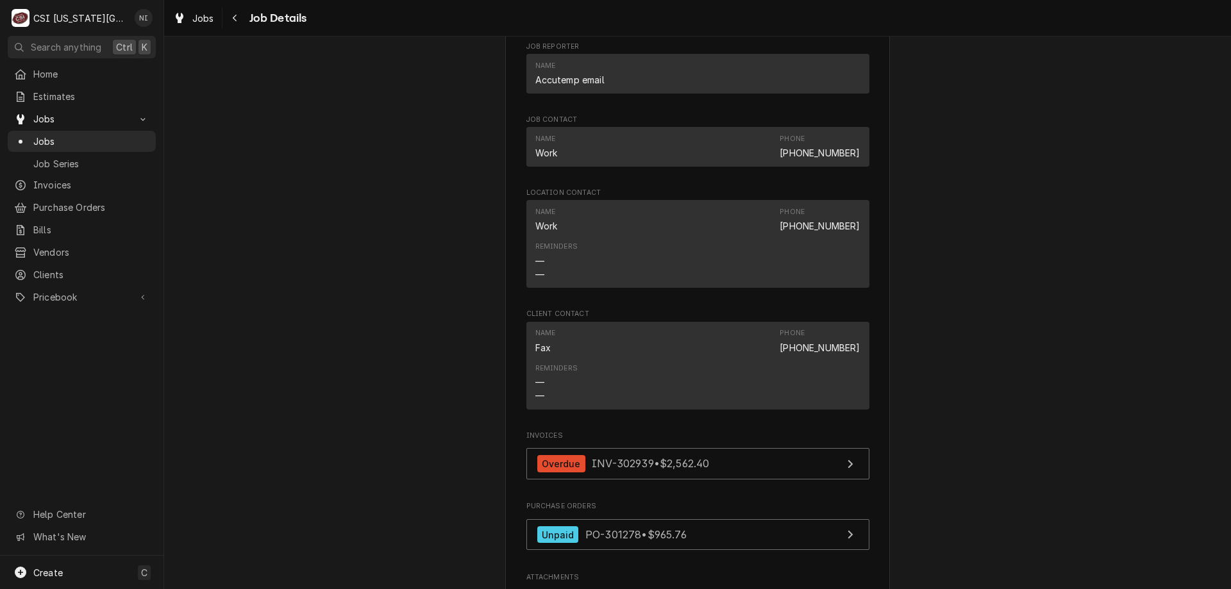
scroll to position [2431, 0]
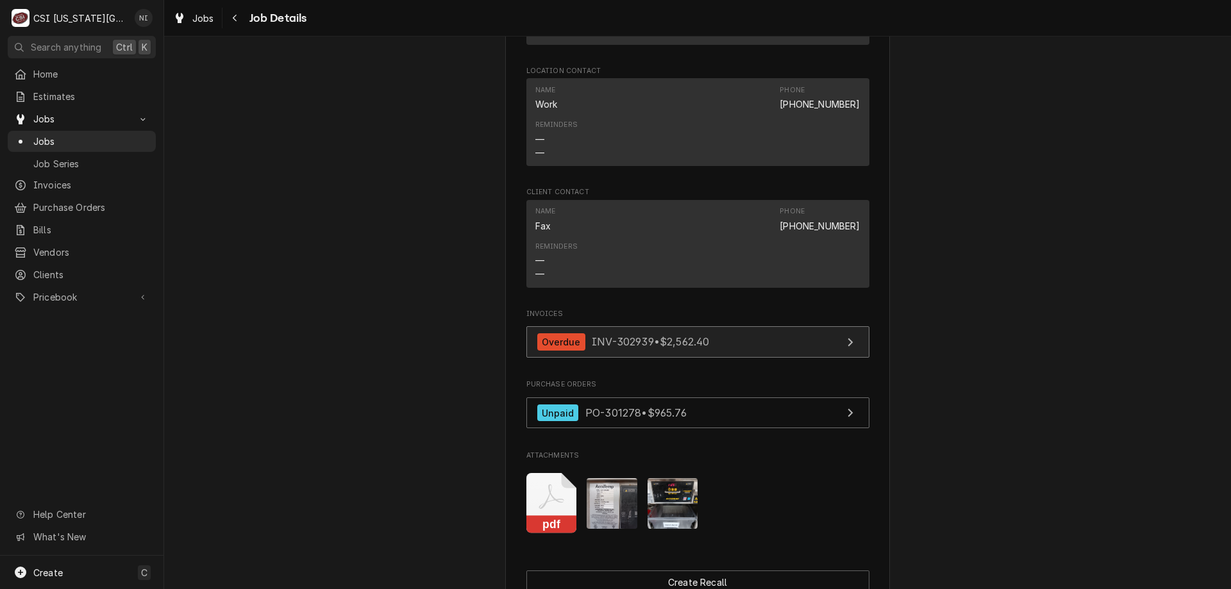
click at [774, 358] on link "Overdue INV-302939 • $2,562.40" at bounding box center [697, 341] width 343 height 31
click at [78, 146] on link "Jobs" at bounding box center [82, 141] width 148 height 21
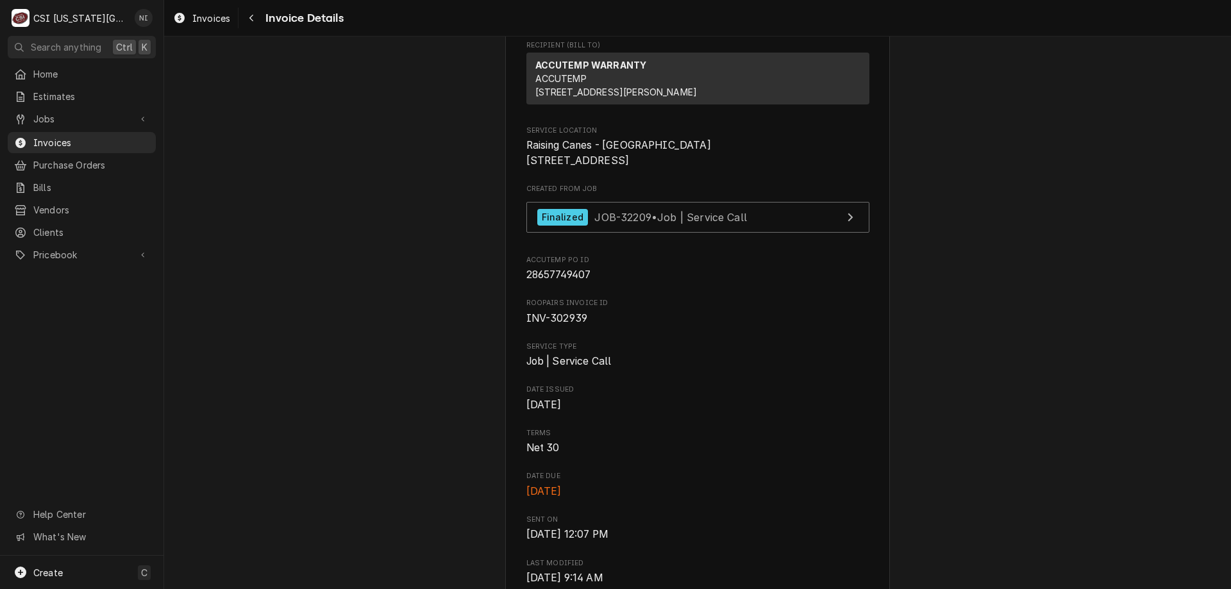
scroll to position [244, 0]
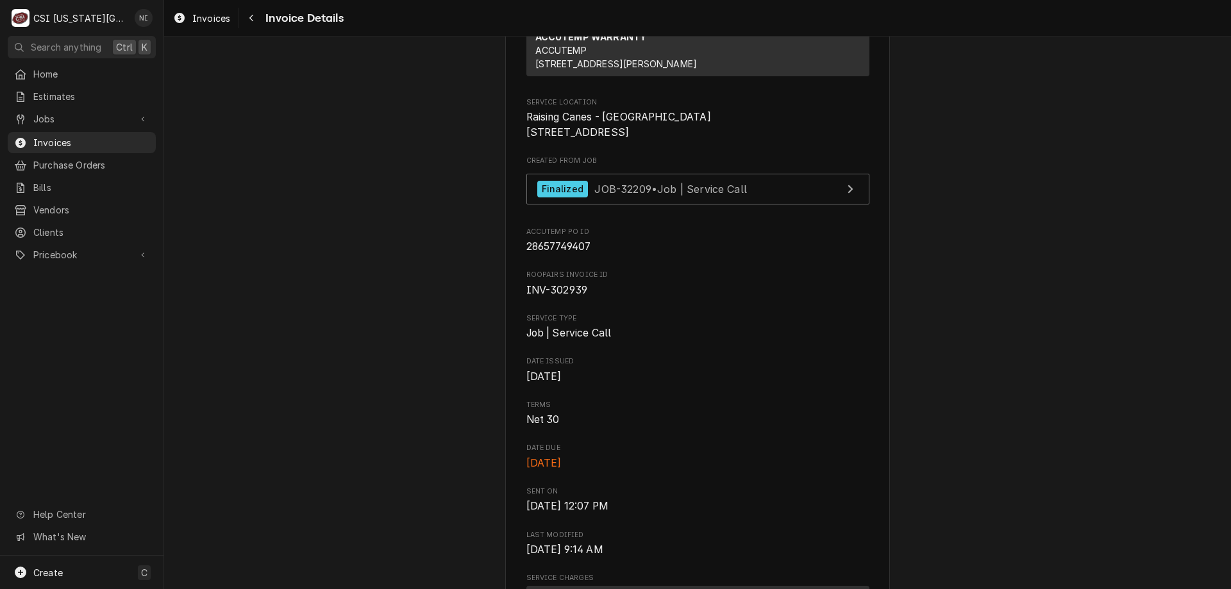
drag, startPoint x: 1011, startPoint y: 174, endPoint x: 1005, endPoint y: 162, distance: 13.8
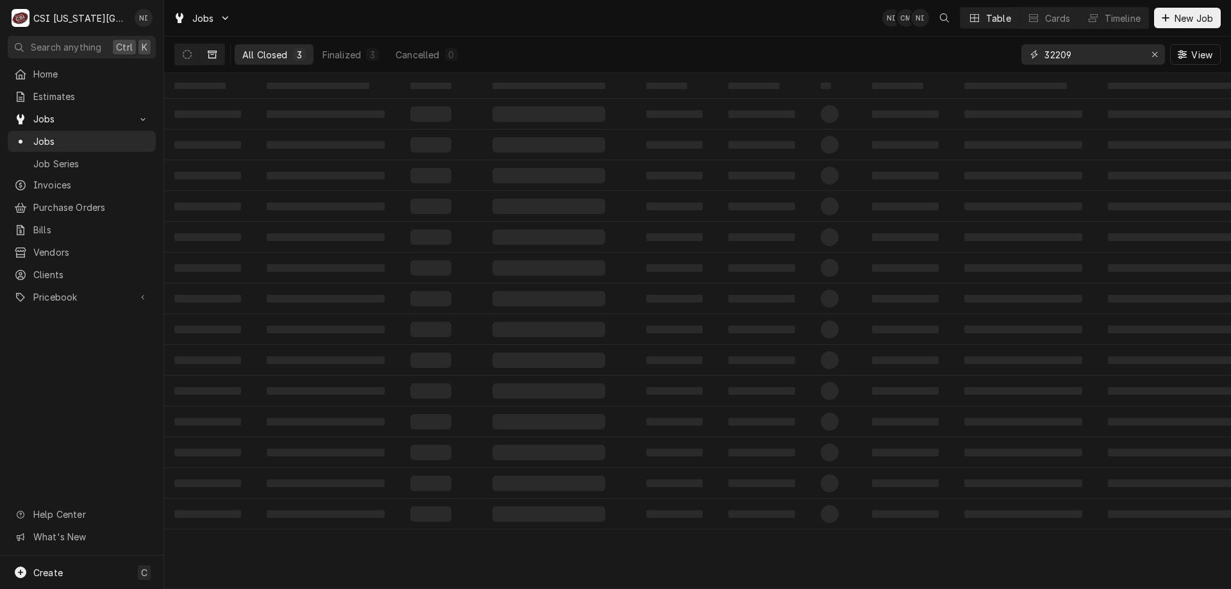
drag, startPoint x: 1081, startPoint y: 55, endPoint x: 999, endPoint y: 51, distance: 82.8
click at [999, 51] on div "All Closed 3 Finalized 3 Cancelled 0 32209 View" at bounding box center [697, 55] width 1046 height 36
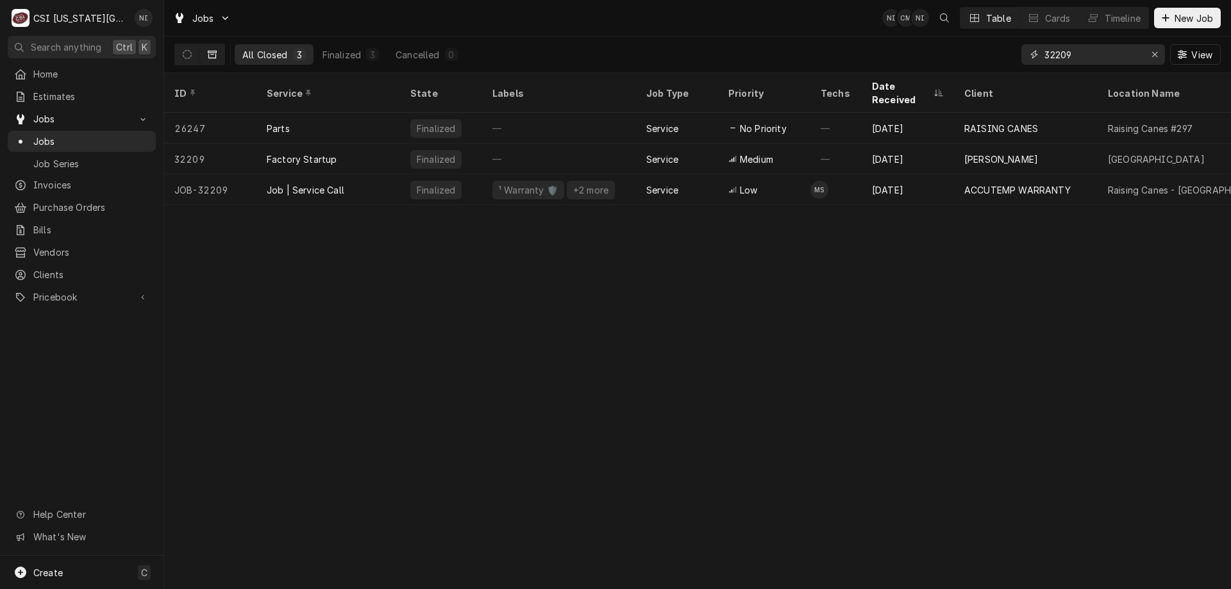
type input "3"
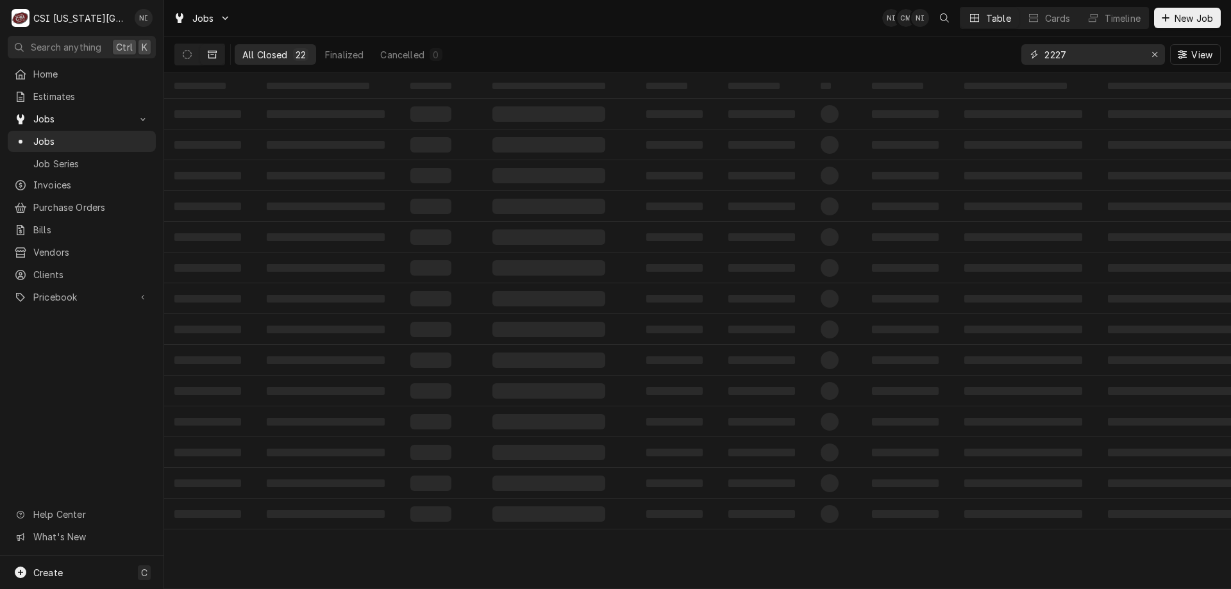
type input "2227"
click at [1150, 53] on div "Erase input" at bounding box center [1154, 54] width 13 height 13
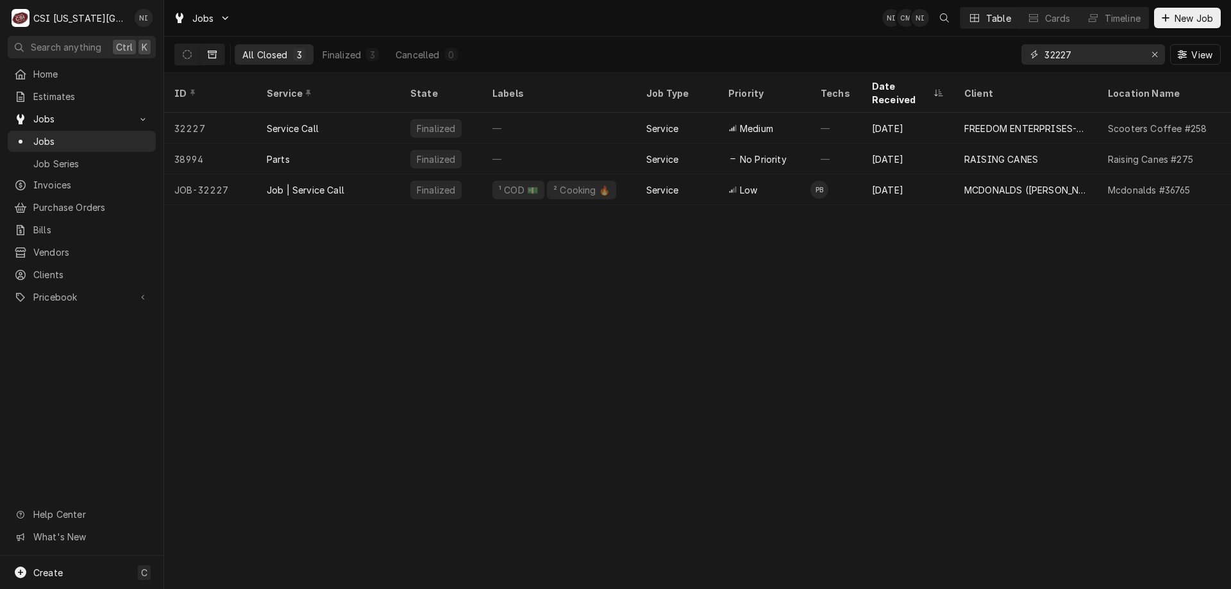
type input "32227"
click at [362, 174] on div "Job | Service Call" at bounding box center [328, 189] width 144 height 31
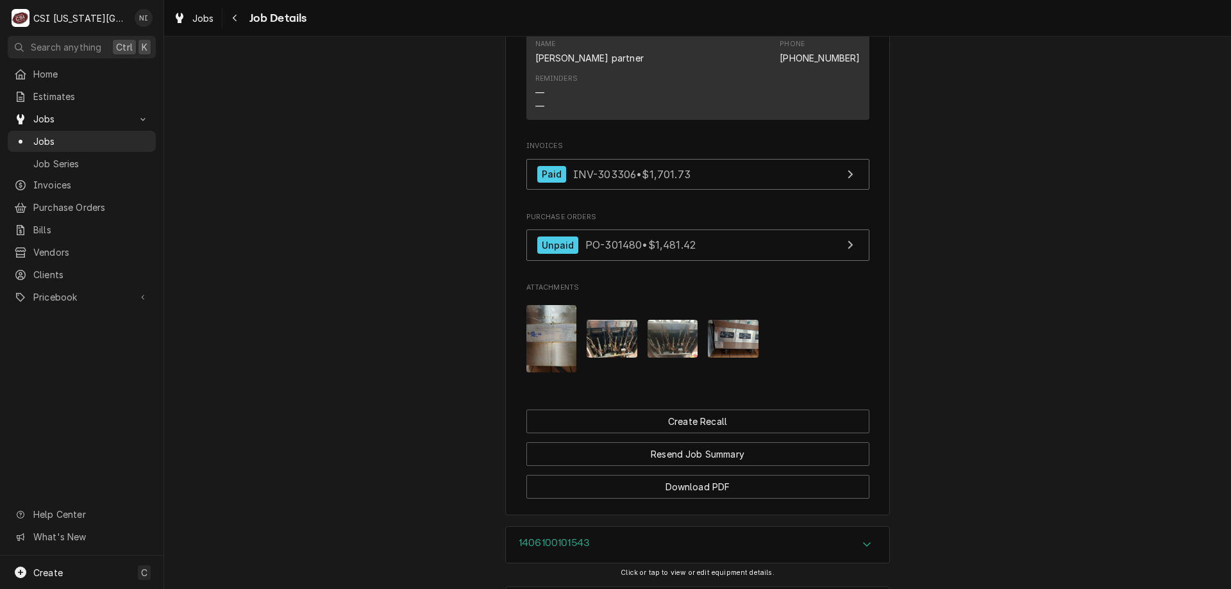
scroll to position [1409, 0]
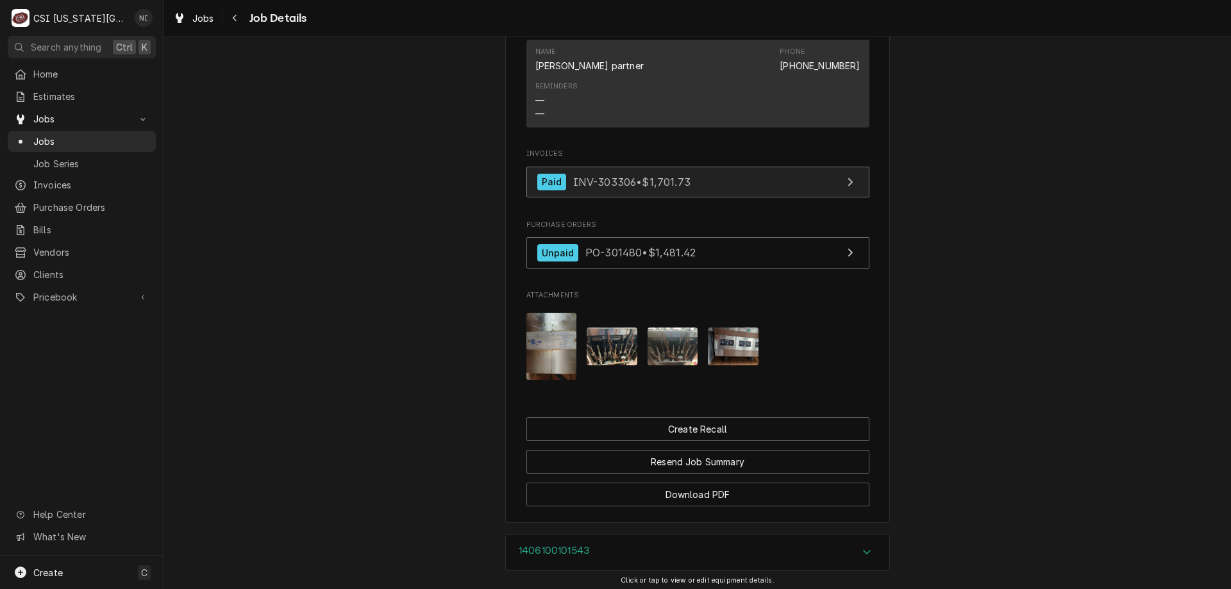
click at [697, 167] on link "Paid INV-303306 • $1,701.73" at bounding box center [697, 182] width 343 height 31
click at [119, 140] on span "Jobs" at bounding box center [91, 141] width 116 height 13
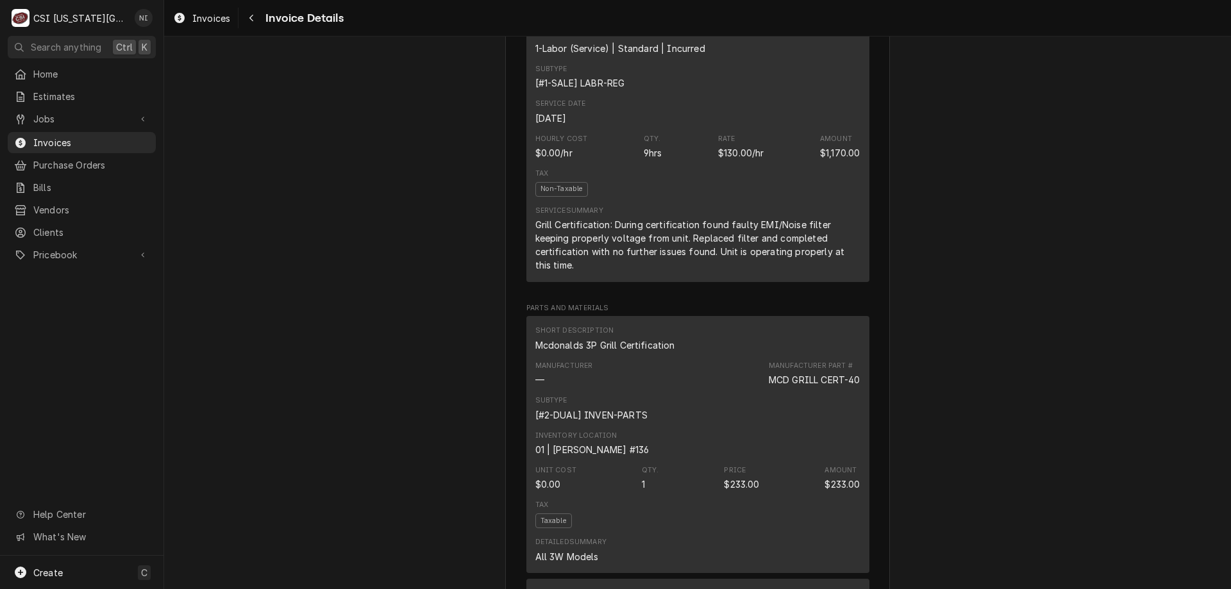
scroll to position [478, 0]
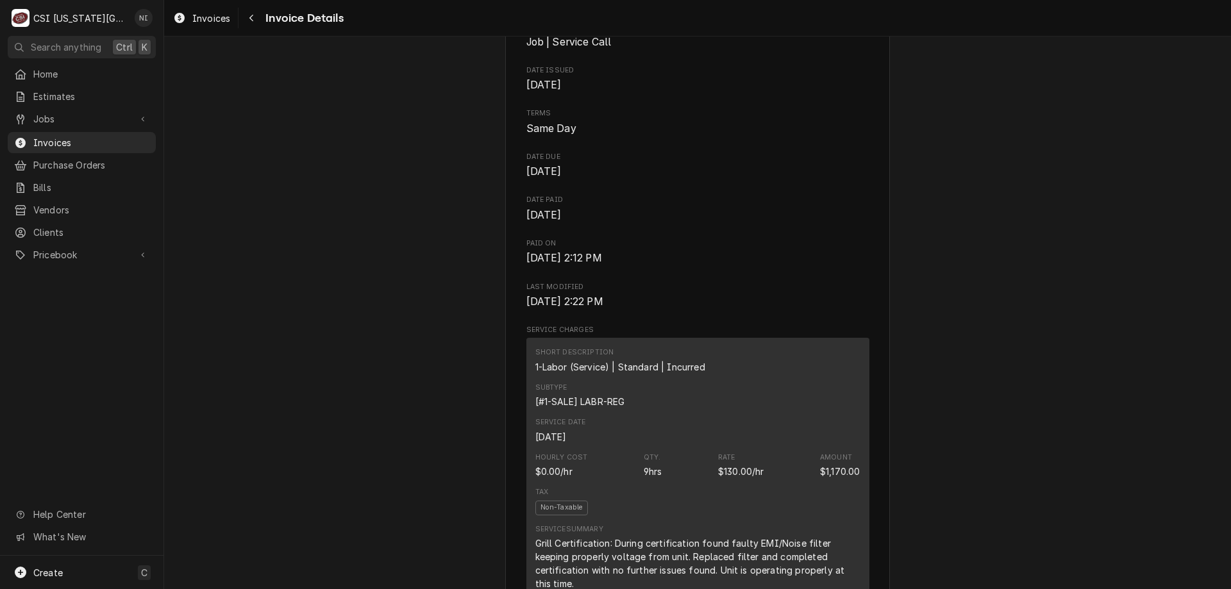
drag, startPoint x: 1230, startPoint y: 119, endPoint x: 985, endPoint y: 137, distance: 246.2
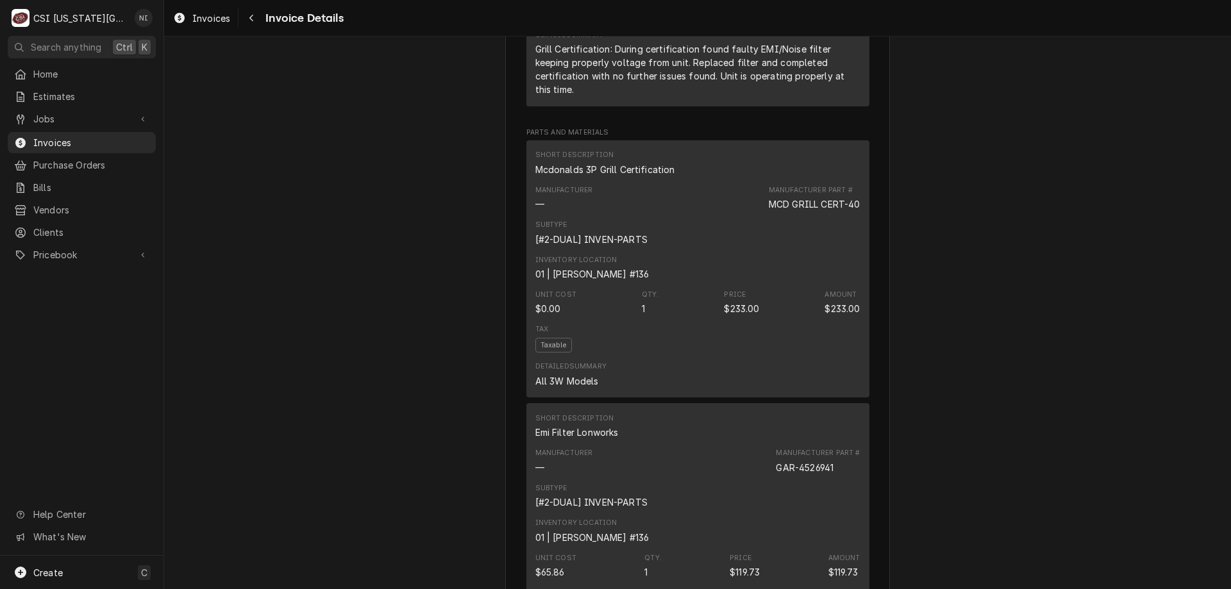
scroll to position [1026, 0]
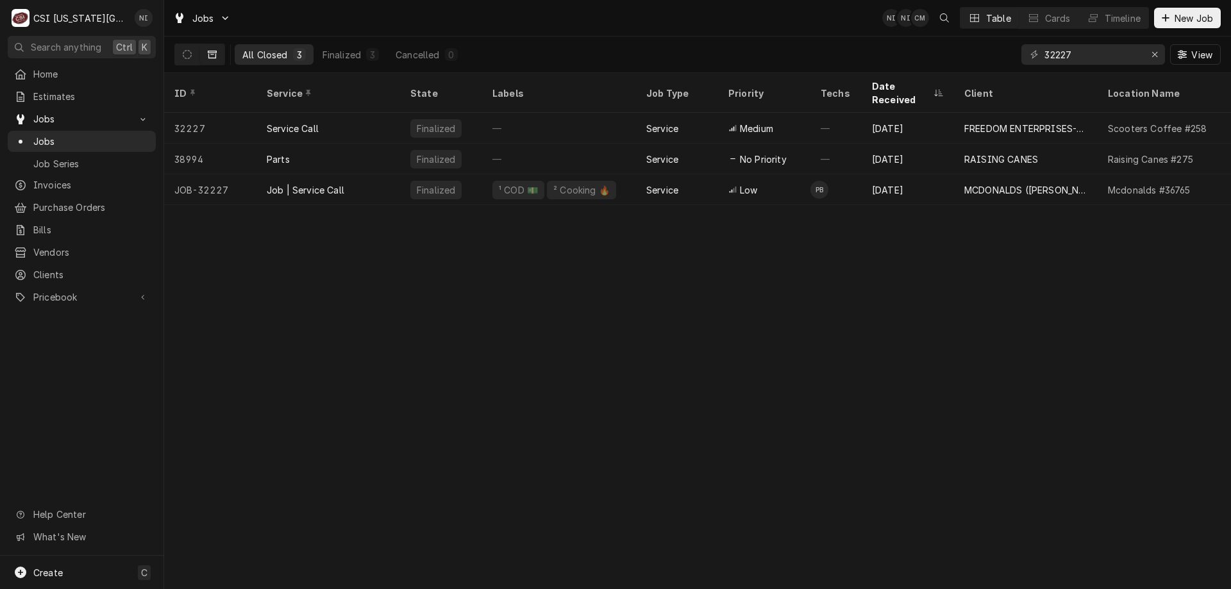
click at [128, 137] on span "Jobs" at bounding box center [91, 141] width 116 height 13
drag, startPoint x: 1060, startPoint y: 58, endPoint x: 969, endPoint y: 51, distance: 91.9
click at [976, 54] on div "All Closed 3 Finalized 3 Cancelled 0 32227 View" at bounding box center [697, 55] width 1046 height 36
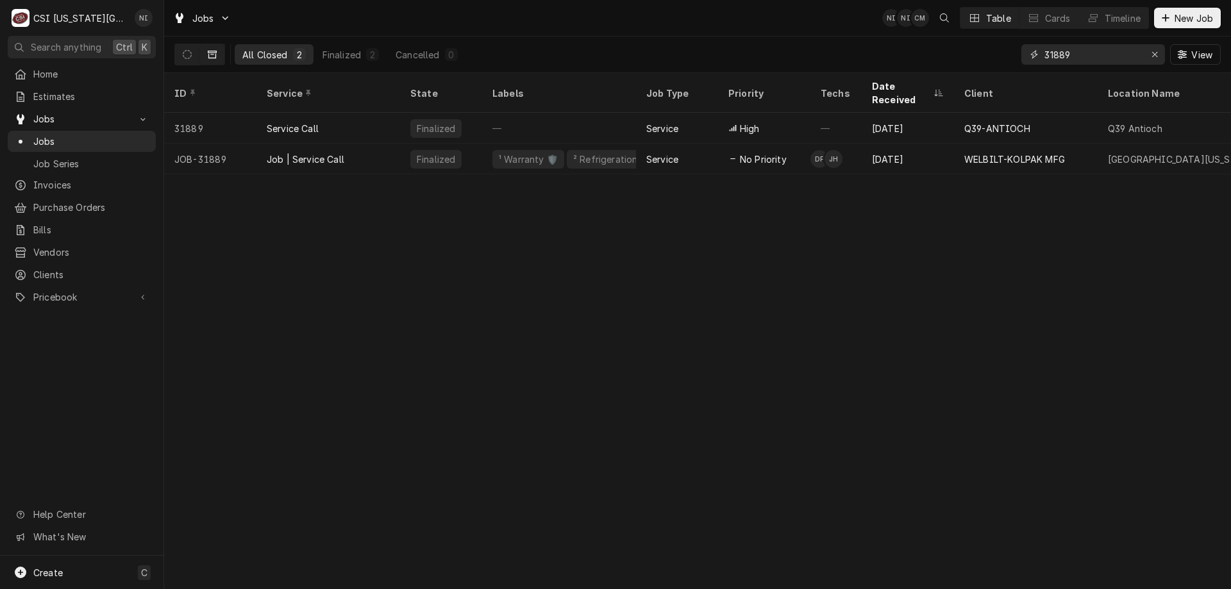
type input "31889"
click at [374, 147] on div "Job | Service Call" at bounding box center [328, 159] width 144 height 31
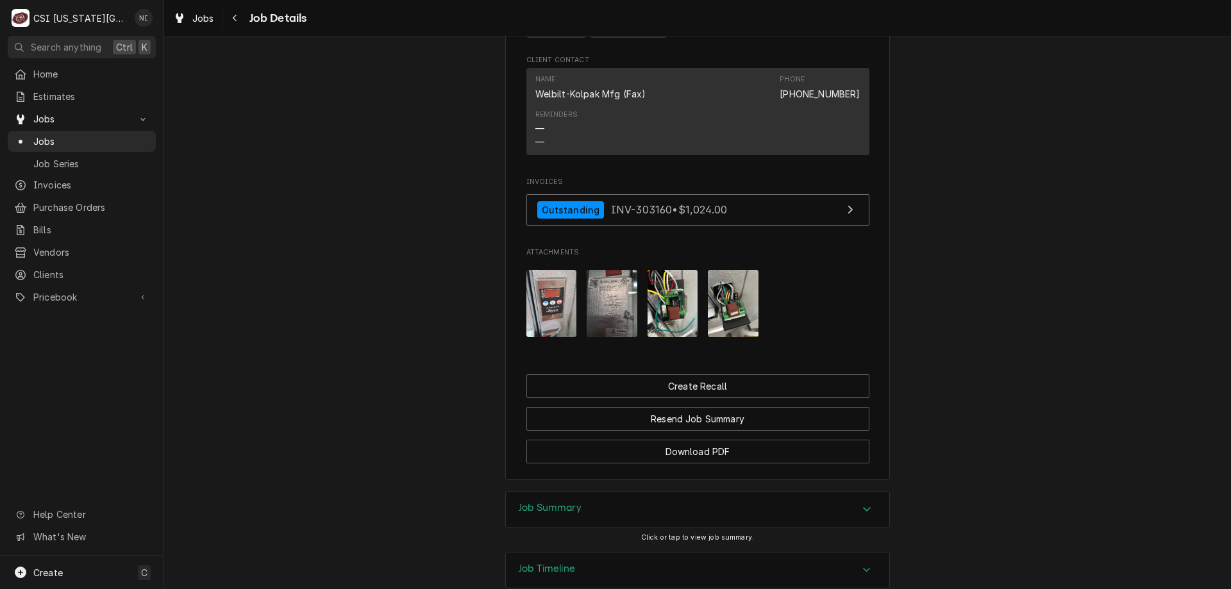
scroll to position [1407, 0]
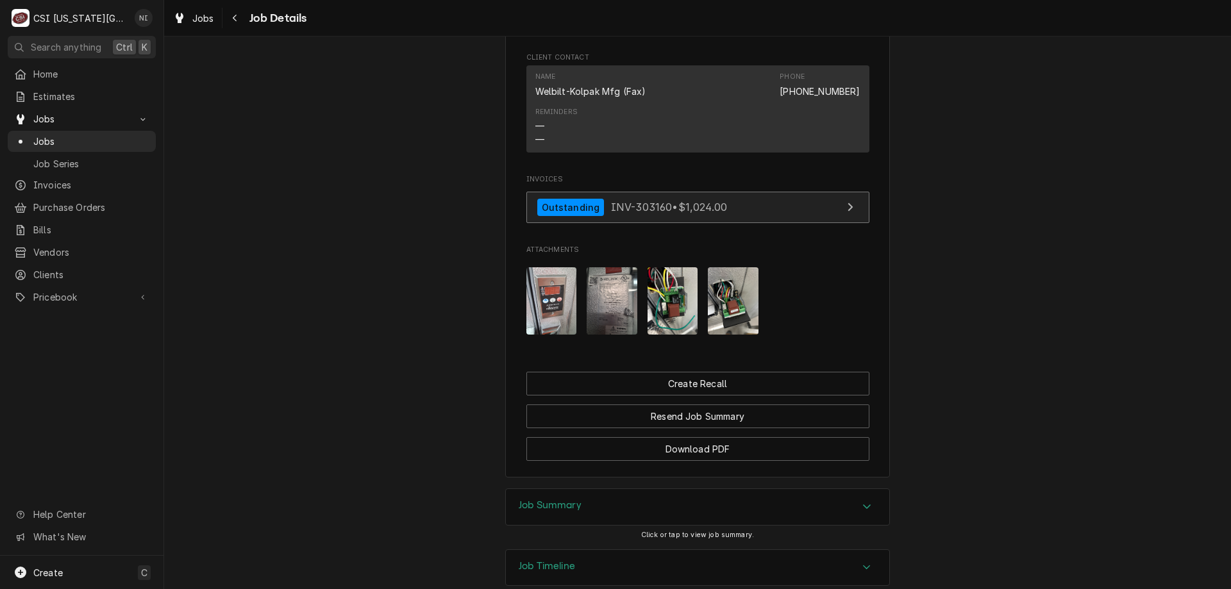
click at [753, 223] on link "Outstanding INV-303160 • $1,024.00" at bounding box center [697, 207] width 343 height 31
click at [79, 142] on span "Jobs" at bounding box center [91, 141] width 116 height 13
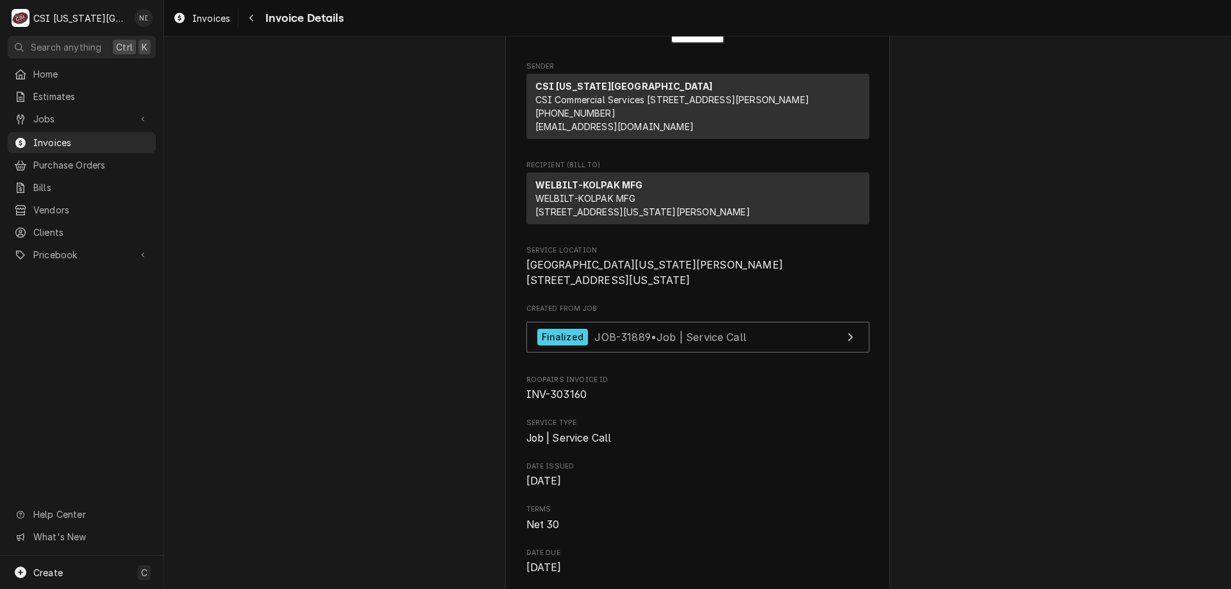
scroll to position [103, 0]
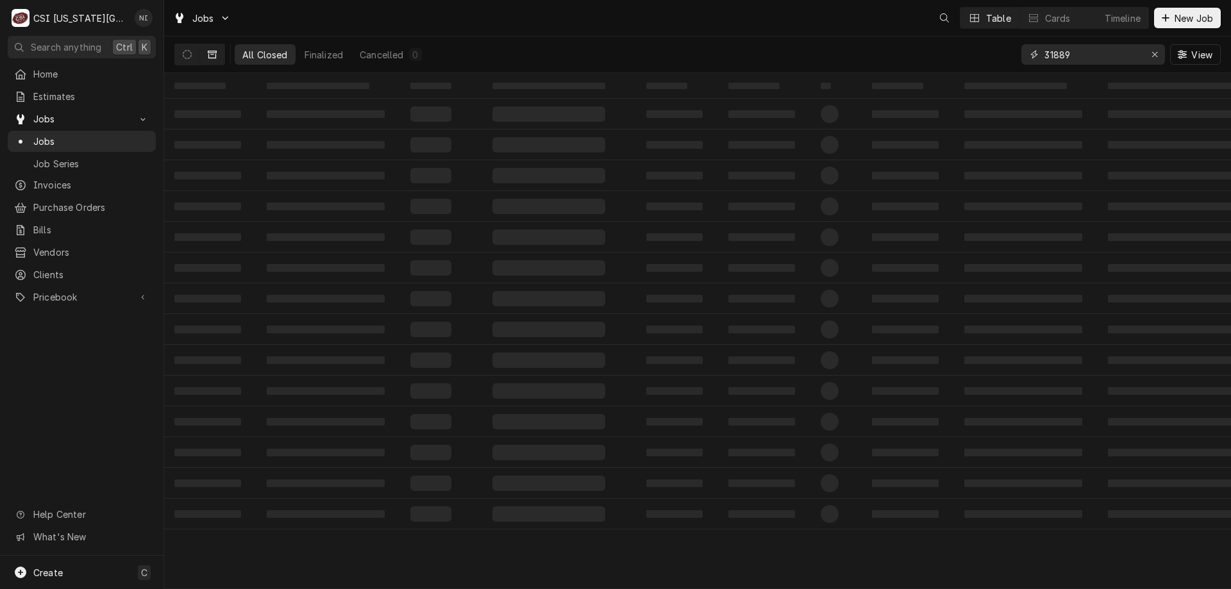
drag, startPoint x: 1077, startPoint y: 58, endPoint x: 982, endPoint y: 56, distance: 95.5
click at [992, 57] on div "All Closed Finalized Cancelled 0 31889 View" at bounding box center [697, 55] width 1046 height 36
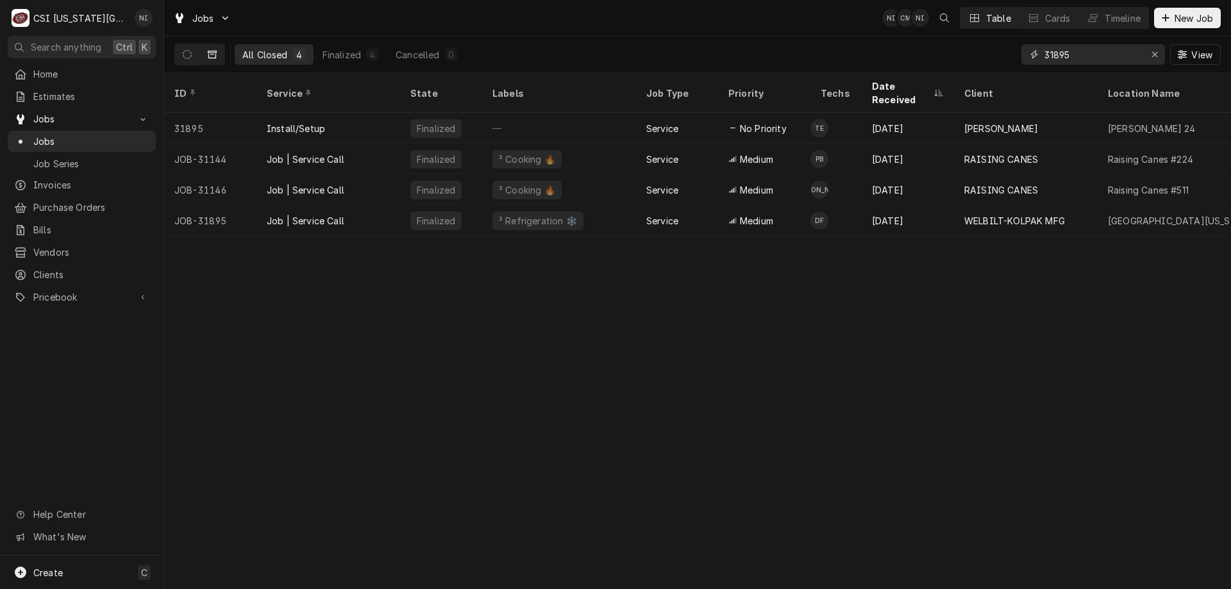
type input "31895"
click at [358, 205] on div "Job | Service Call" at bounding box center [328, 220] width 144 height 31
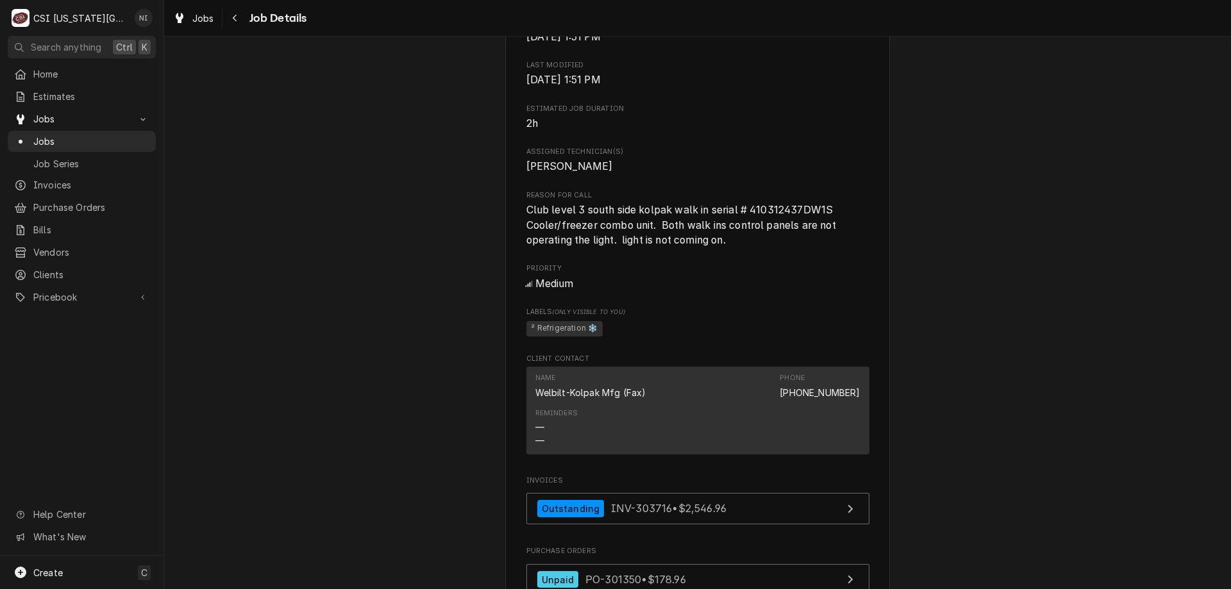
scroll to position [1365, 0]
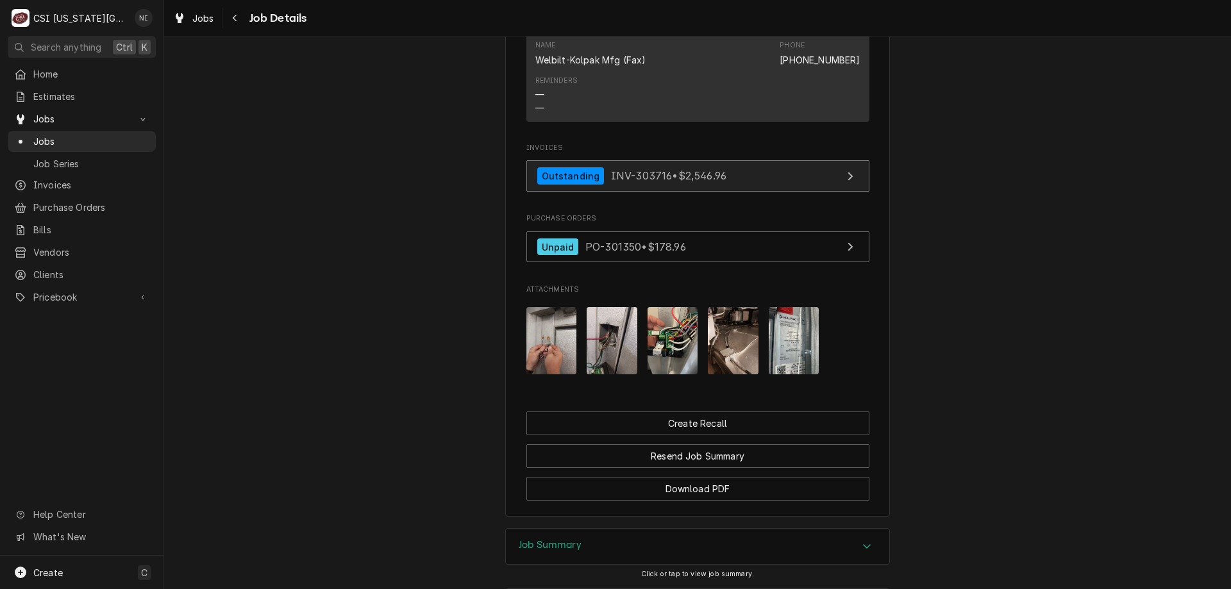
click at [766, 192] on link "Outstanding INV-303716 • $2,546.96" at bounding box center [697, 175] width 343 height 31
click at [131, 142] on span "Jobs" at bounding box center [91, 141] width 116 height 13
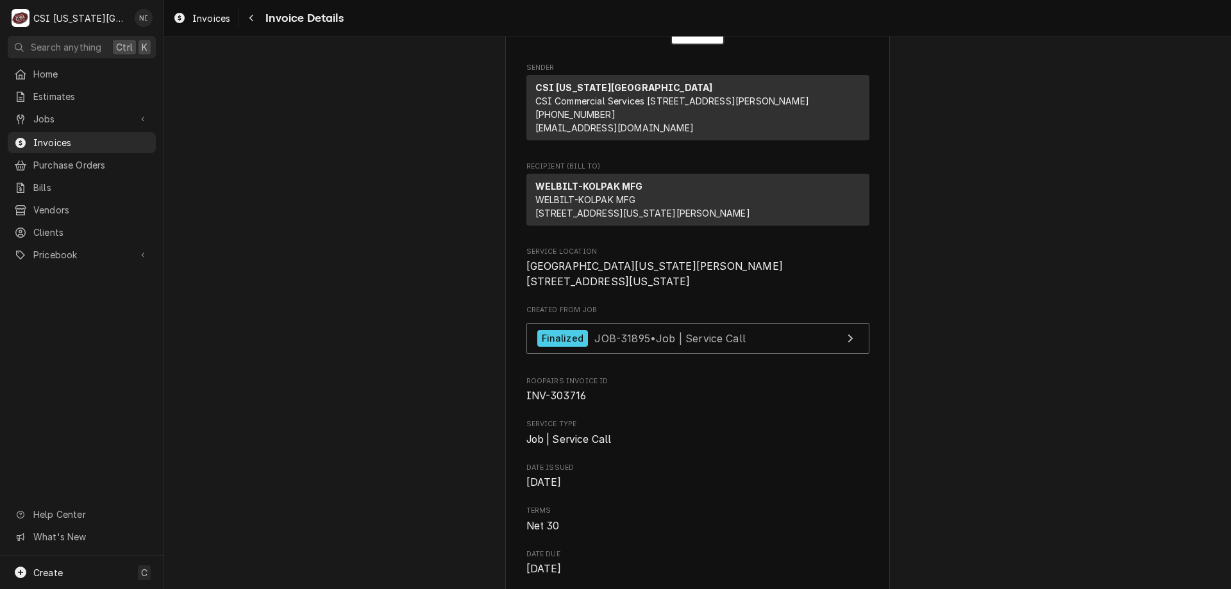
scroll to position [109, 0]
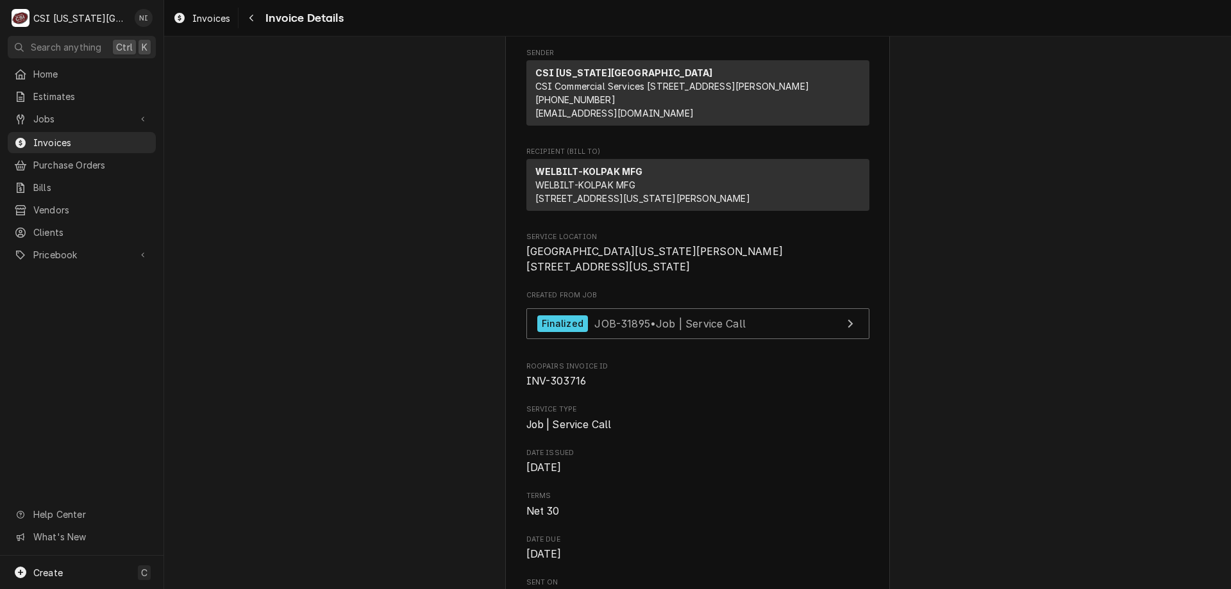
drag, startPoint x: 1074, startPoint y: 219, endPoint x: 1045, endPoint y: 223, distance: 29.7
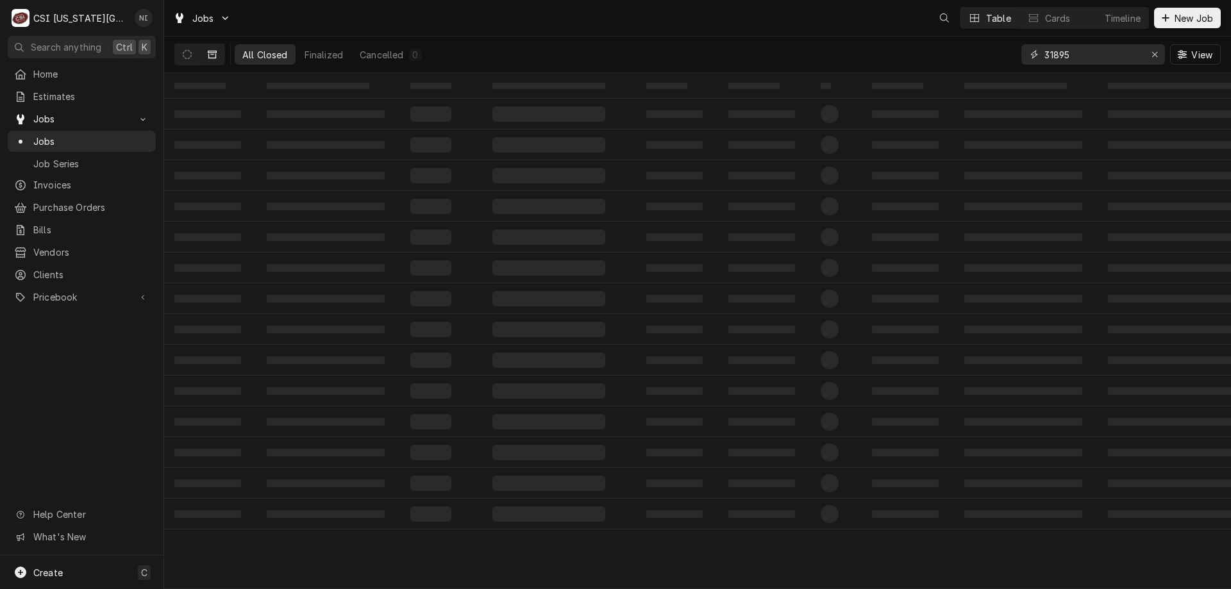
drag, startPoint x: 1085, startPoint y: 56, endPoint x: 1010, endPoint y: 53, distance: 75.0
click at [1010, 53] on div "All Closed Finalized Cancelled 0 31895 View" at bounding box center [697, 55] width 1046 height 36
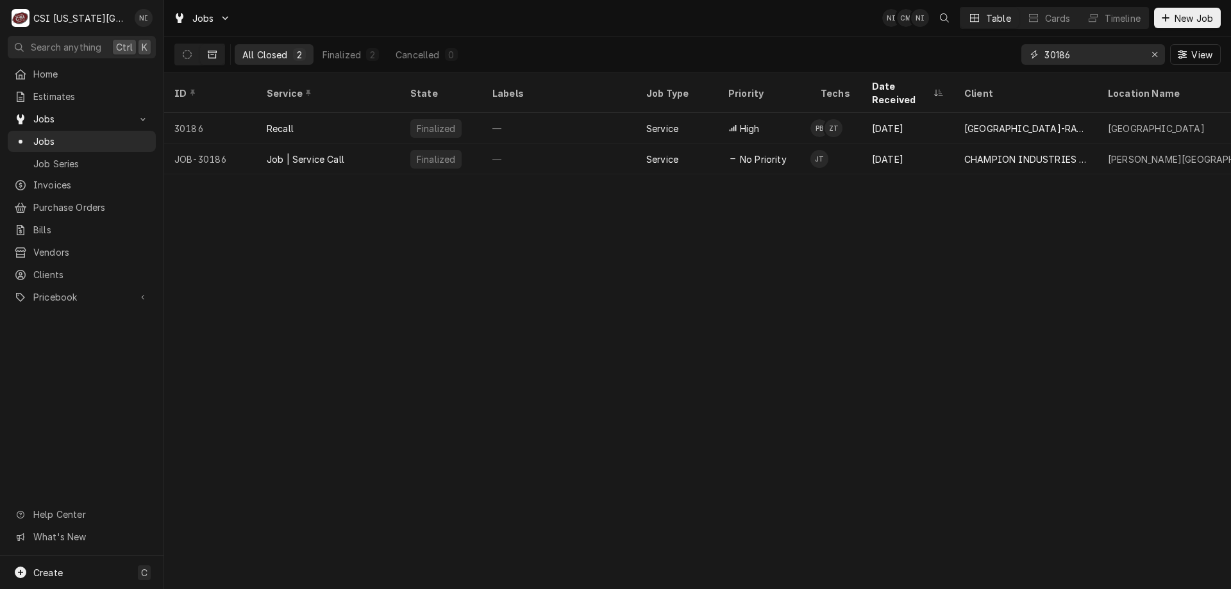
type input "30186"
click at [367, 144] on div "Job | Service Call" at bounding box center [328, 159] width 144 height 31
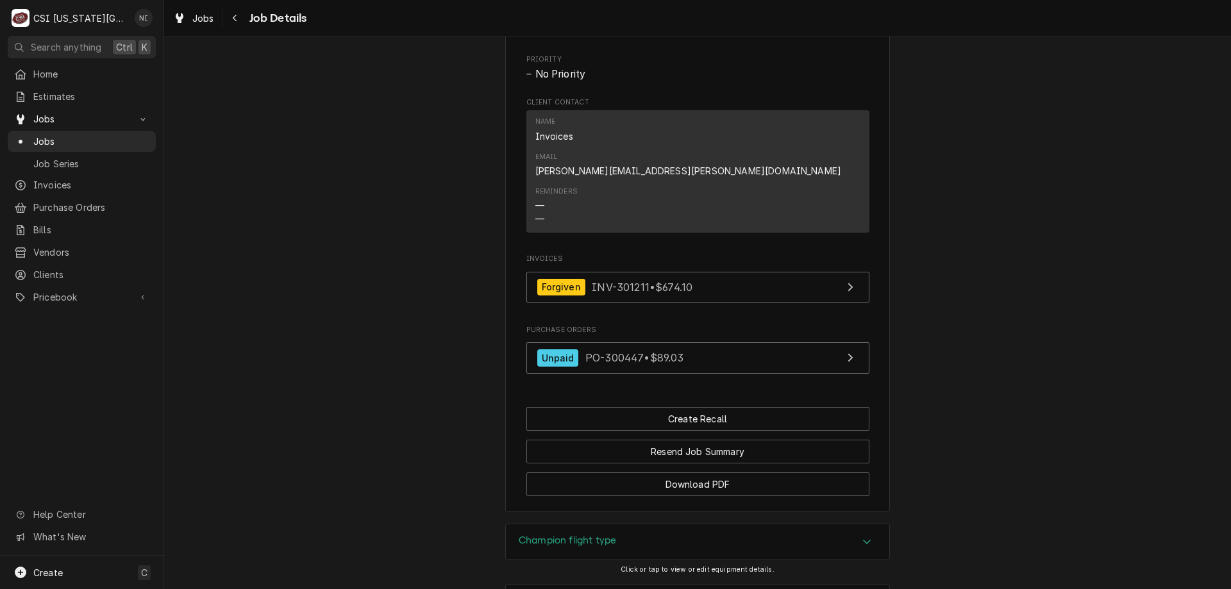
scroll to position [1893, 0]
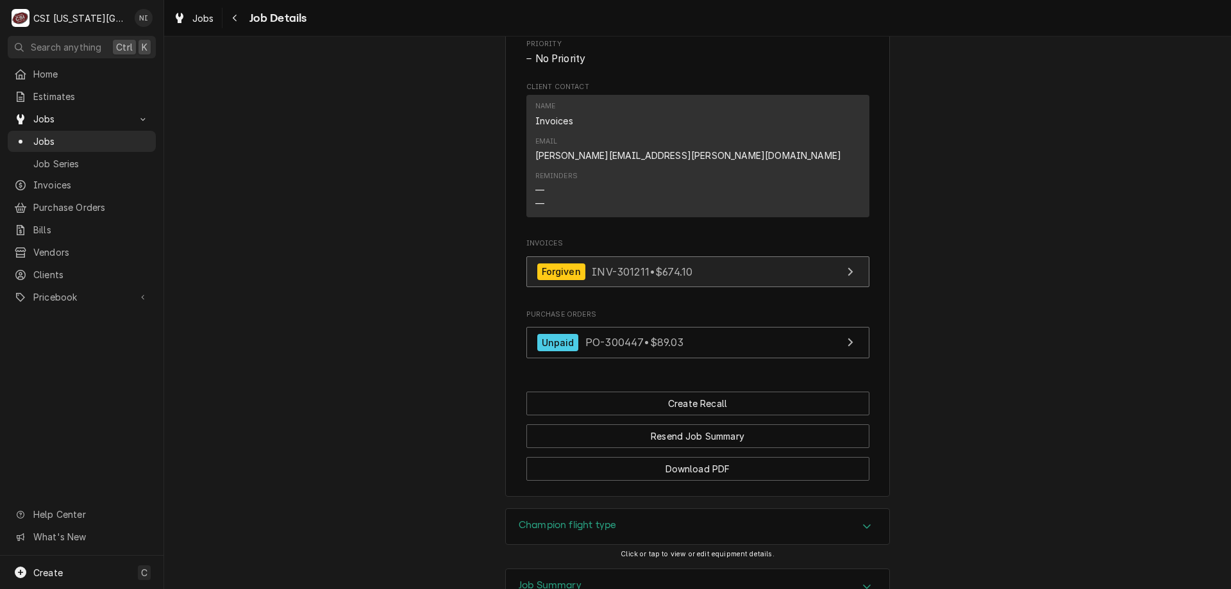
click at [758, 256] on link "Forgiven INV-301211 • $674.10" at bounding box center [697, 271] width 343 height 31
click at [110, 142] on span "Jobs" at bounding box center [91, 141] width 116 height 13
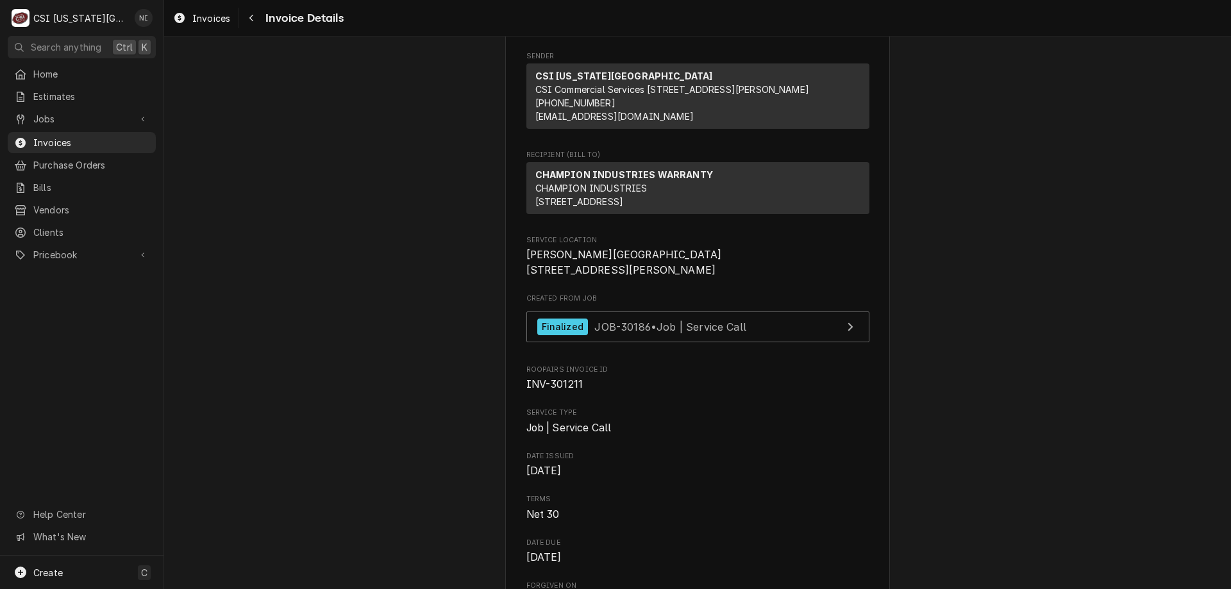
scroll to position [101, 0]
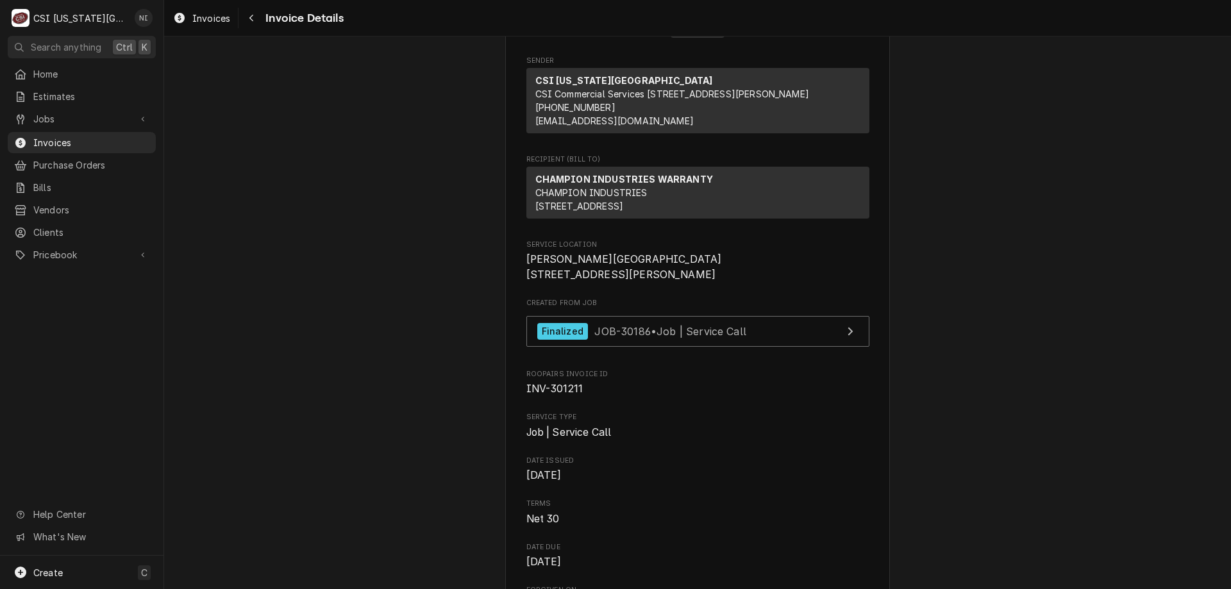
drag, startPoint x: 1005, startPoint y: 179, endPoint x: 976, endPoint y: 167, distance: 31.1
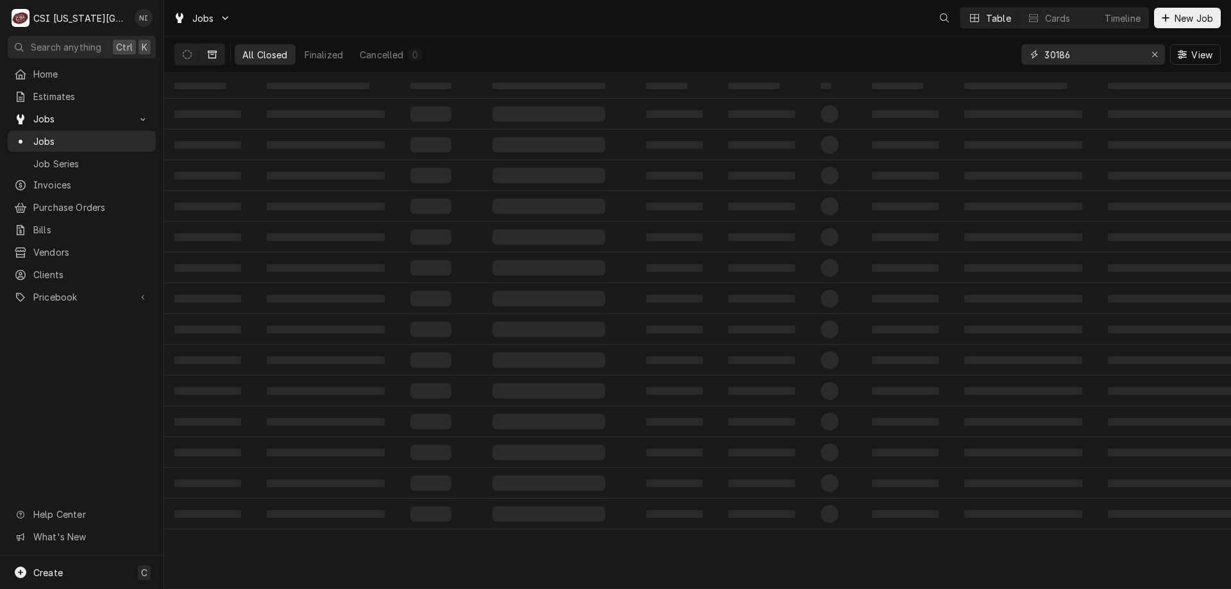
click at [1151, 54] on icon "Erase input" at bounding box center [1154, 54] width 7 height 9
click at [1126, 56] on input "Dynamic Content Wrapper" at bounding box center [1104, 54] width 121 height 21
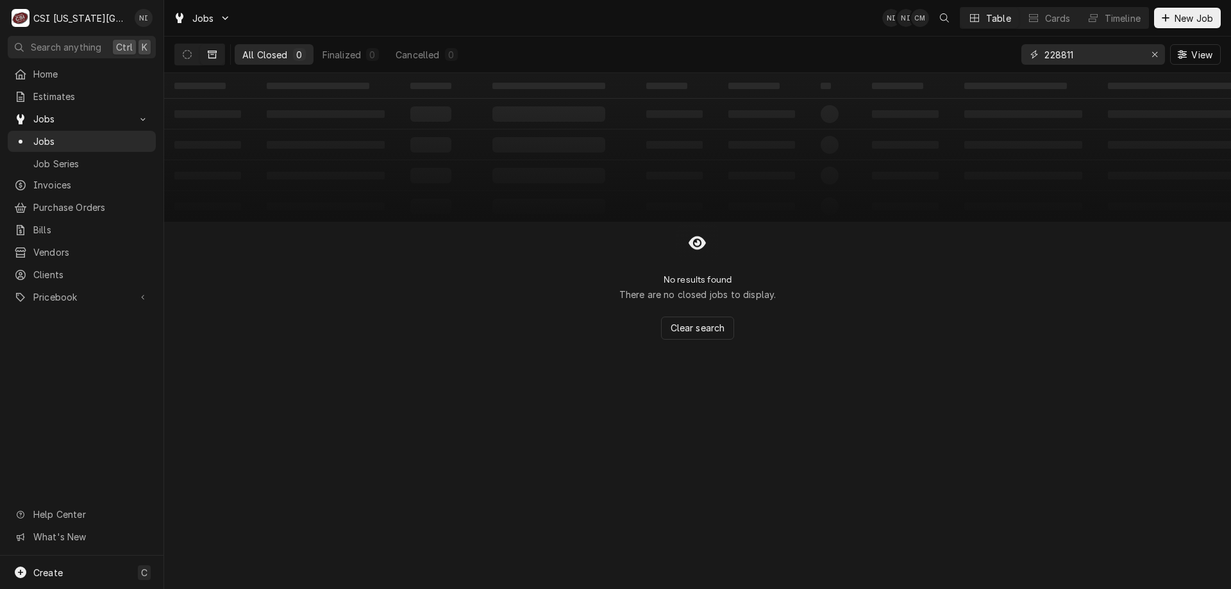
type input "228811"
click at [186, 52] on icon "Dynamic Content Wrapper" at bounding box center [187, 54] width 9 height 9
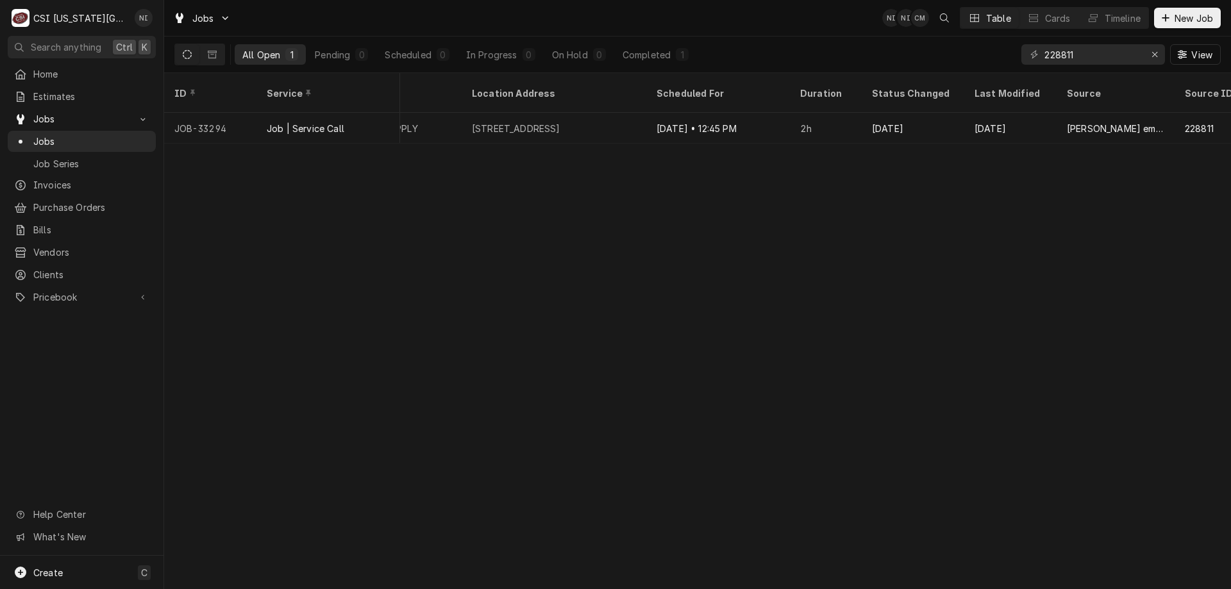
scroll to position [0, 1010]
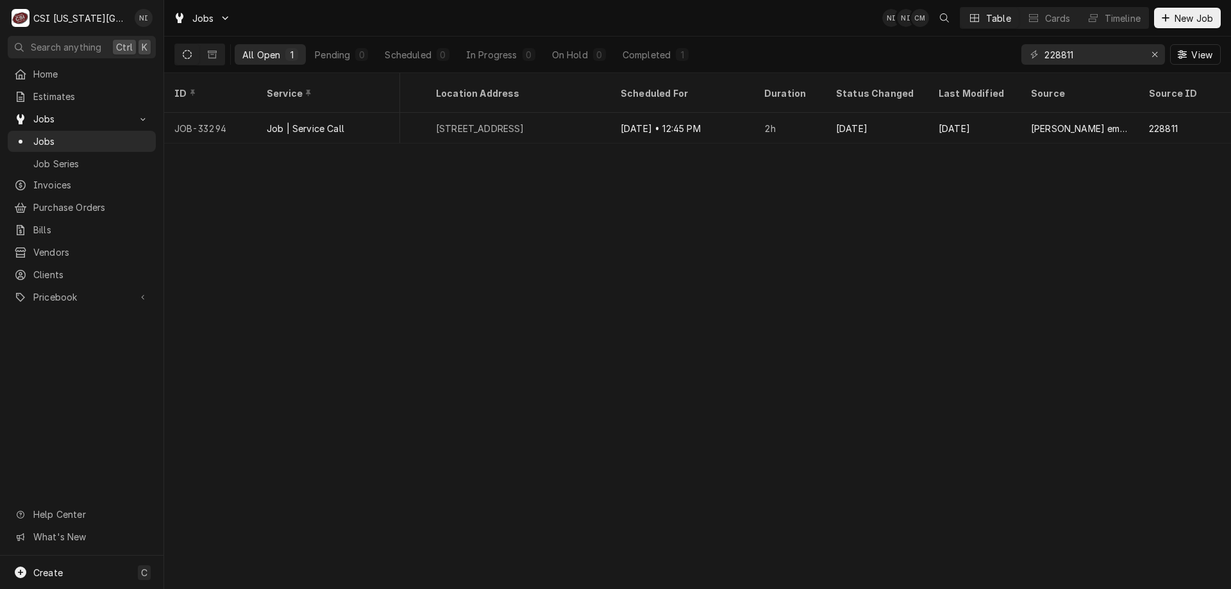
click at [1133, 113] on div "[PERSON_NAME] email" at bounding box center [1079, 128] width 118 height 31
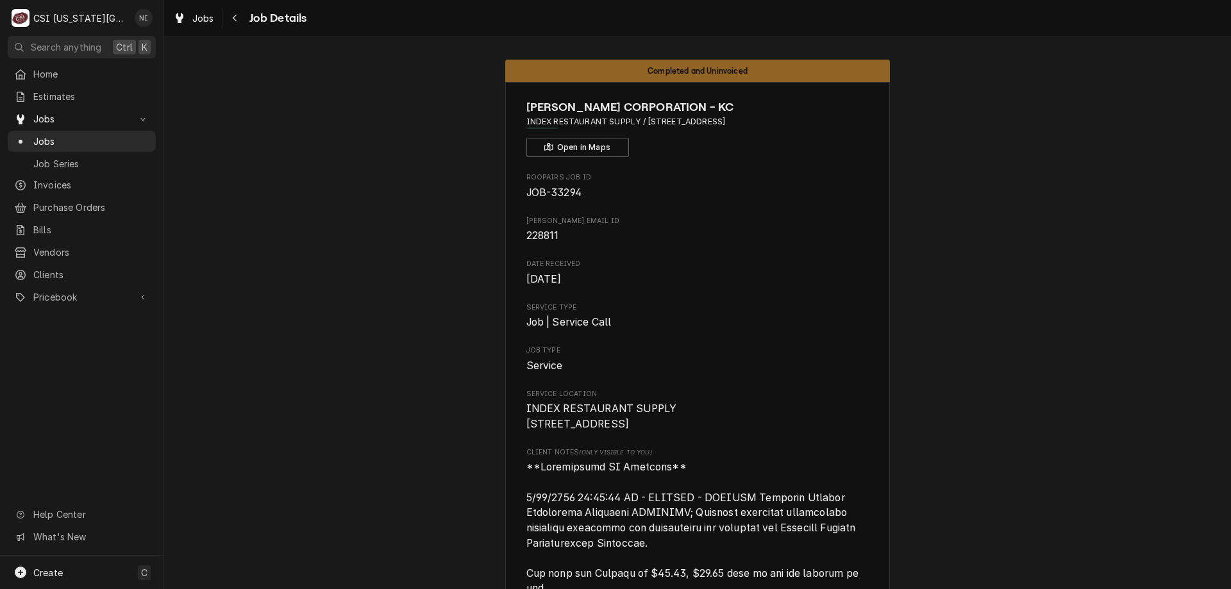
drag, startPoint x: 520, startPoint y: 410, endPoint x: 672, endPoint y: 446, distance: 156.1
copy span "INDEX RESTAURANT SUPPLY [STREET_ADDRESS]"
drag, startPoint x: 97, startPoint y: 133, endPoint x: 118, endPoint y: 130, distance: 20.8
click at [98, 135] on span "Jobs" at bounding box center [91, 141] width 116 height 13
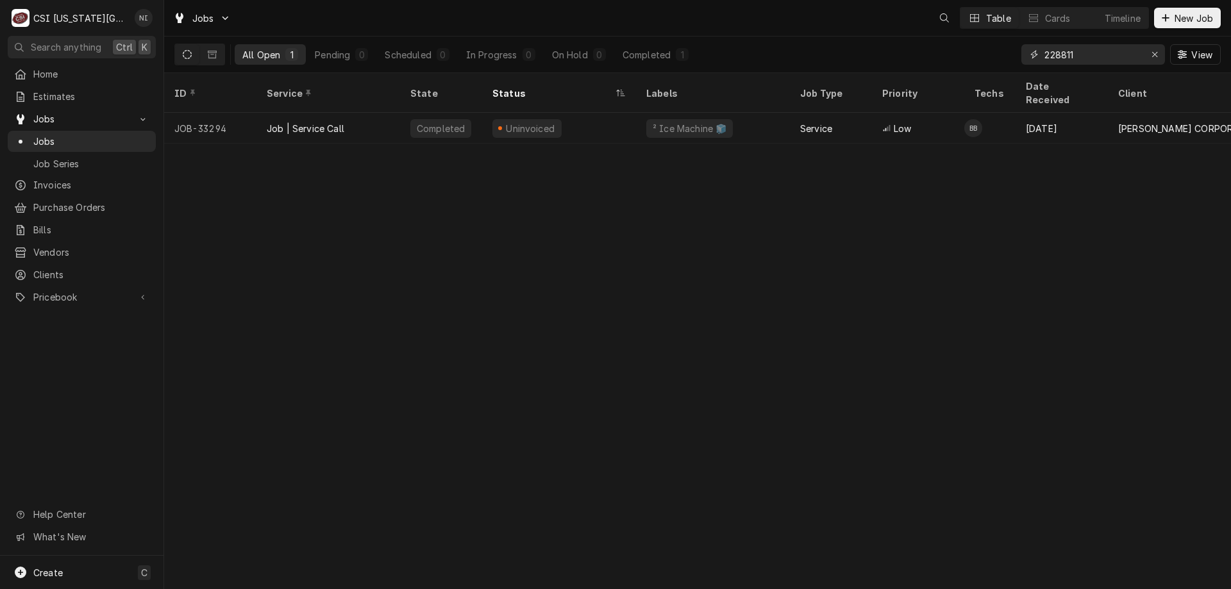
click at [1156, 51] on icon "Erase input" at bounding box center [1154, 54] width 7 height 9
type input "c"
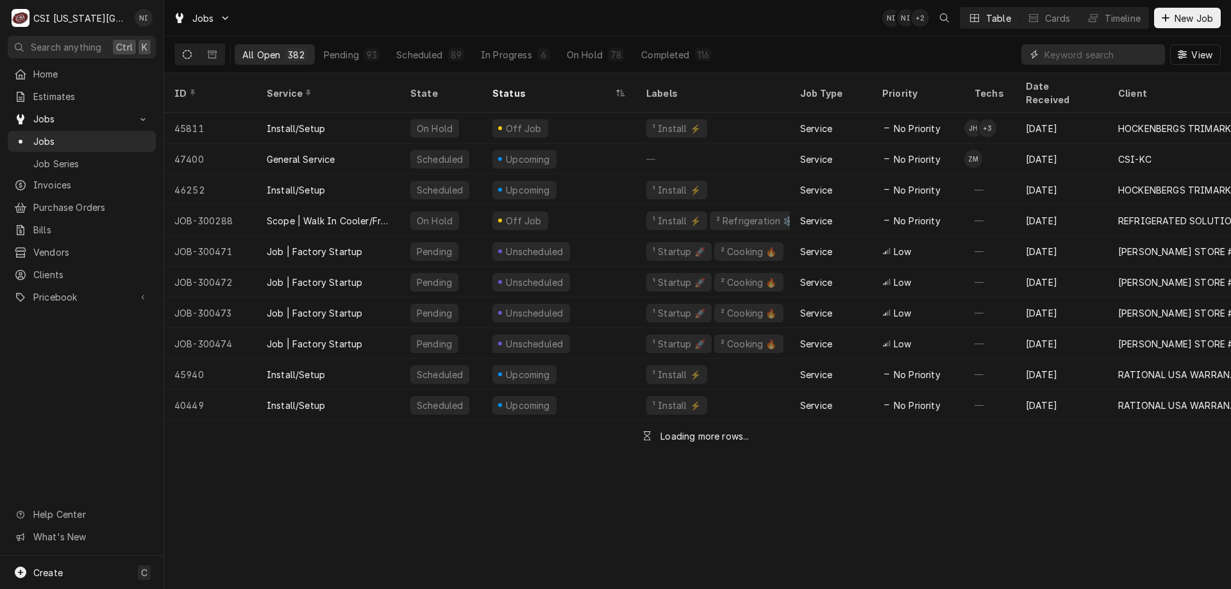
paste input "INDEX RESTAURANT SUPPLY [STREET_ADDRESS]"
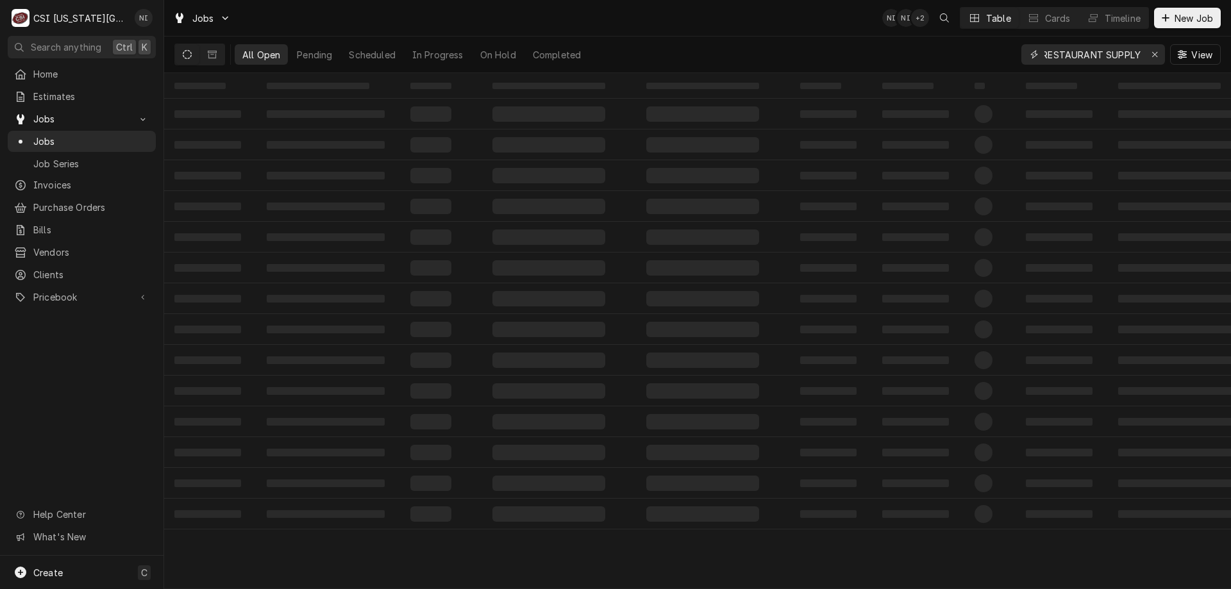
scroll to position [0, 37]
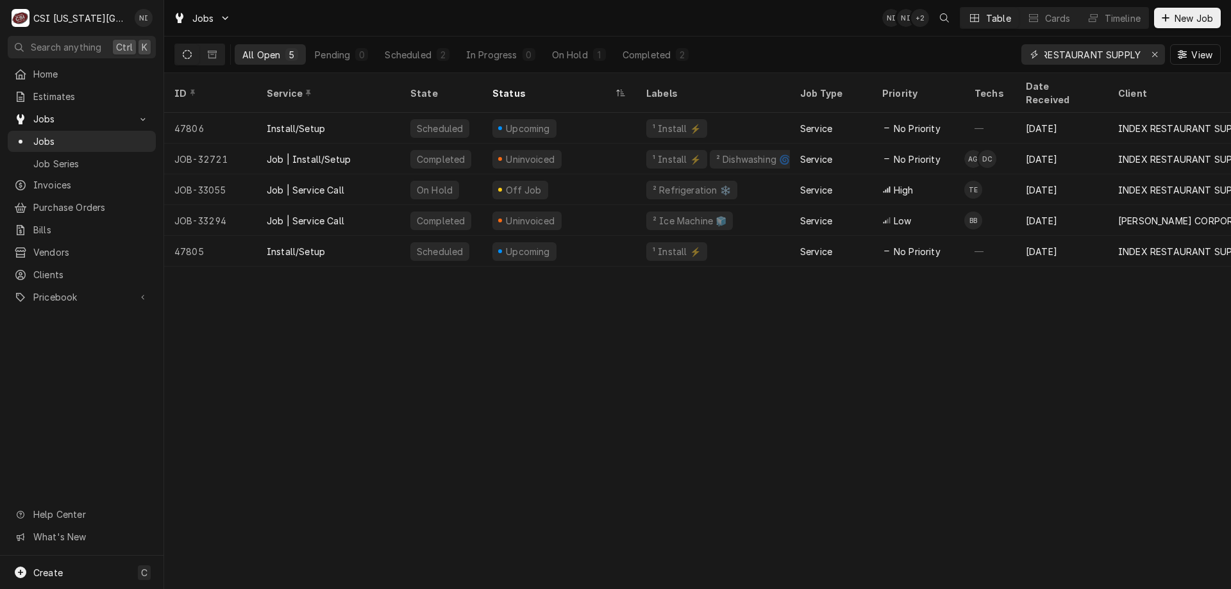
type input "INDEX RESTAURANT SUPPLY"
click at [563, 60] on div "On Hold" at bounding box center [570, 54] width 36 height 13
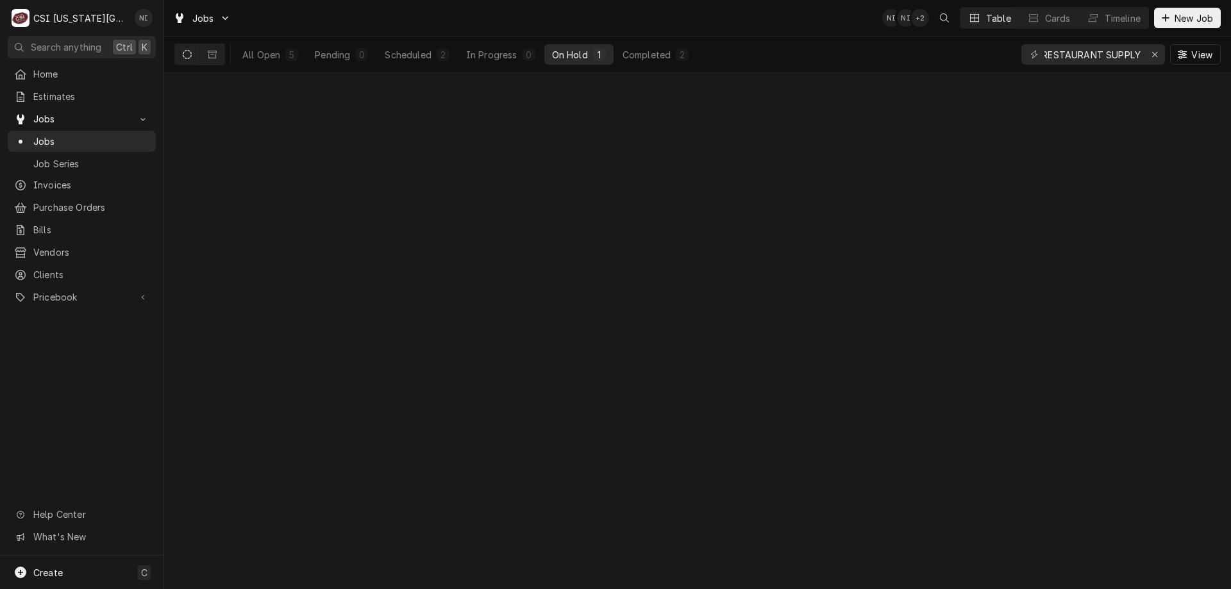
scroll to position [0, 0]
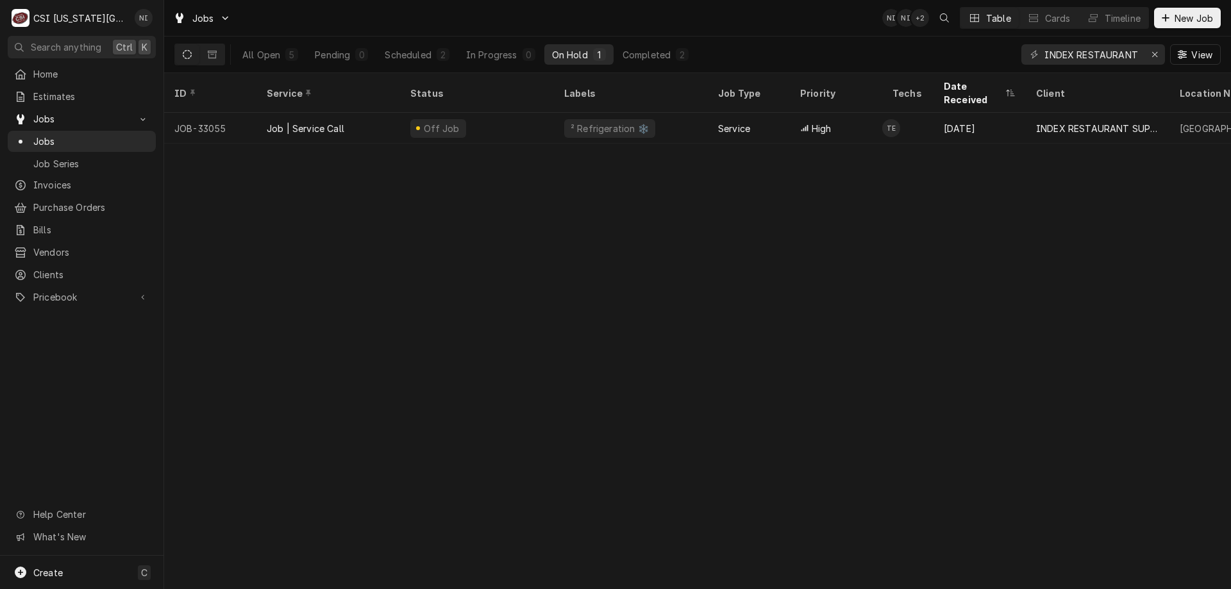
click at [667, 117] on div "² Refrigeration ❄️" at bounding box center [631, 128] width 154 height 31
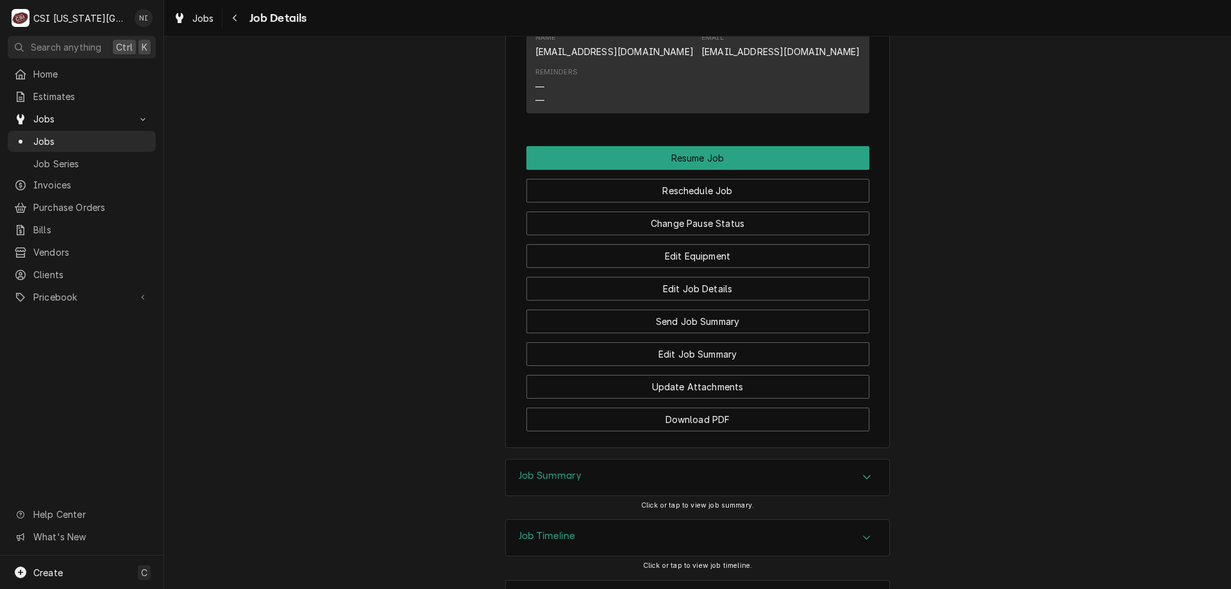
scroll to position [981, 0]
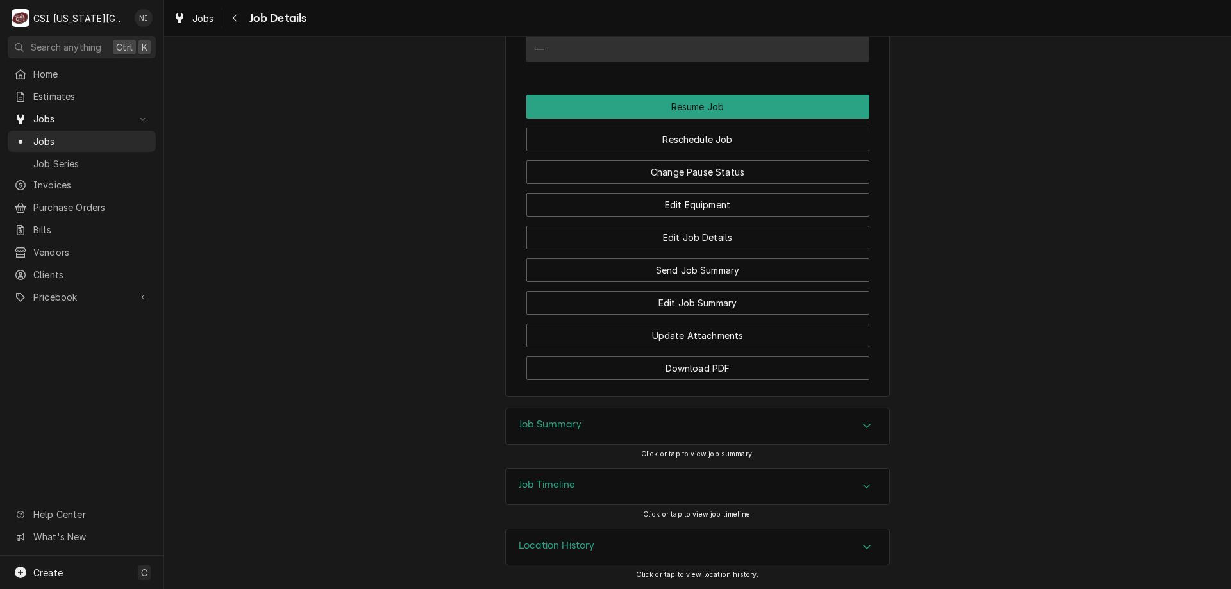
click at [844, 430] on div "Job Summary" at bounding box center [697, 426] width 383 height 36
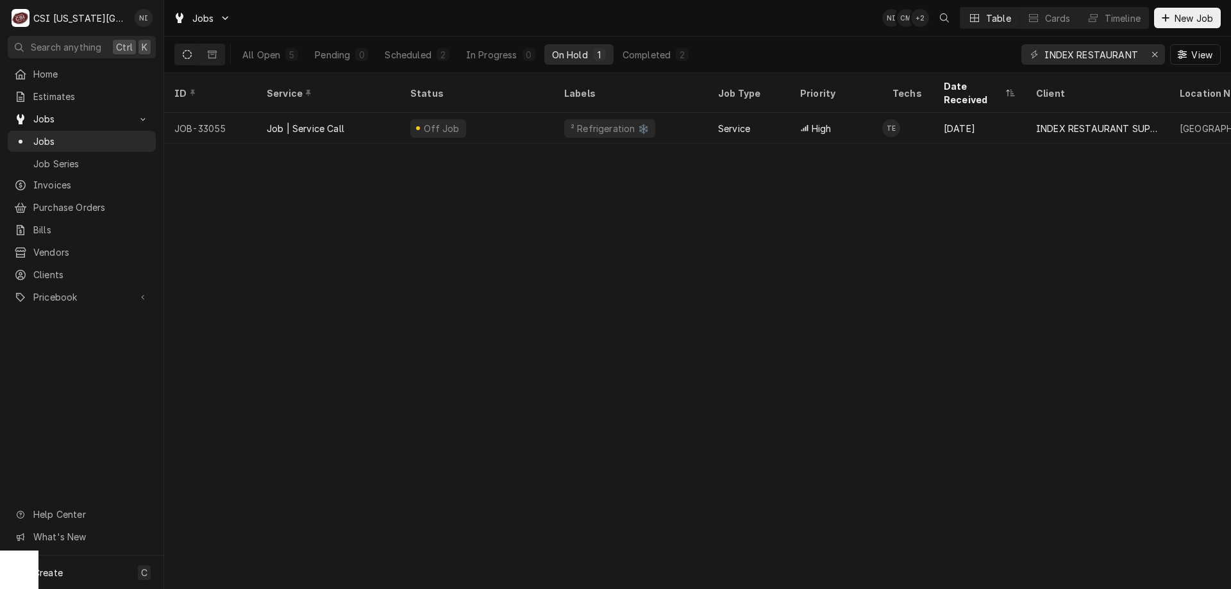
click at [263, 53] on div "All Open" at bounding box center [261, 54] width 38 height 13
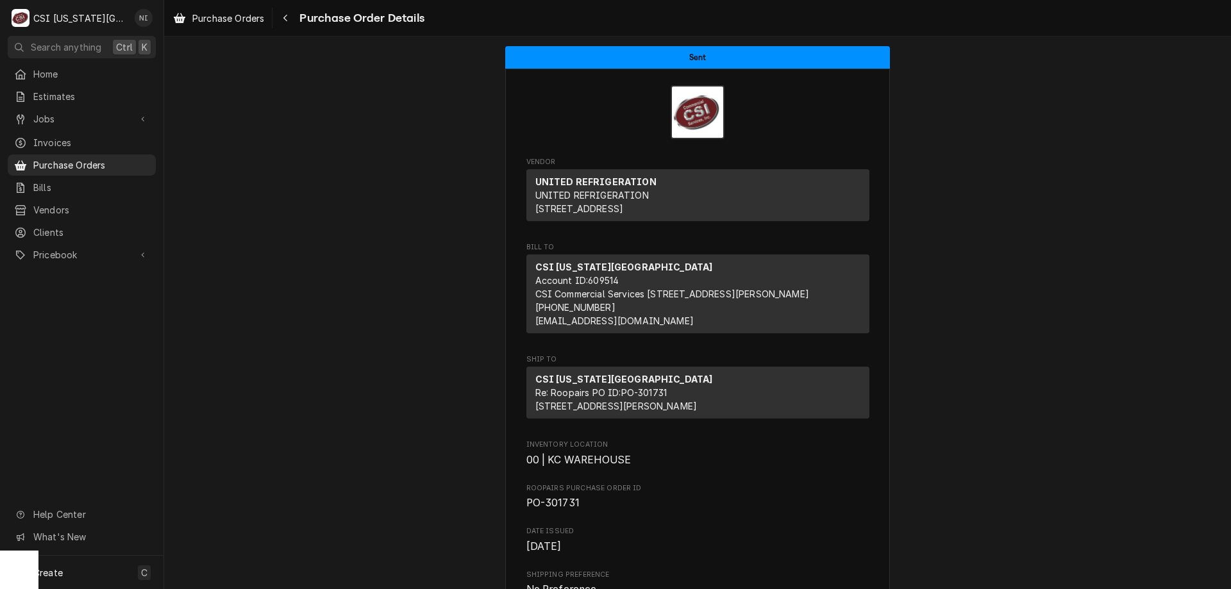
click at [80, 161] on span "Purchase Orders" at bounding box center [91, 164] width 116 height 13
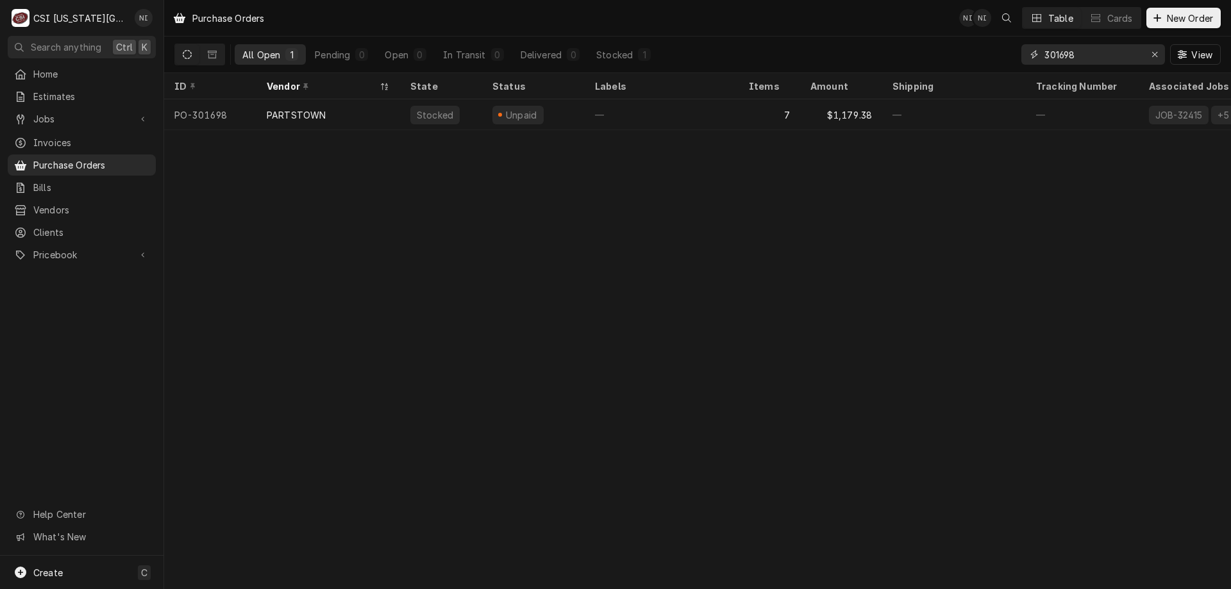
drag, startPoint x: 1073, startPoint y: 56, endPoint x: 990, endPoint y: 53, distance: 83.4
click at [994, 53] on div "All Open 1 Pending 0 Open 0 In Transit 0 Delivered 0 Stocked 1 301698 View" at bounding box center [697, 55] width 1046 height 36
type input "301627"
click at [726, 103] on div "² Local Pickup 🛍️" at bounding box center [662, 114] width 154 height 31
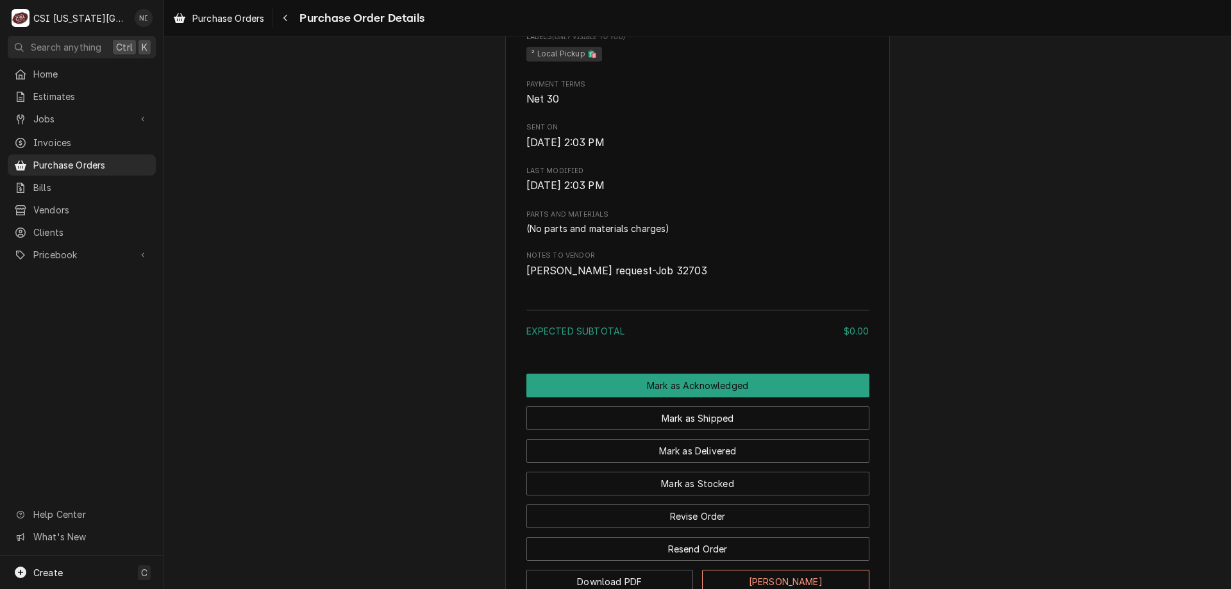
scroll to position [636, 0]
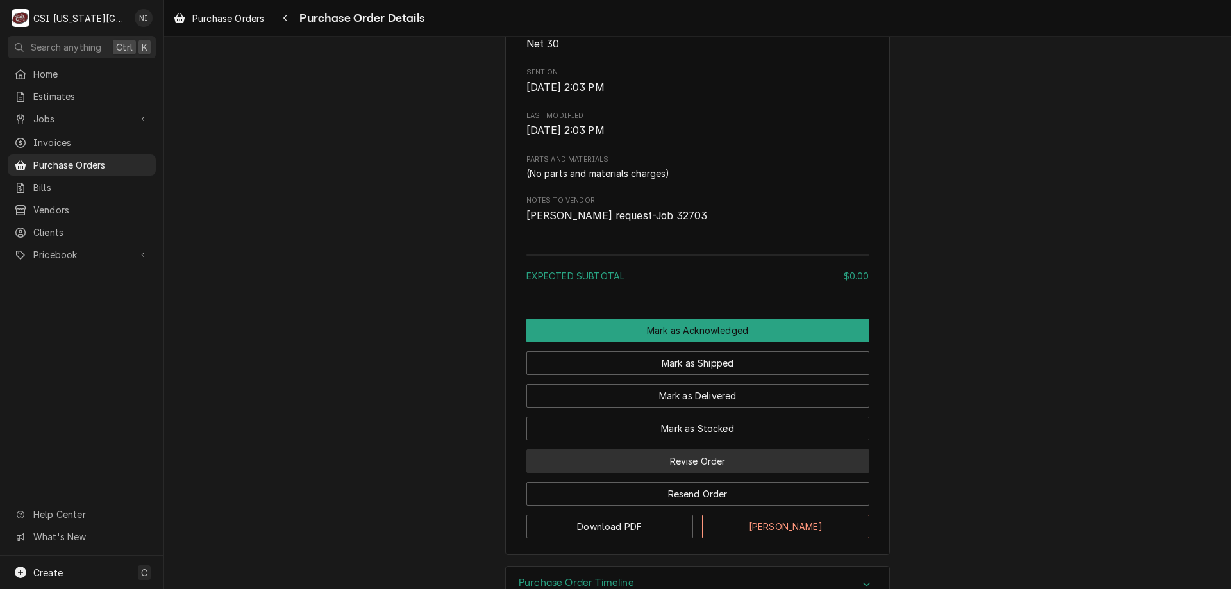
click at [692, 473] on button "Revise Order" at bounding box center [697, 461] width 343 height 24
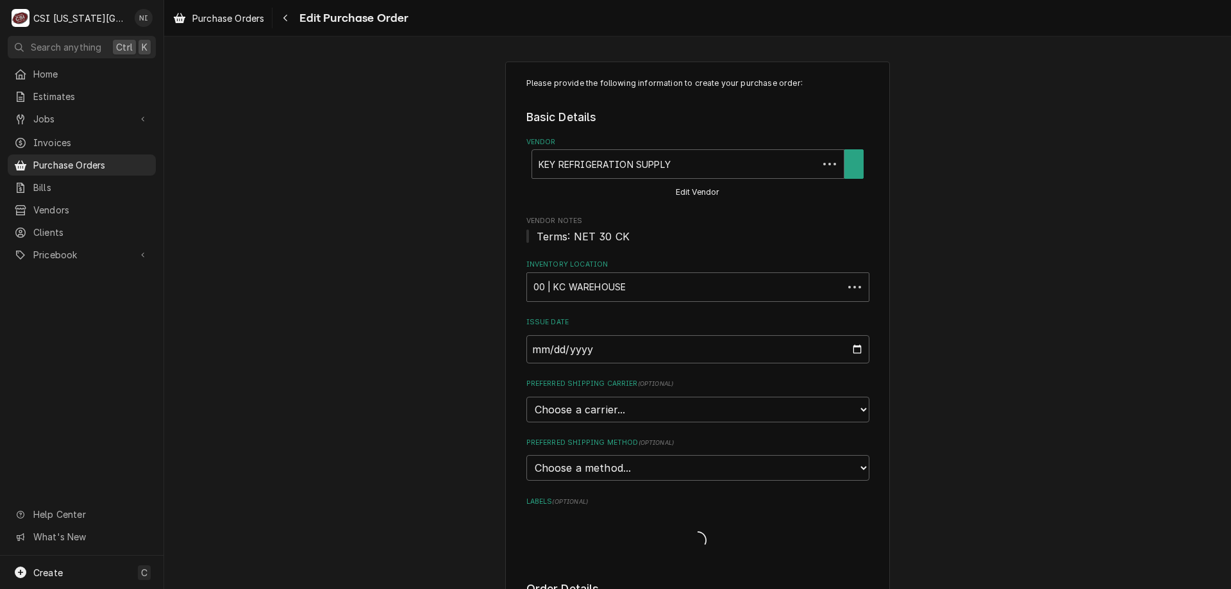
type textarea "x"
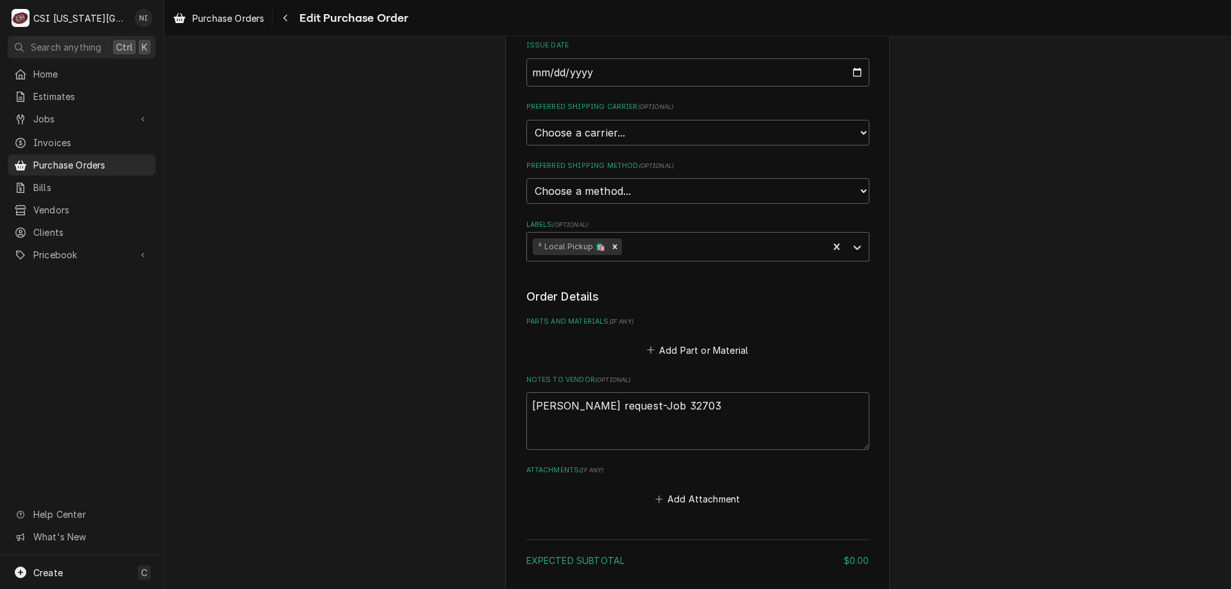
scroll to position [403, 0]
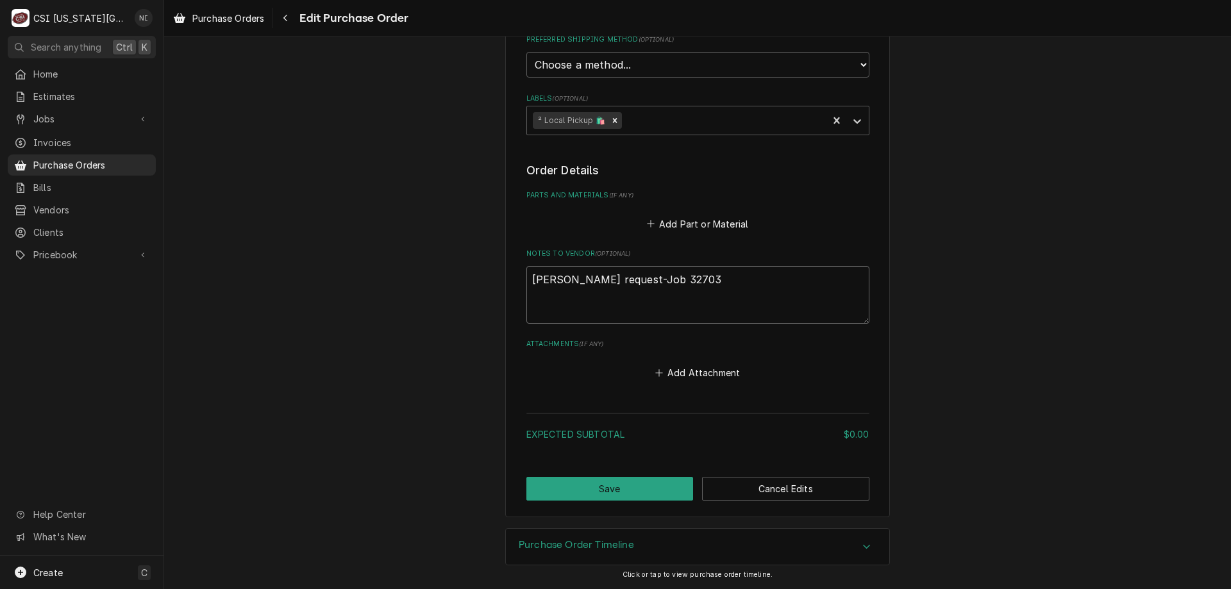
drag, startPoint x: 690, startPoint y: 281, endPoint x: 660, endPoint y: 287, distance: 30.7
click at [660, 287] on textarea "Zach Masters request-Job 32703" at bounding box center [697, 295] width 343 height 58
click at [696, 224] on button "Add Part or Material" at bounding box center [697, 224] width 106 height 18
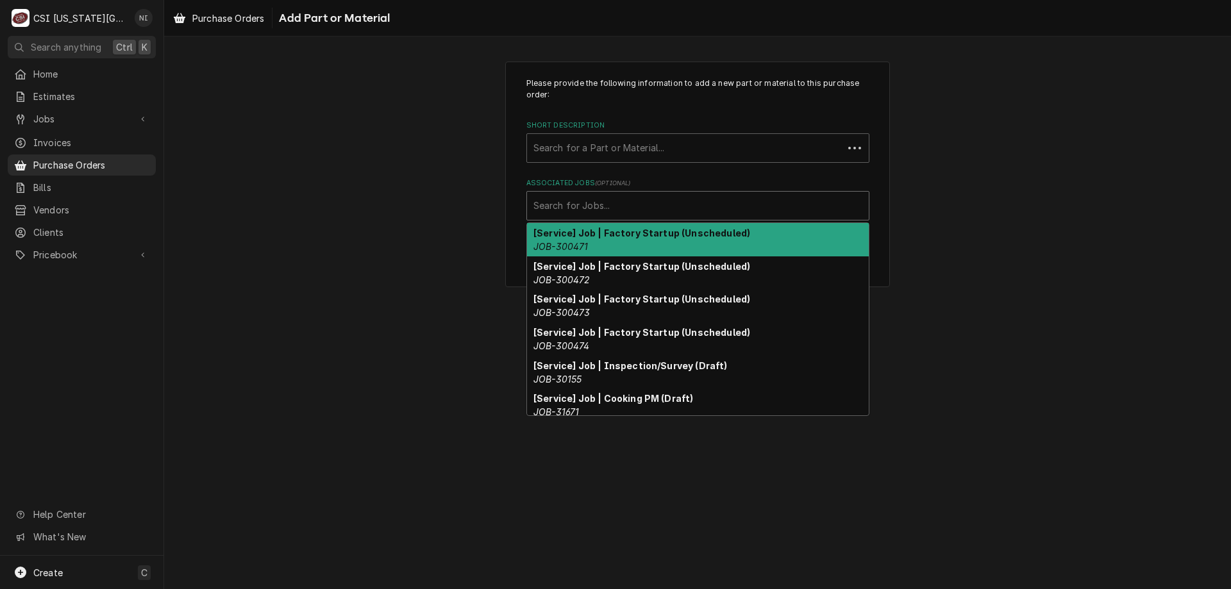
click at [615, 206] on div "Associated Jobs" at bounding box center [697, 205] width 329 height 23
paste input "32703"
type input "32703"
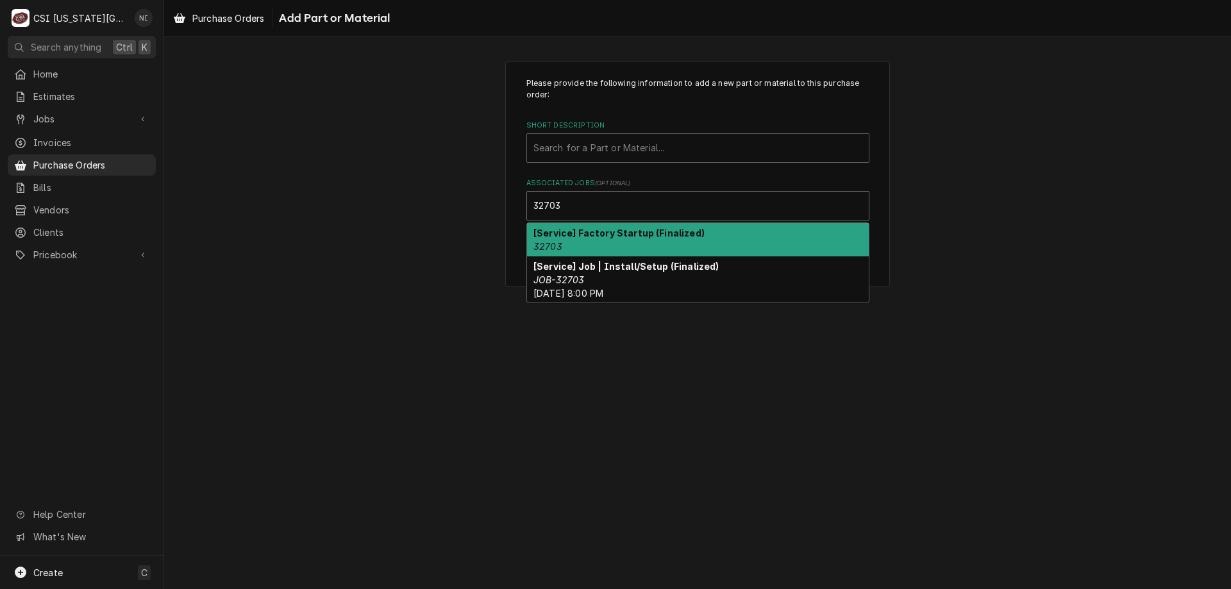
click at [590, 238] on strong "[Service] Factory Startup (Finalized)" at bounding box center [618, 233] width 171 height 11
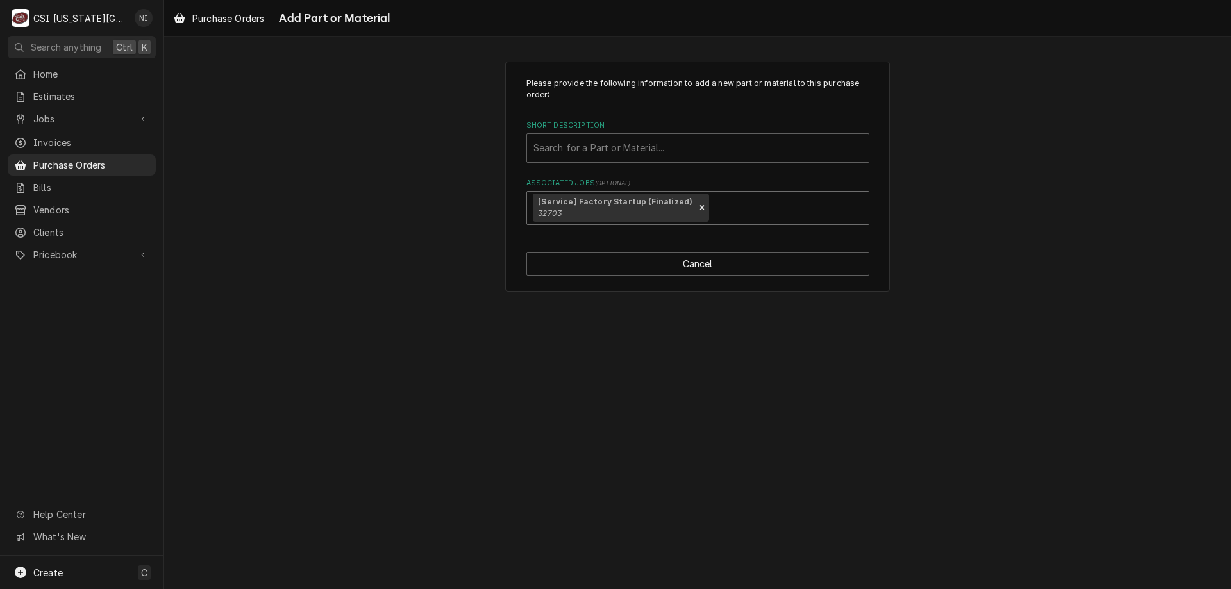
click at [597, 149] on div "Short Description" at bounding box center [697, 148] width 329 height 23
type input "misc pro"
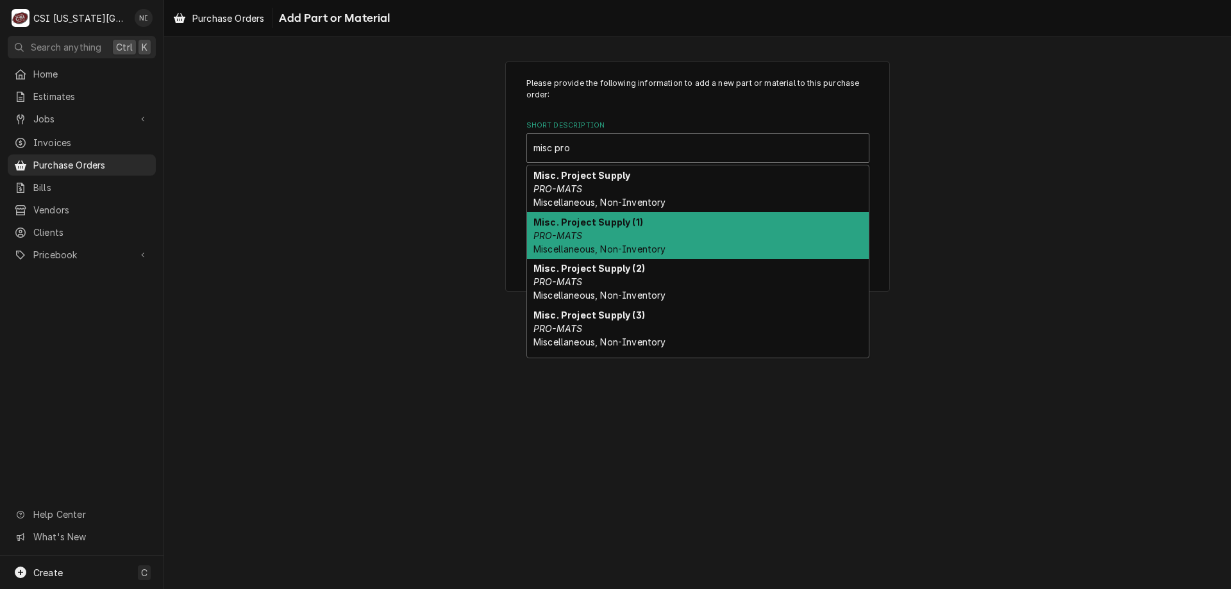
click at [581, 212] on div "Misc. Project Supply (1) PRO-MATS Miscellaneous, Non-Inventory" at bounding box center [698, 235] width 342 height 47
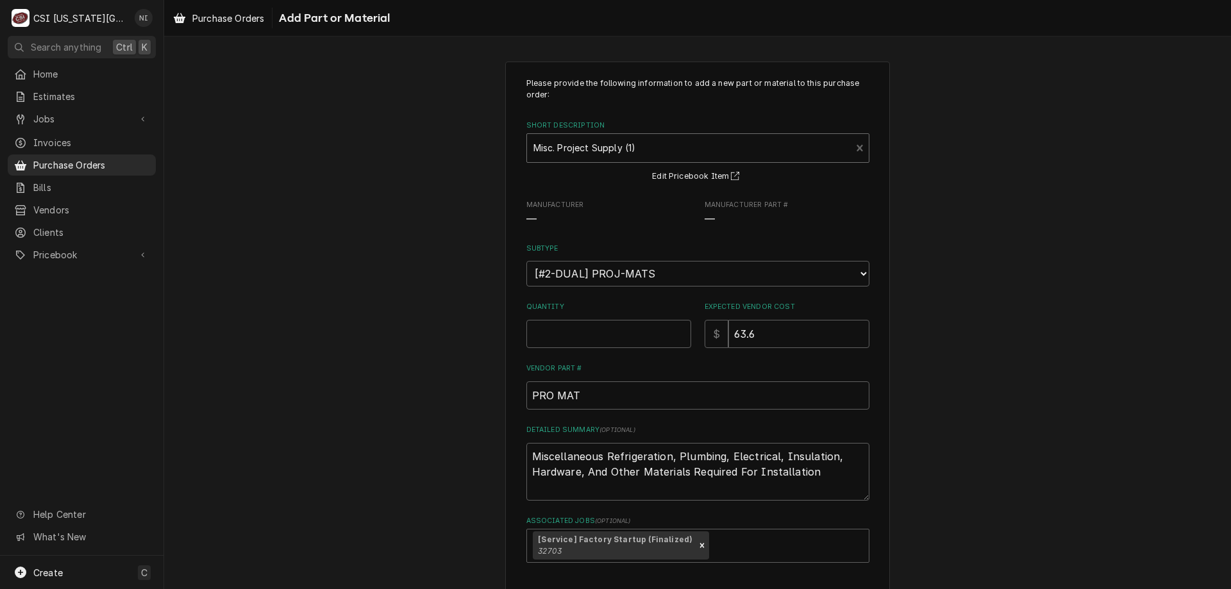
type textarea "x"
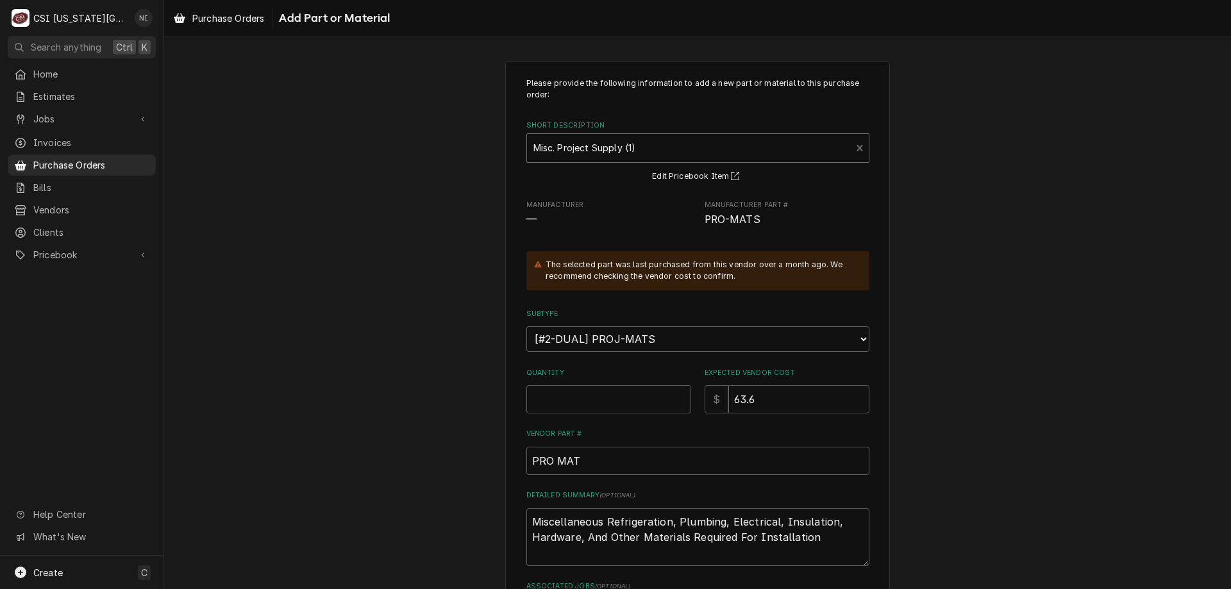
click at [635, 147] on div "Short Description" at bounding box center [689, 148] width 312 height 23
type input "misc pro"
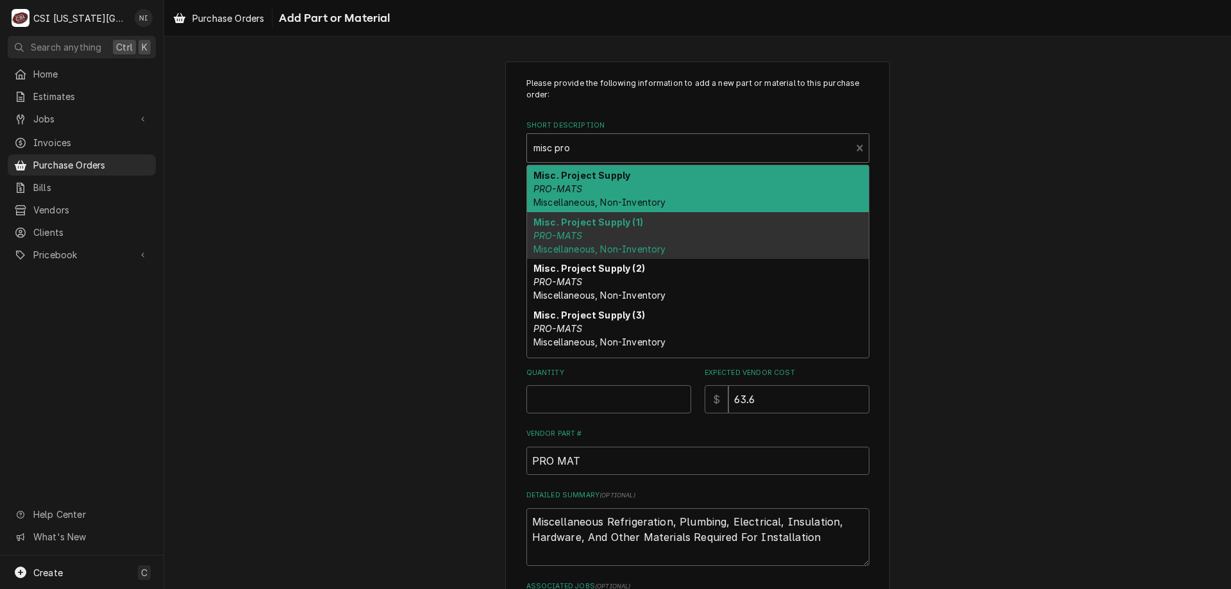
click at [650, 174] on div "Misc. Project Supply PRO-MATS Miscellaneous, Non-Inventory" at bounding box center [698, 188] width 342 height 47
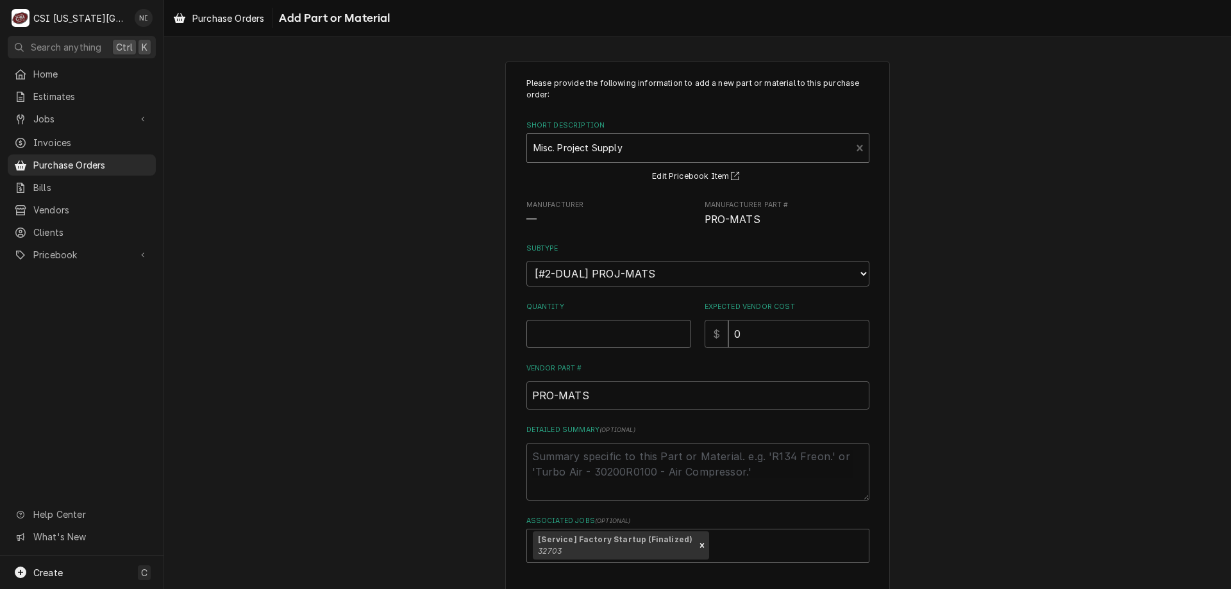
click at [590, 337] on input "Quantity" at bounding box center [608, 334] width 165 height 28
type textarea "x"
type input "1"
type textarea "x"
type input "1"
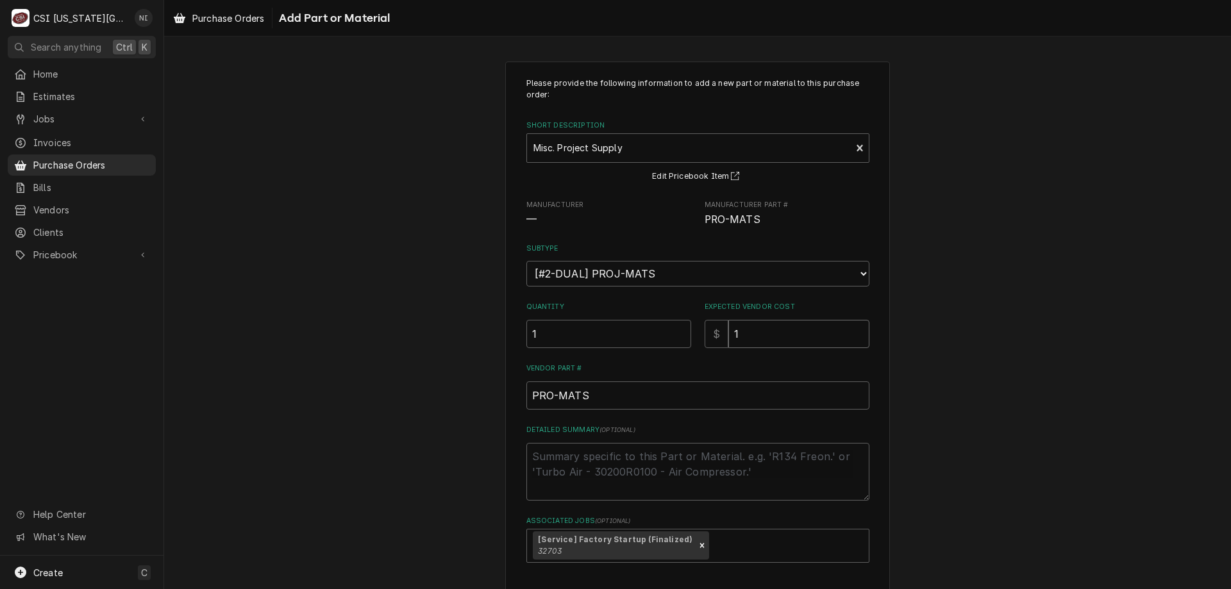
type textarea "x"
type input "19"
type textarea "x"
type input "198"
type textarea "x"
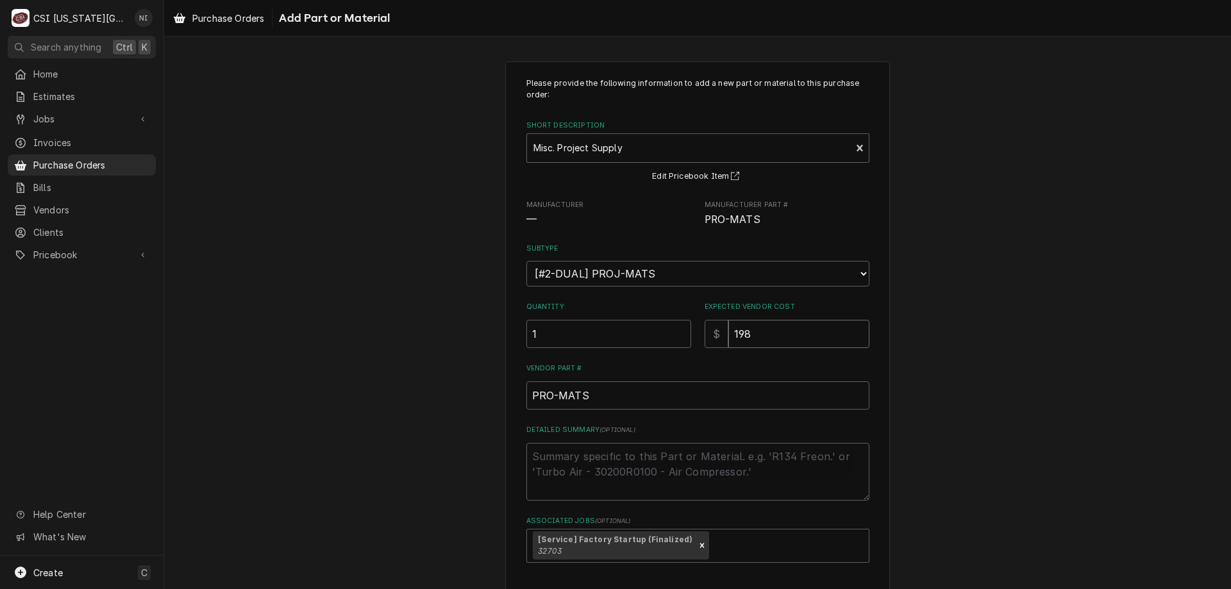
type input "1981"
type textarea "x"
type input "1981.0"
type textarea "x"
type input "1981.02"
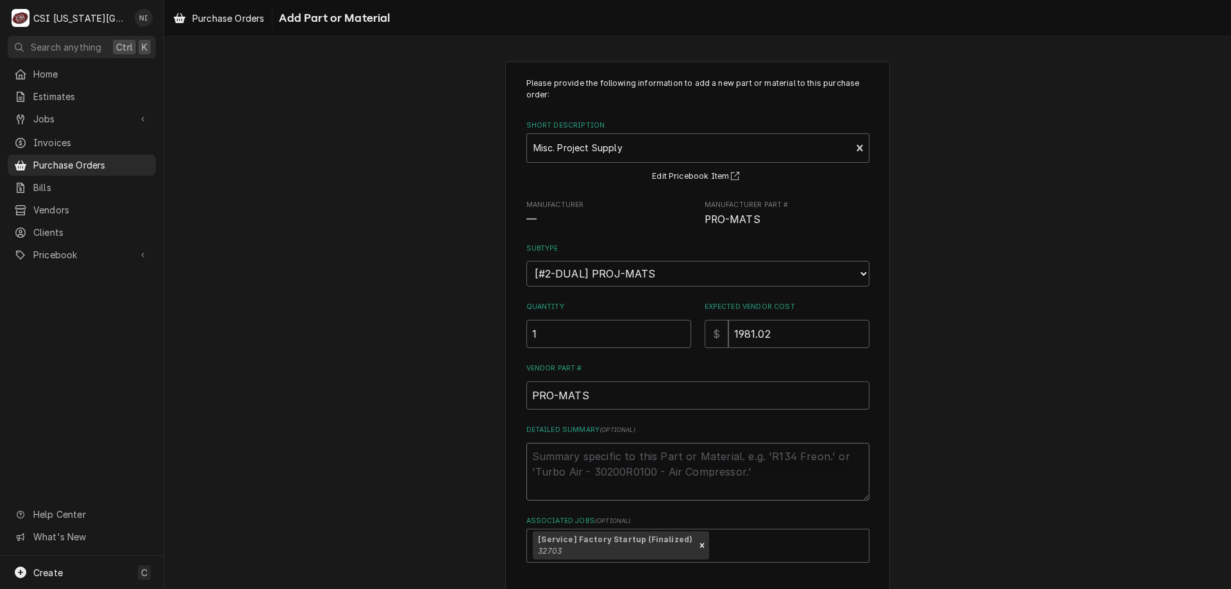
click at [564, 462] on textarea "Detailed Summary ( optional )" at bounding box center [697, 472] width 343 height 58
type textarea "x"
type textarea "lio"
type textarea "x"
type textarea "lion"
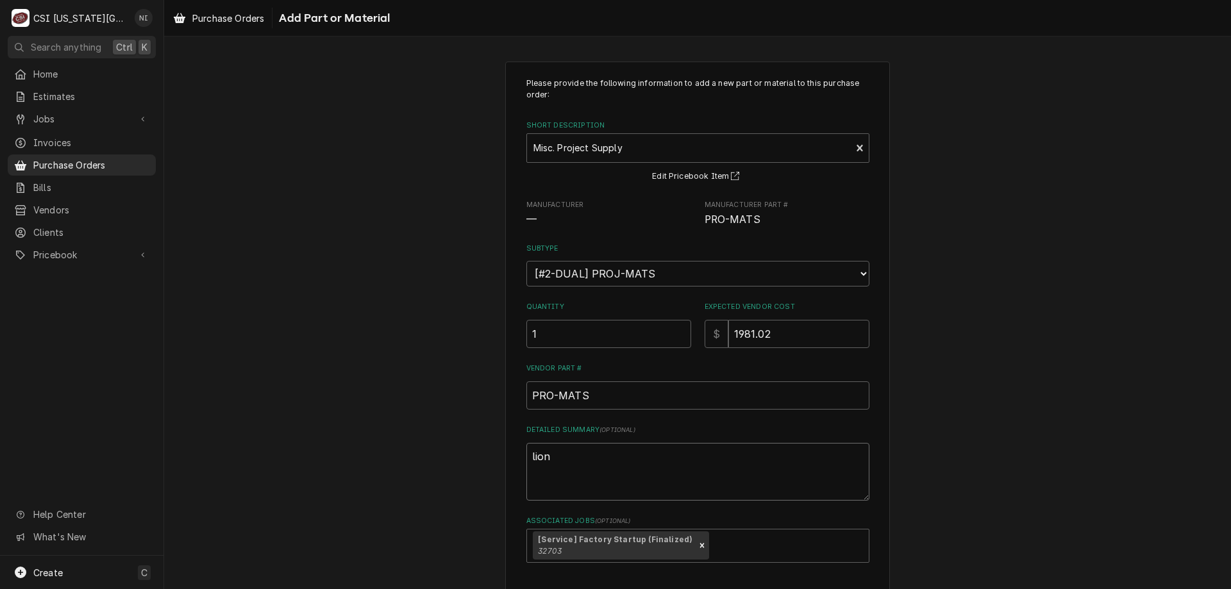
type textarea "x"
type textarea "lione"
type textarea "x"
type textarea "lion"
type textarea "x"
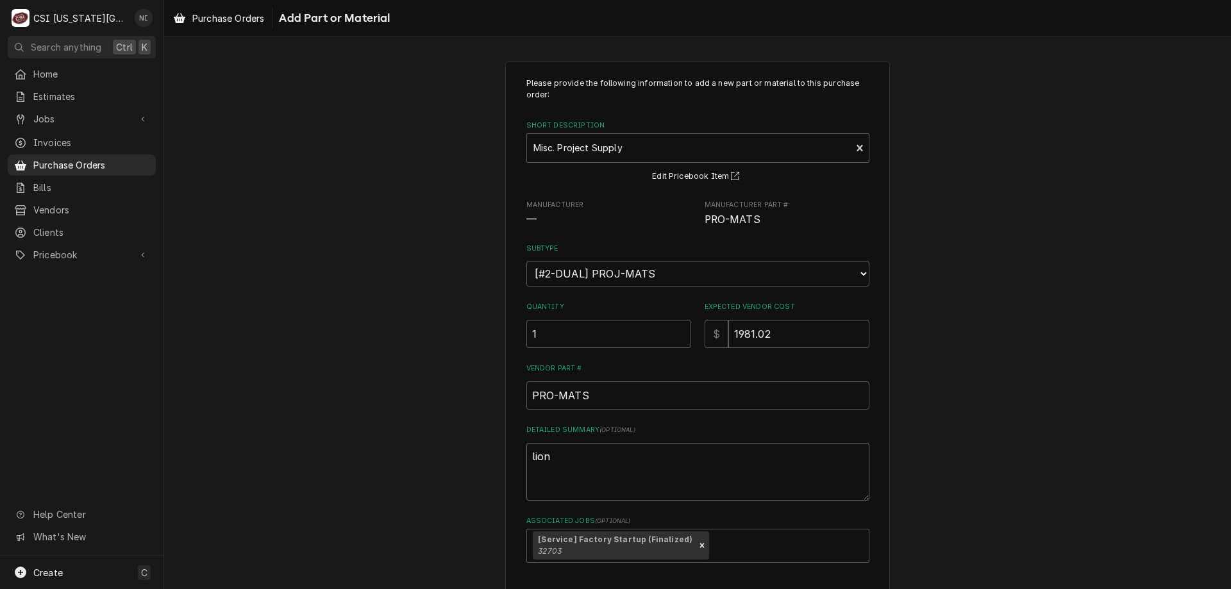
type textarea "lio"
type textarea "x"
type textarea "li"
type textarea "x"
type textarea "lin"
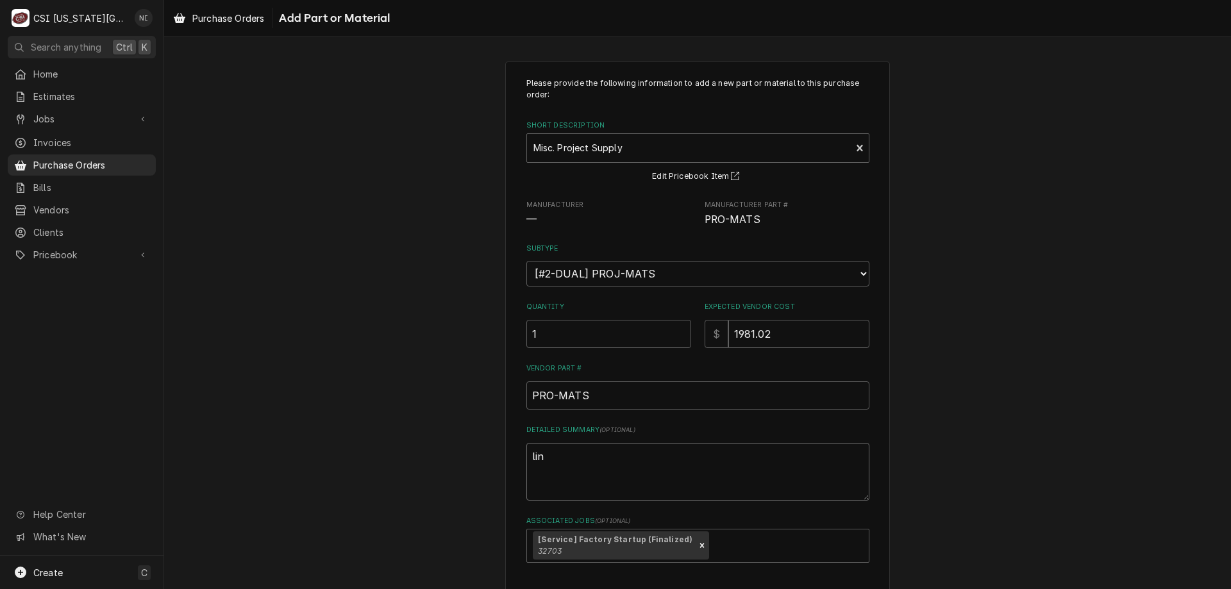
type textarea "x"
type textarea "line"
type textarea "x"
type textarea "lines"
type textarea "x"
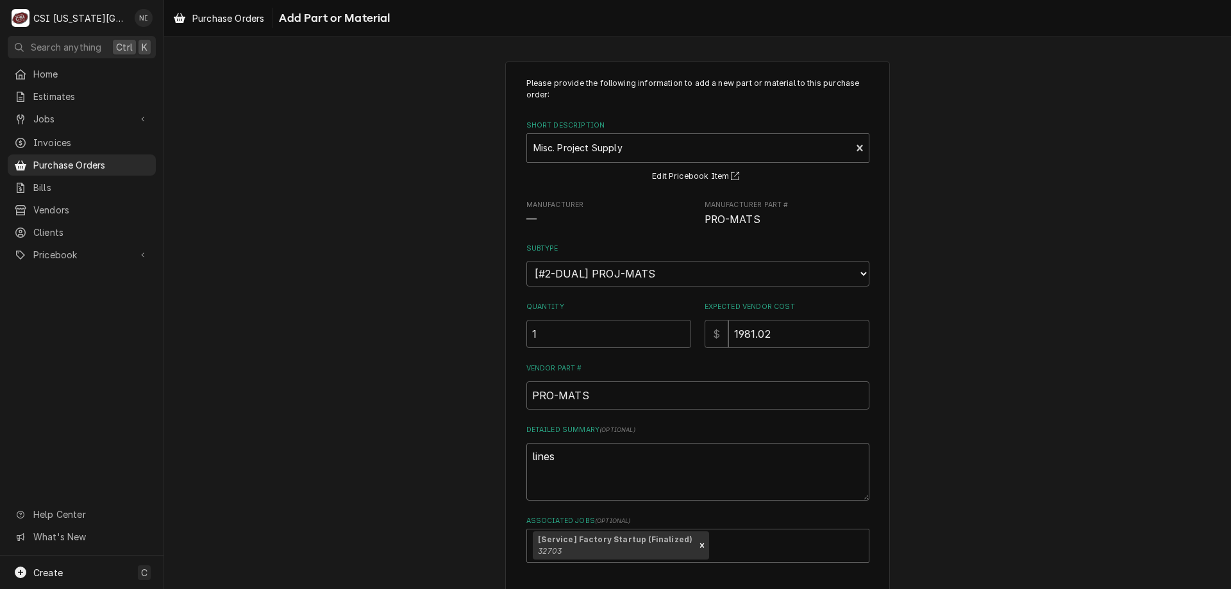
type textarea "linese"
type textarea "x"
type textarea "lineset"
type textarea "x"
type textarea "lineset,"
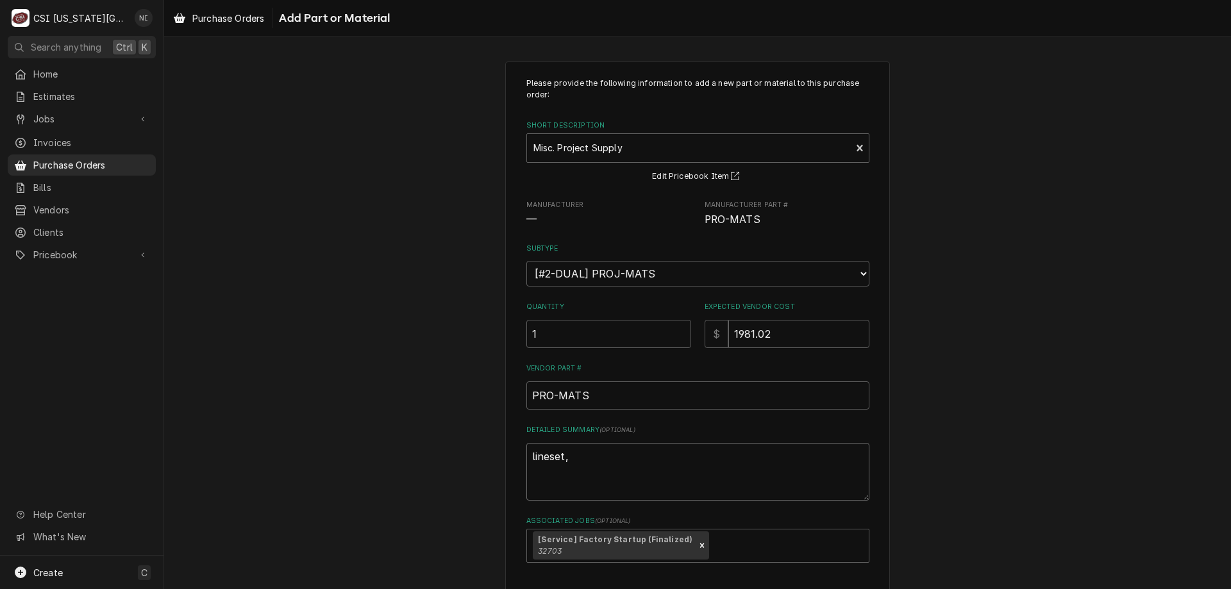
type textarea "x"
type textarea "lineset,"
type textarea "x"
type textarea "lineset, t"
type textarea "x"
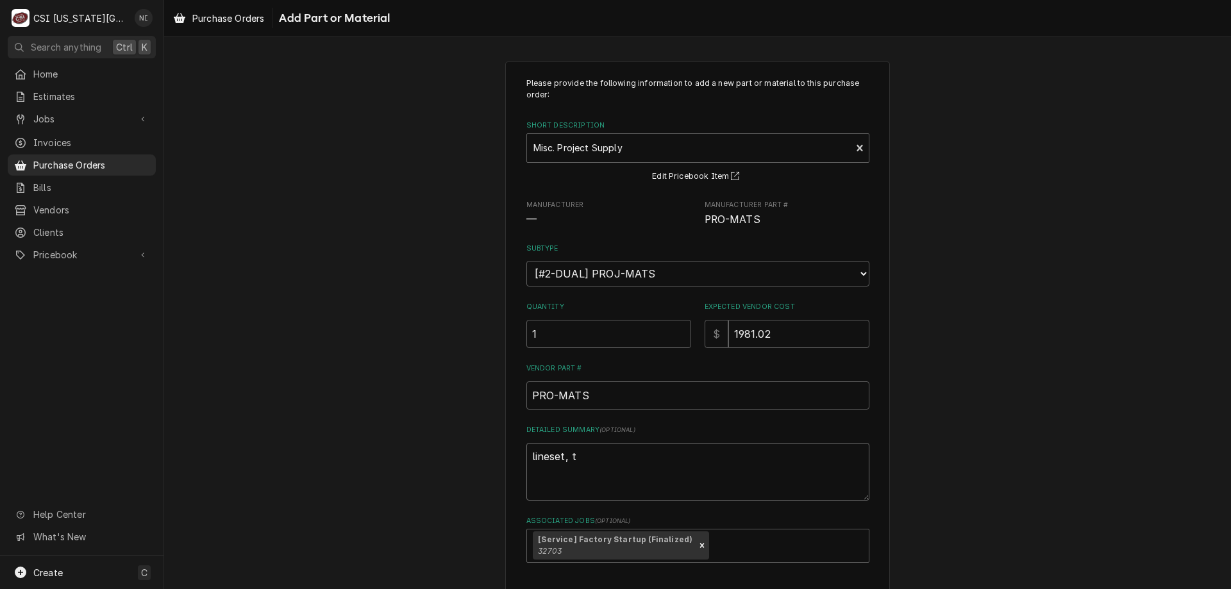
type textarea "lineset, ta"
type textarea "x"
type textarea "lineset, tap"
type textarea "x"
type textarea "lineset, tape"
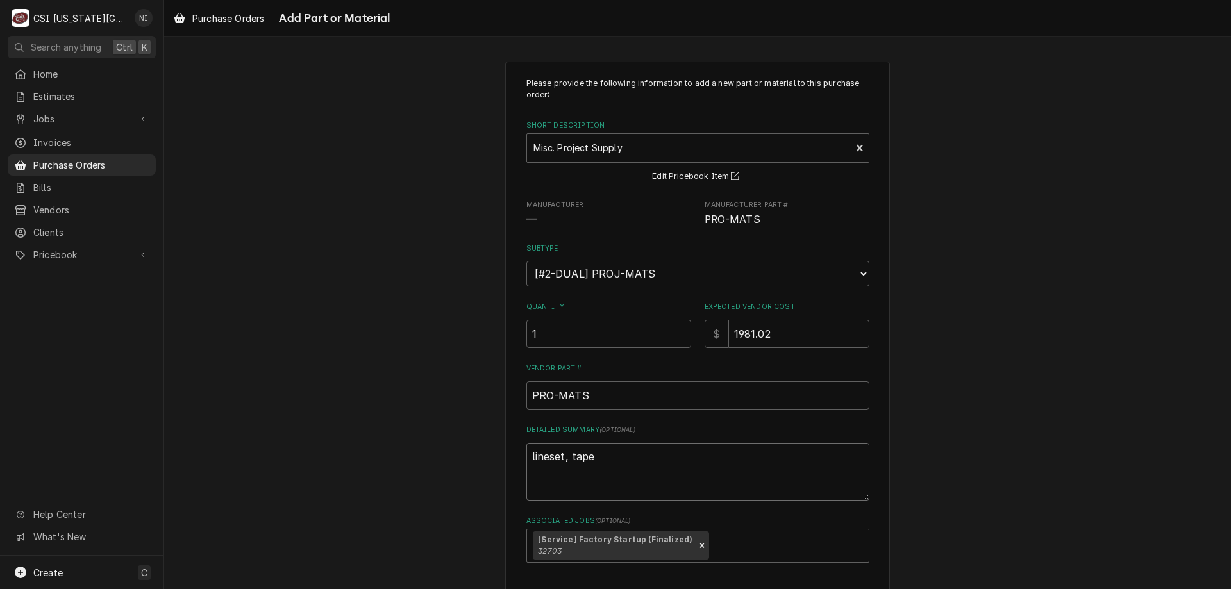
type textarea "x"
type textarea "lineset, tape,"
type textarea "x"
type textarea "lineset, tape,"
type textarea "x"
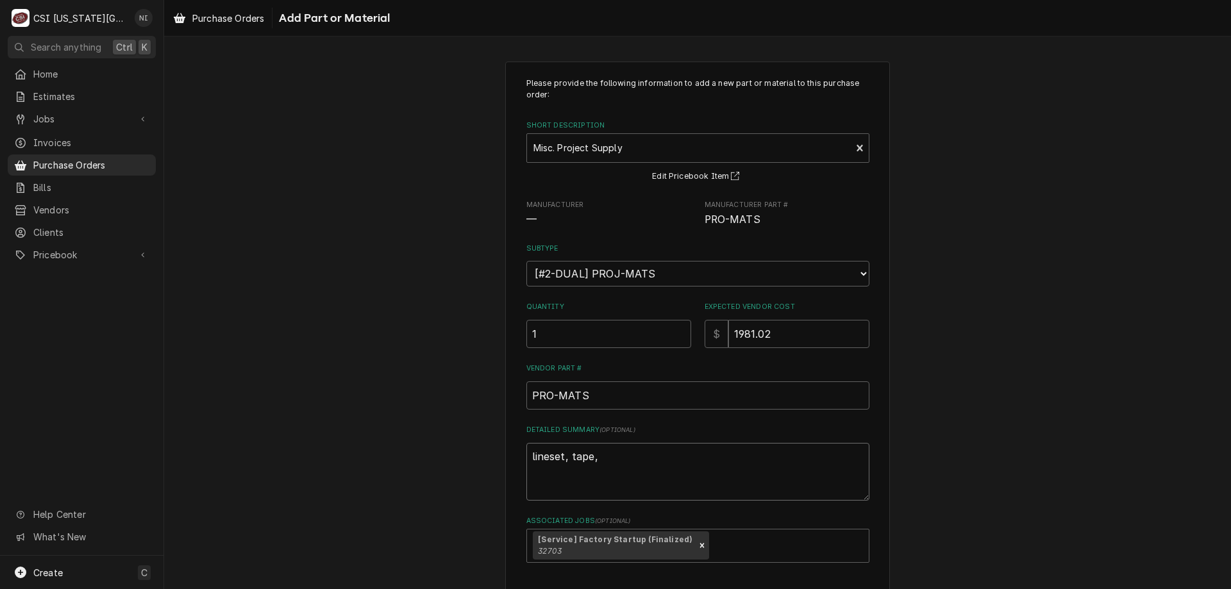
type textarea "lineset, tape, c"
type textarea "x"
type textarea "lineset, tape, co"
type textarea "x"
type textarea "lineset, tape, c"
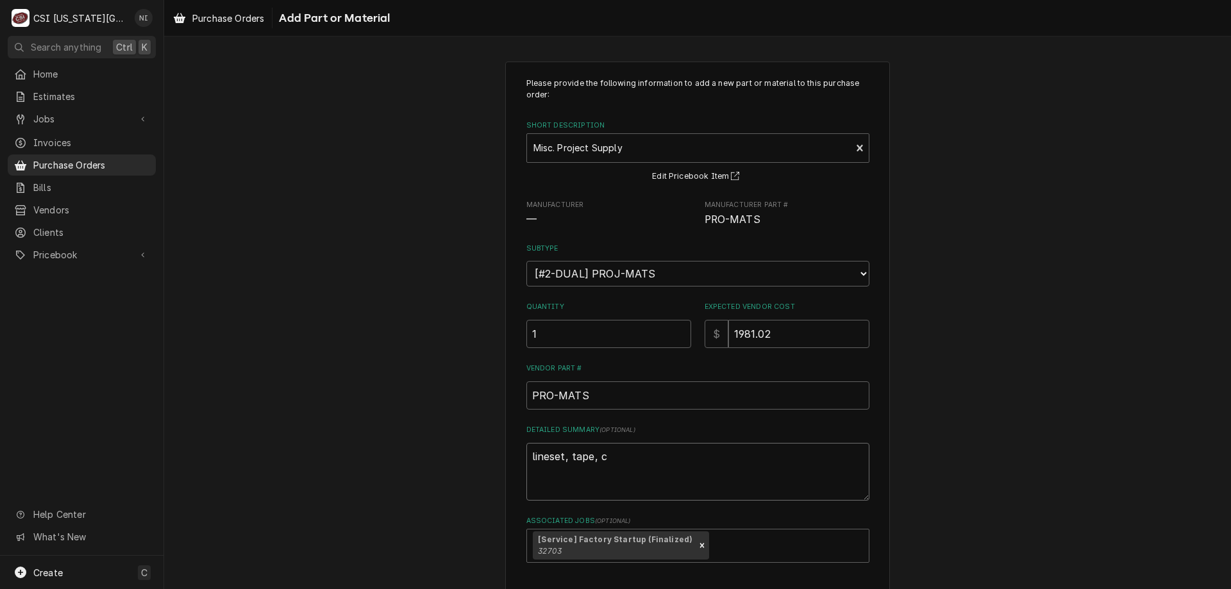
type textarea "x"
type textarea "lineset, tape,"
type textarea "x"
type textarea "lineset, tape, s"
type textarea "x"
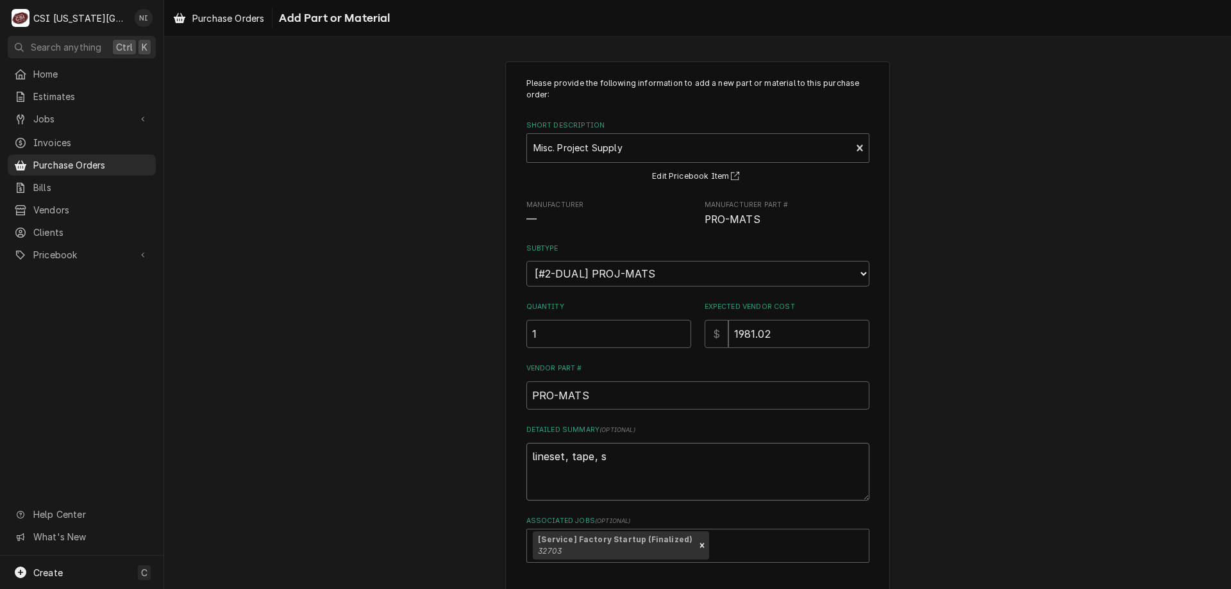
type textarea "lineset, tape, si"
type textarea "x"
type textarea "lineset, tape, silf"
type textarea "x"
type textarea "lineset, tape, silfo"
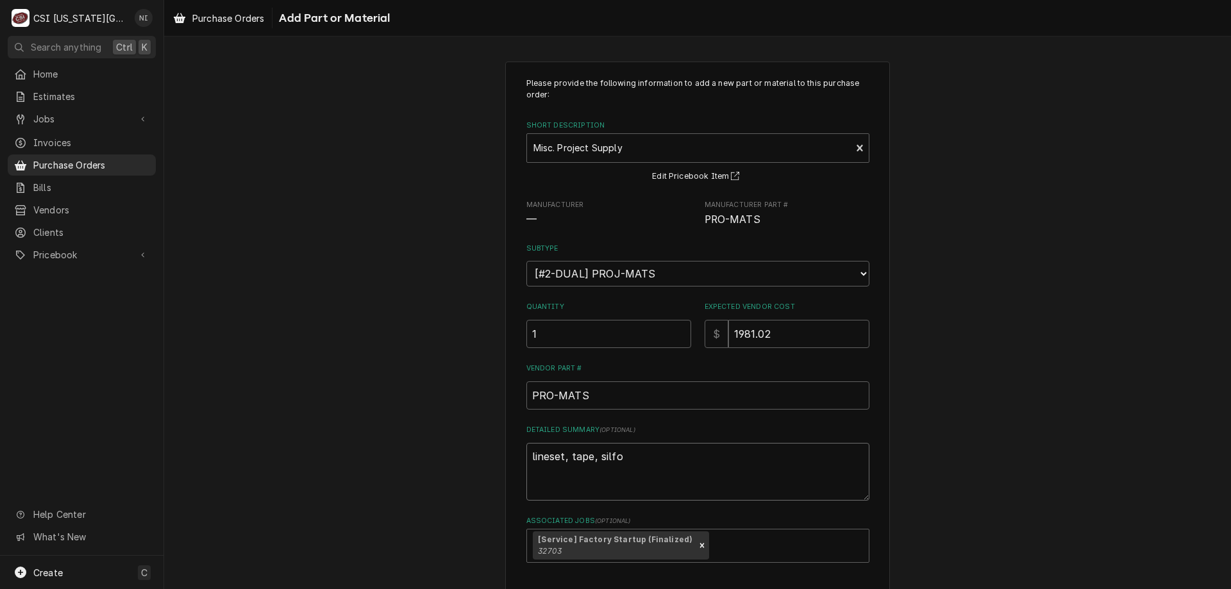
type textarea "x"
type textarea "lineset, tape, silfos"
type textarea "x"
type textarea "lineset, tape, silfos,"
type textarea "x"
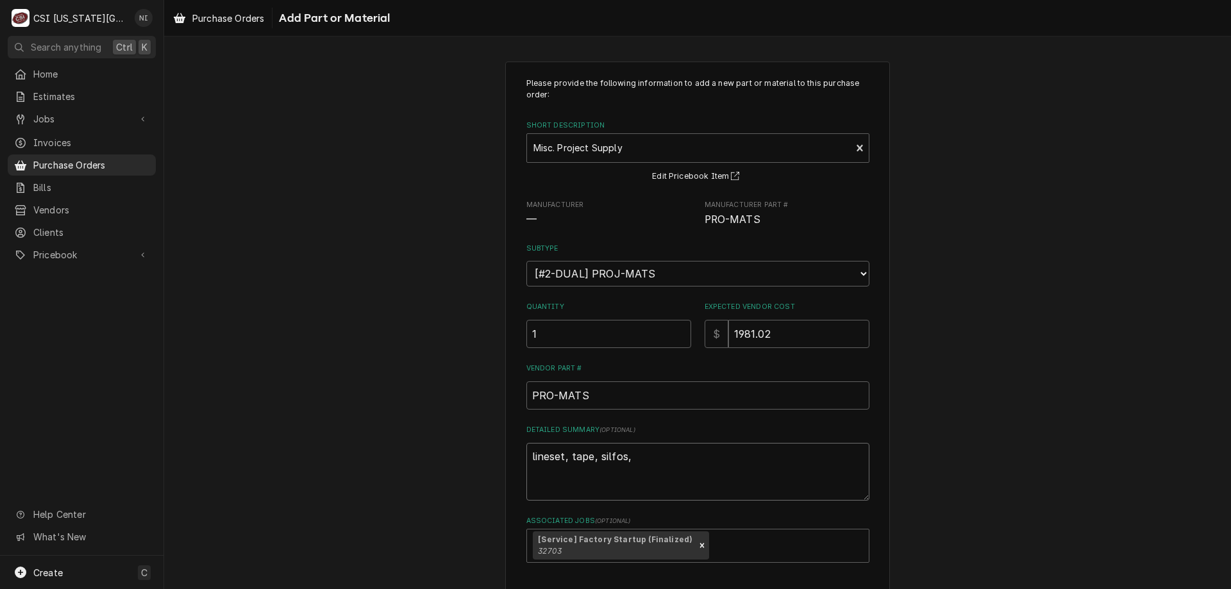
type textarea "lineset, tape, silfos,"
type textarea "x"
type textarea "lineset, tape, silfos, c"
type textarea "x"
type textarea "lineset, tape, silfos, co"
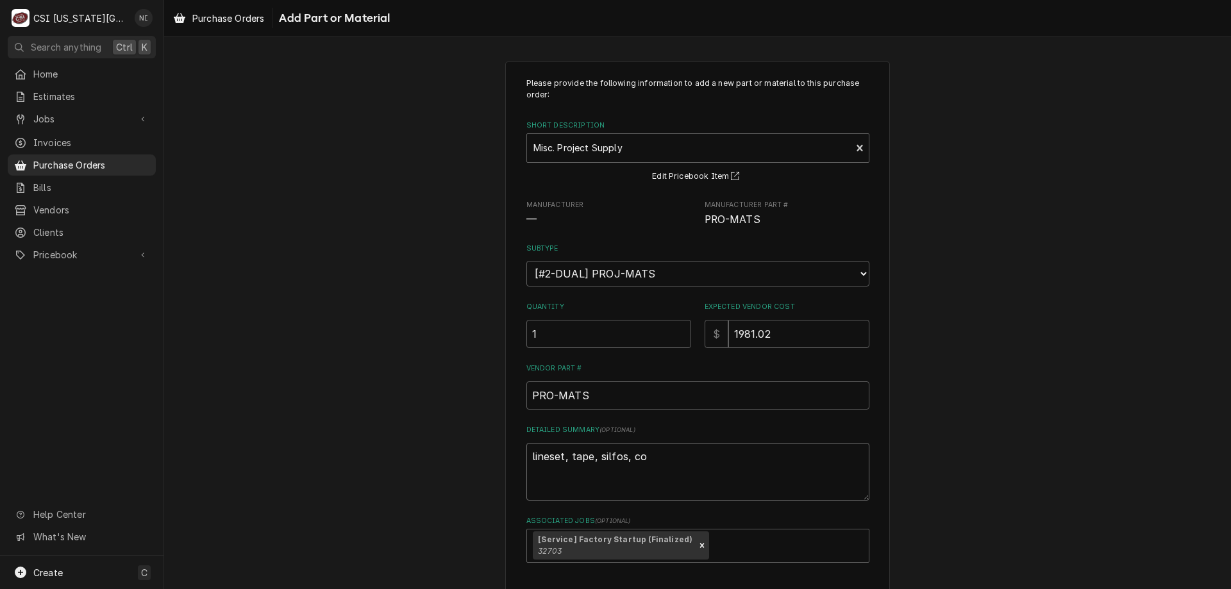
type textarea "x"
type textarea "lineset, tape, silfos, cop"
type textarea "x"
type textarea "lineset, tape, silfos, copp"
type textarea "x"
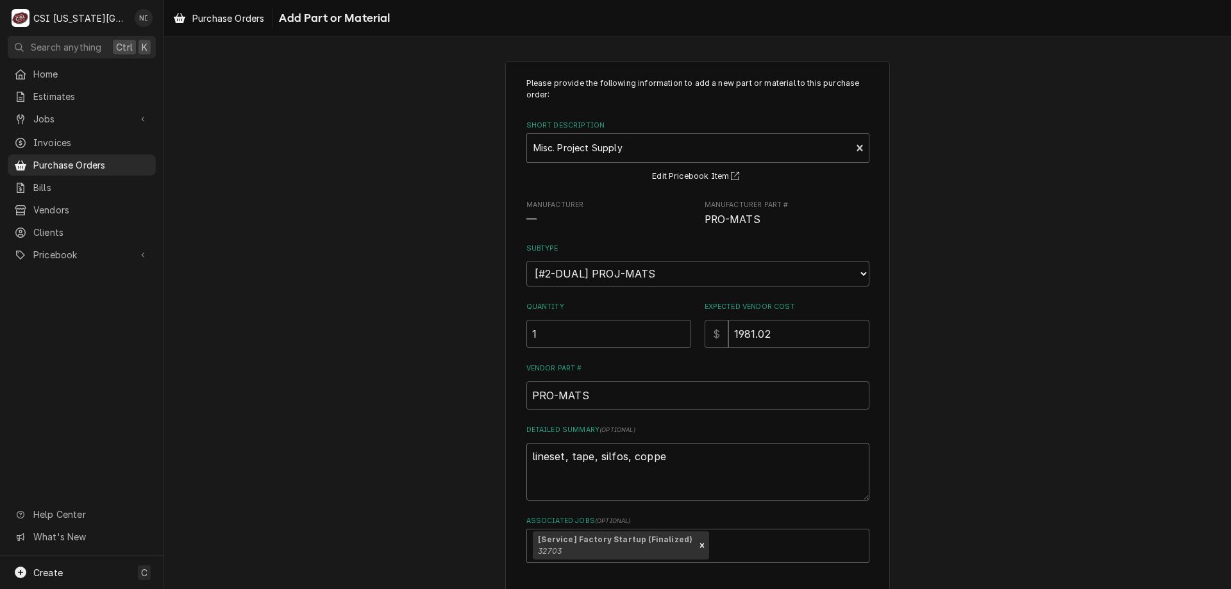
type textarea "lineset, tape, silfos, copper"
type textarea "x"
type textarea "lineset, tape, silfos, copper f"
type textarea "x"
type textarea "lineset, tape, silfos, copper fi"
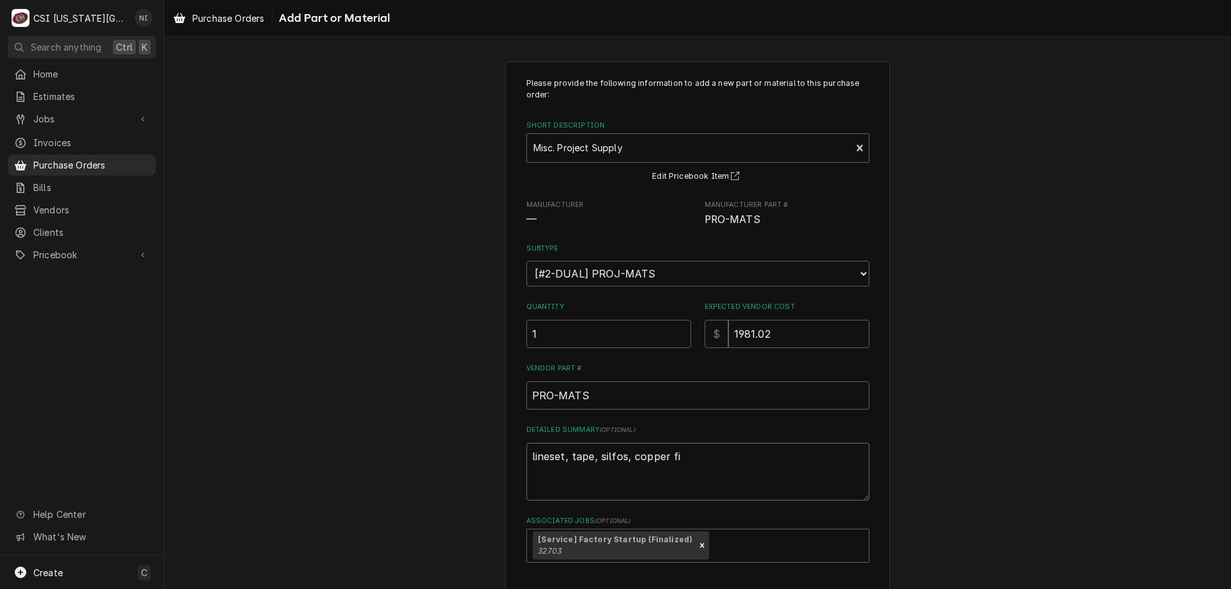
type textarea "x"
type textarea "lineset, tape, silfos, copper fit"
type textarea "x"
type textarea "lineset, tape, silfos, copper fitt"
type textarea "x"
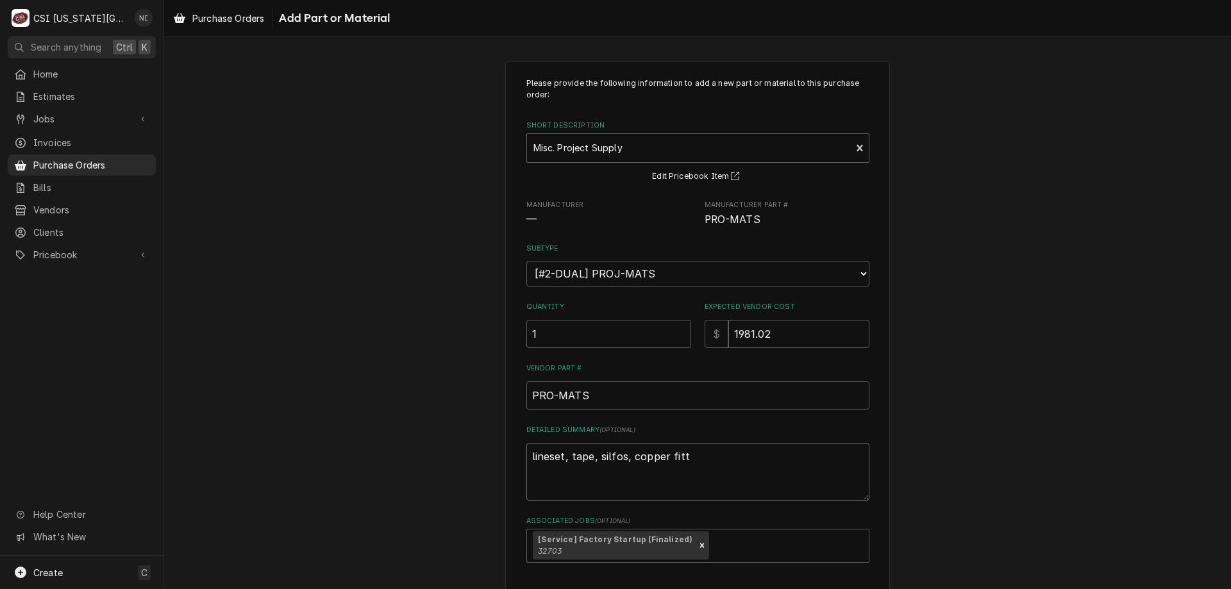
type textarea "lineset, tape, silfos, copper fitti"
type textarea "x"
type textarea "lineset, tape, silfos, copper fitting"
type textarea "x"
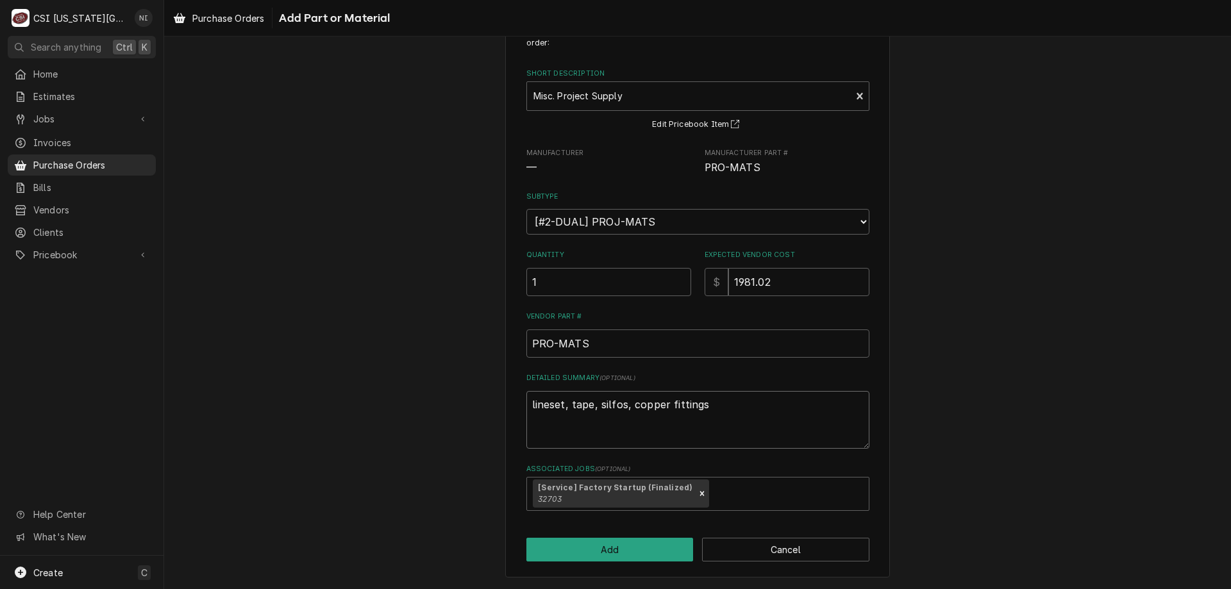
type textarea "lineset, tape, silfos, copper fittings"
click at [566, 549] on button "Add" at bounding box center [609, 550] width 167 height 24
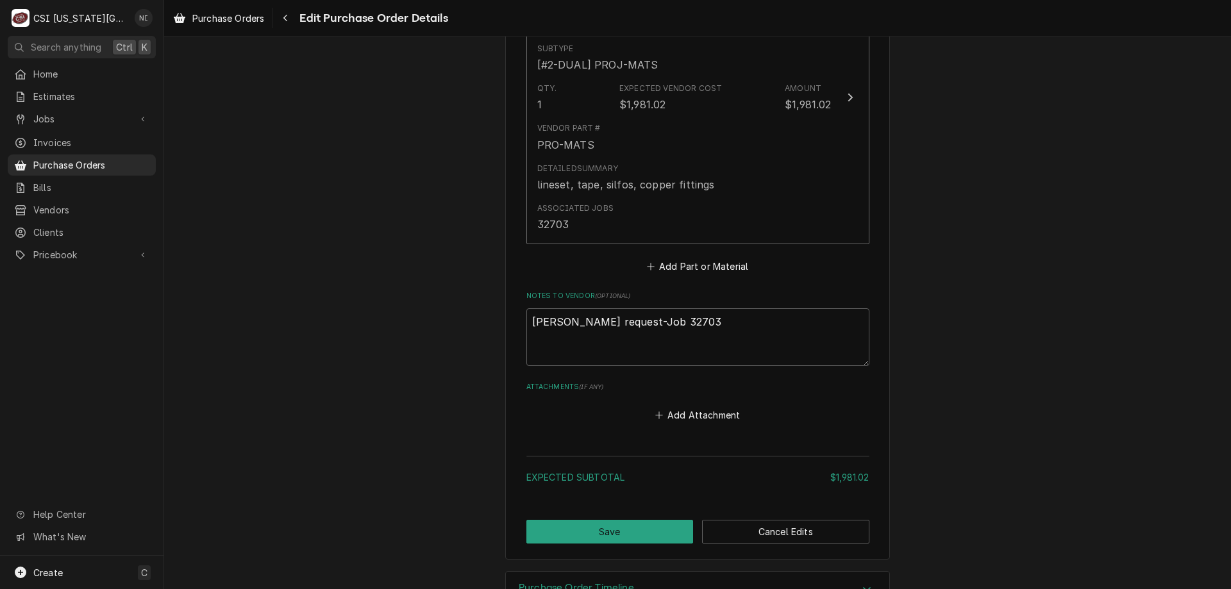
scroll to position [665, 0]
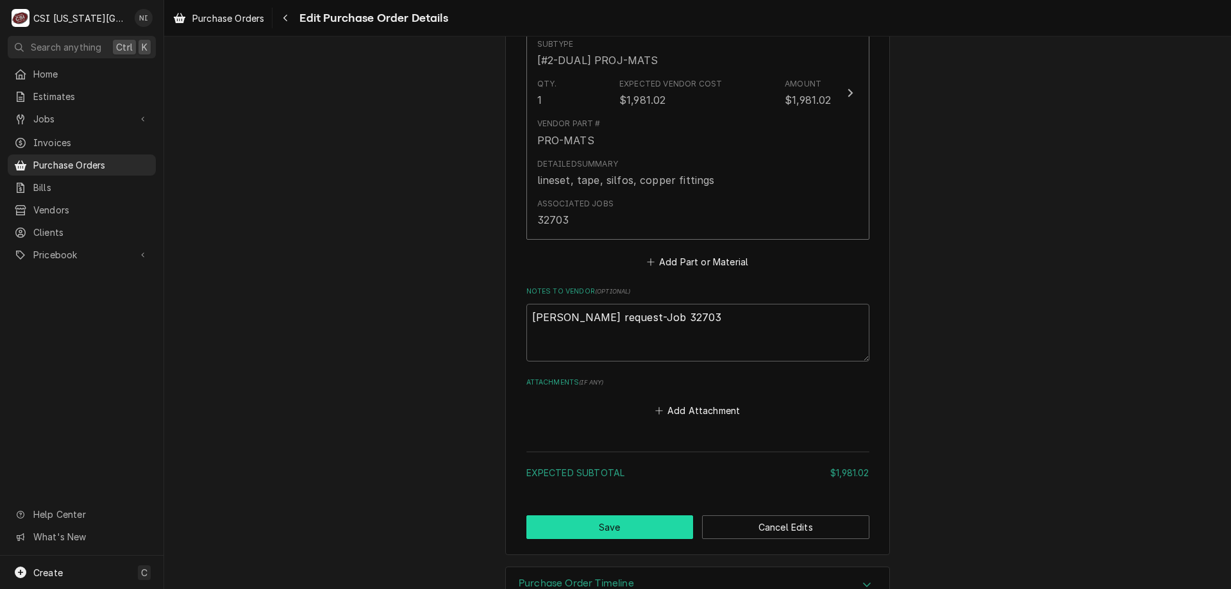
click at [657, 531] on button "Save" at bounding box center [609, 527] width 167 height 24
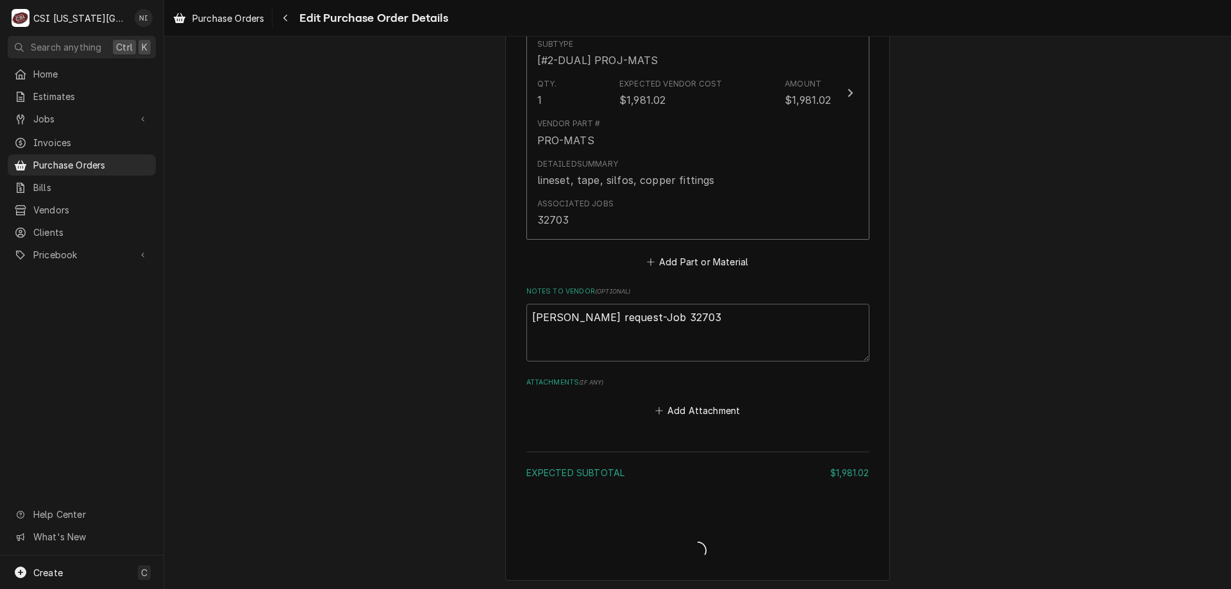
type textarea "x"
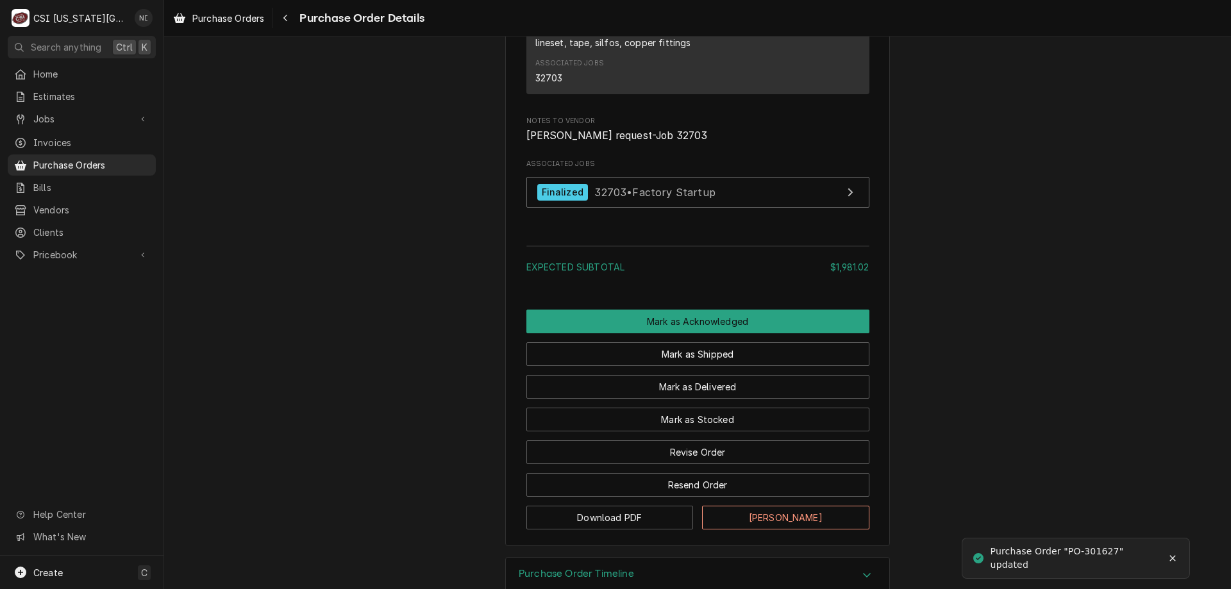
scroll to position [973, 0]
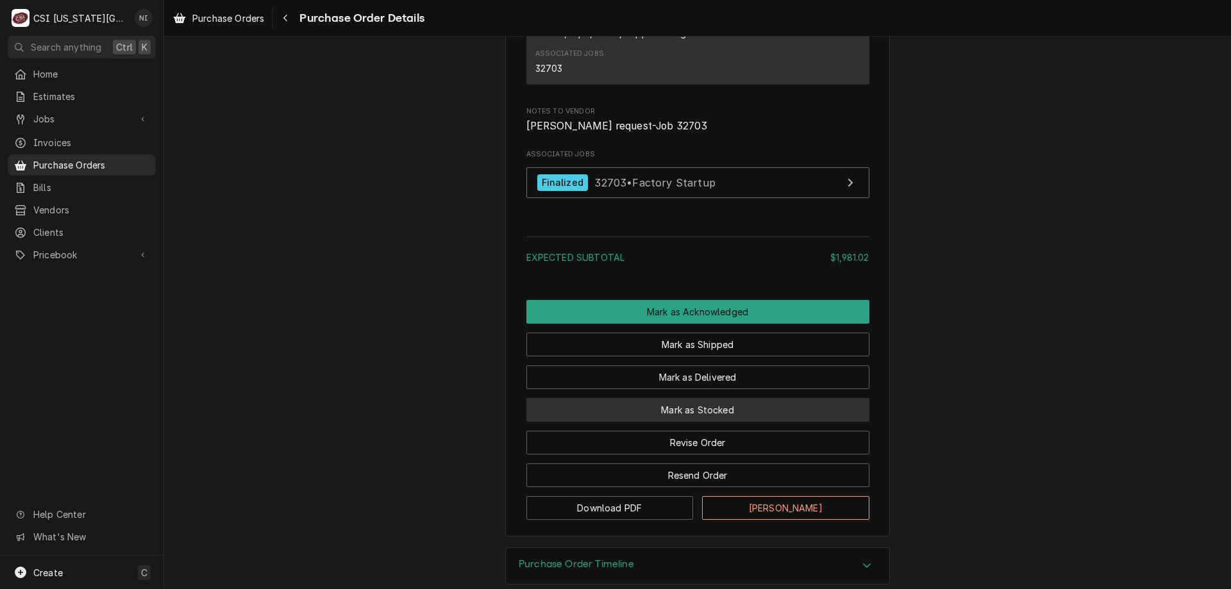
click at [717, 422] on button "Mark as Stocked" at bounding box center [697, 410] width 343 height 24
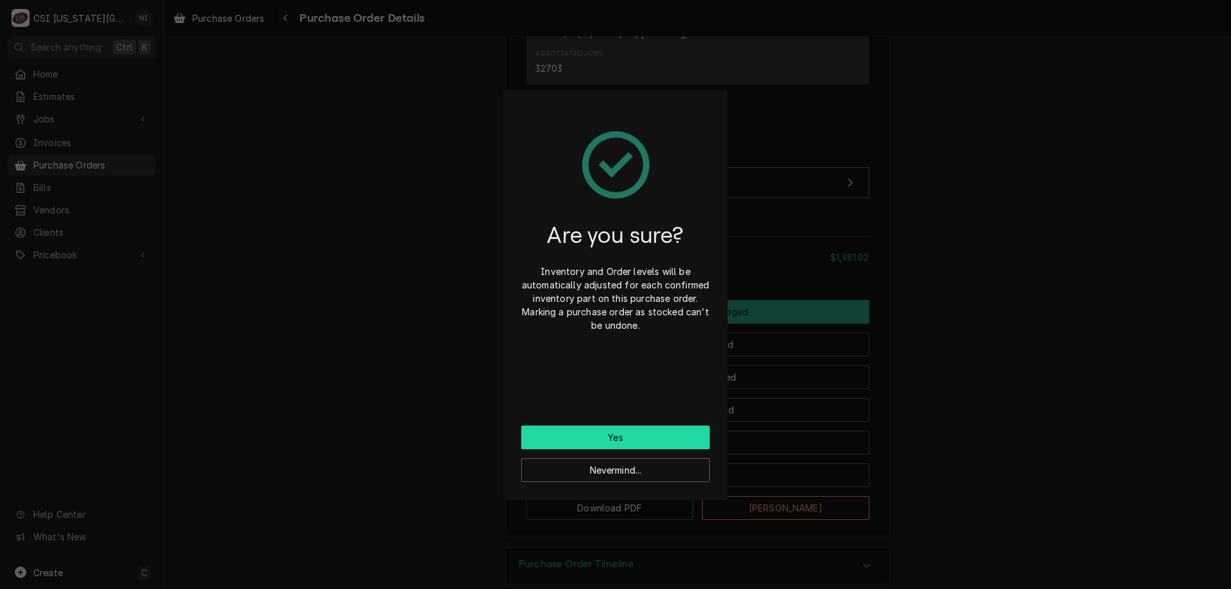
click at [665, 440] on button "Yes" at bounding box center [615, 438] width 188 height 24
